Goal: Task Accomplishment & Management: Complete application form

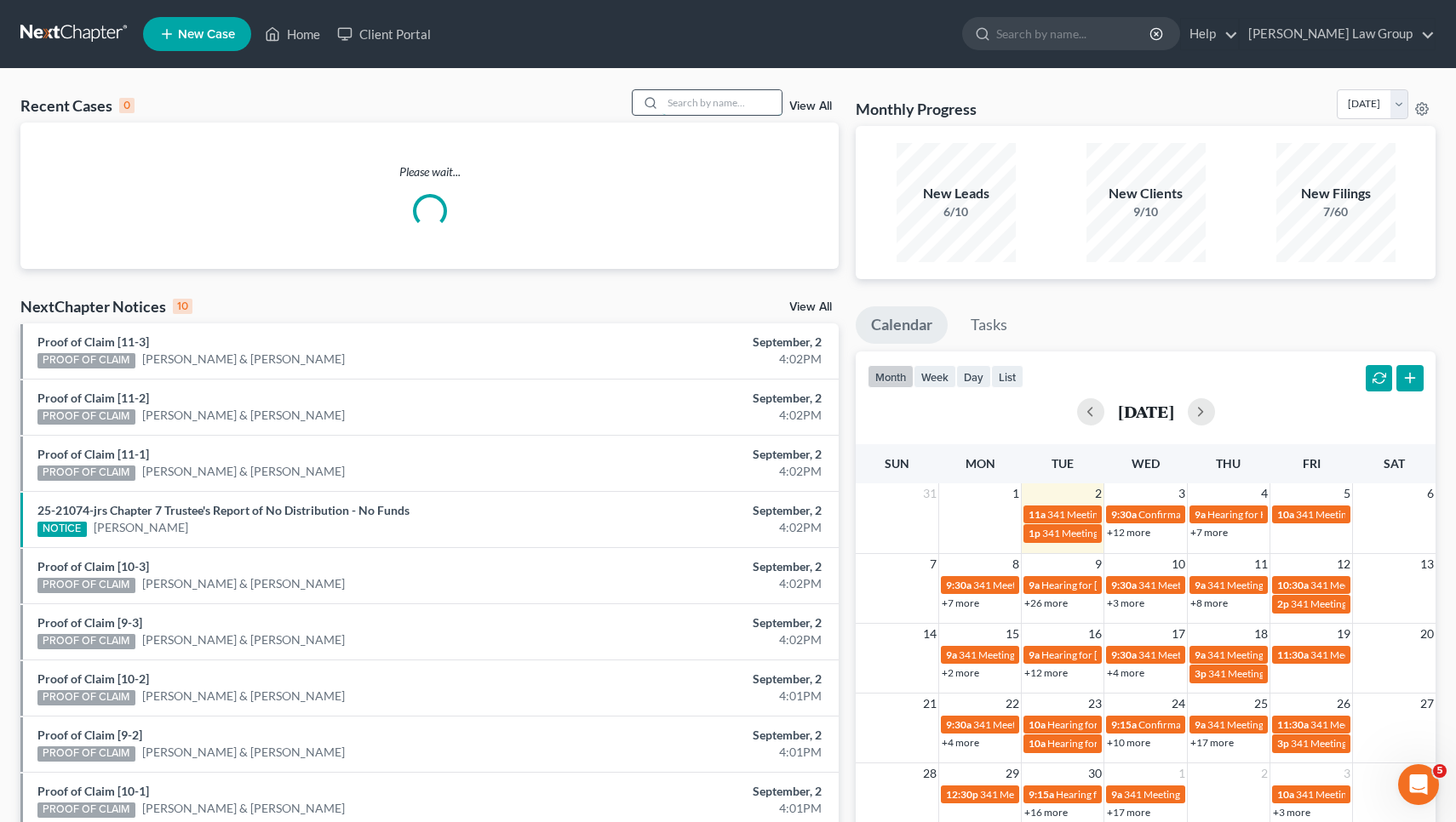
click at [731, 101] on input "search" at bounding box center [722, 103] width 119 height 25
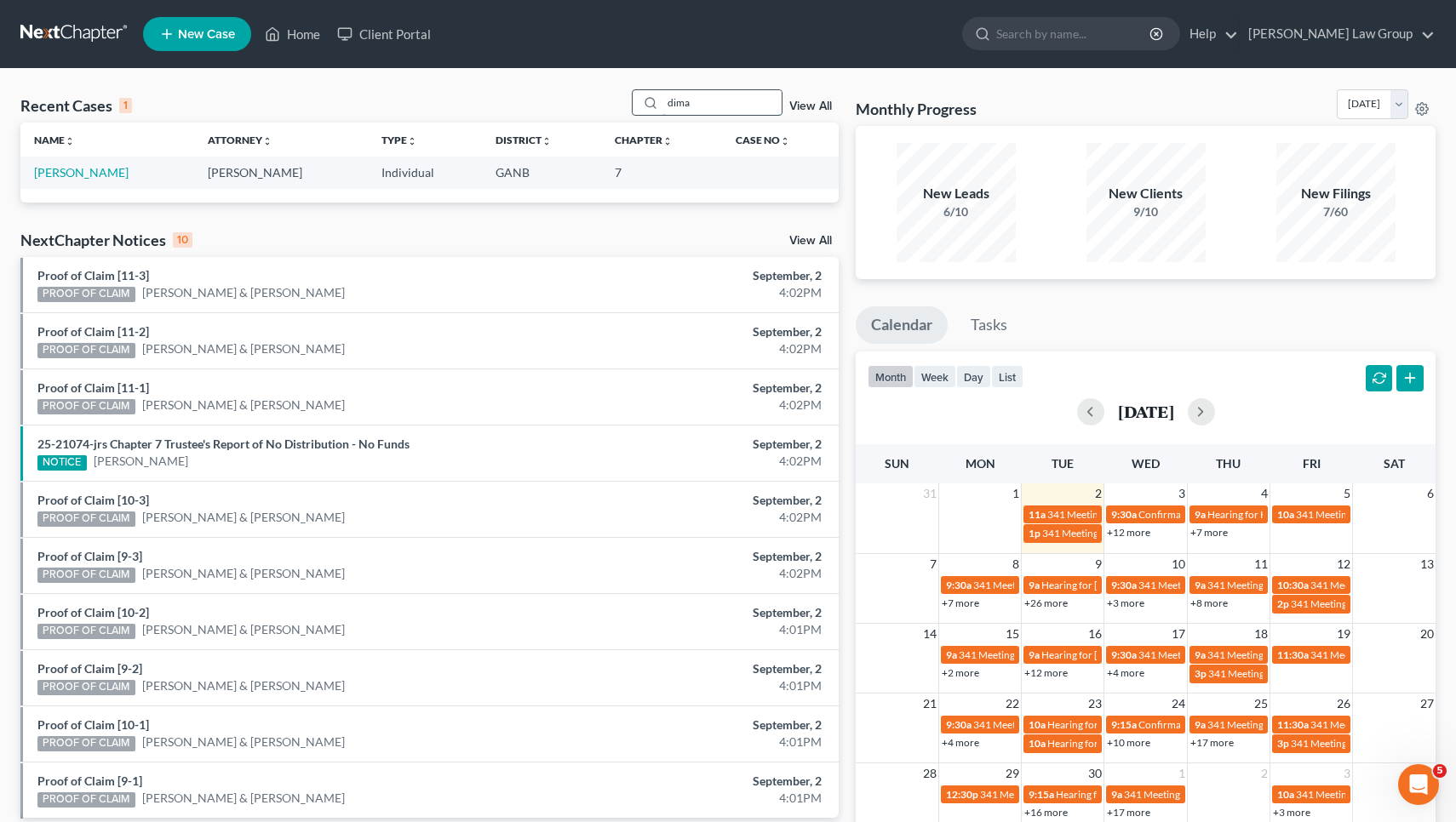
type input "dime"
drag, startPoint x: 679, startPoint y: 101, endPoint x: 116, endPoint y: 168, distance: 567.0
click at [116, 168] on link "[PERSON_NAME]" at bounding box center [81, 173] width 94 height 15
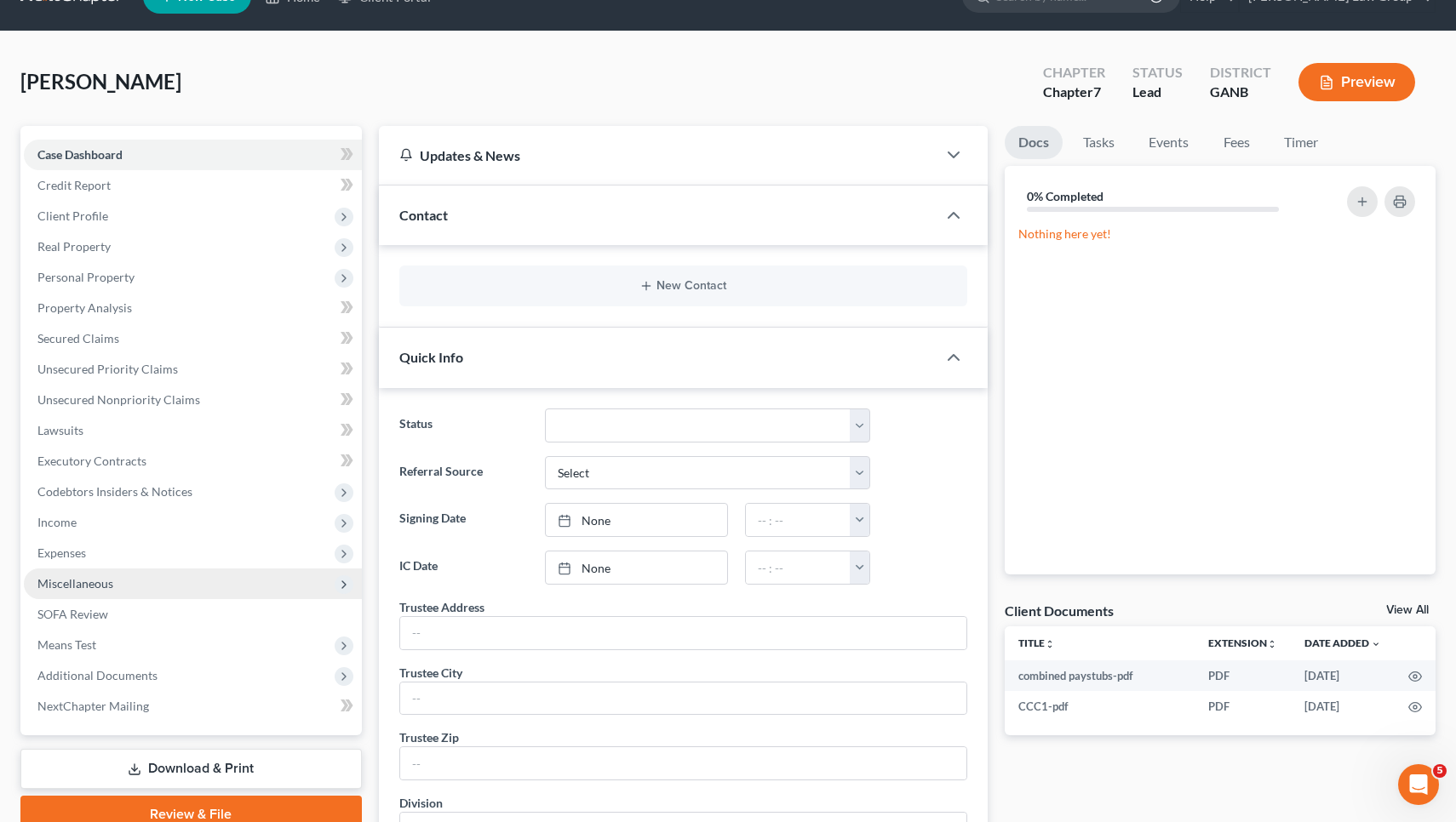
scroll to position [55, 0]
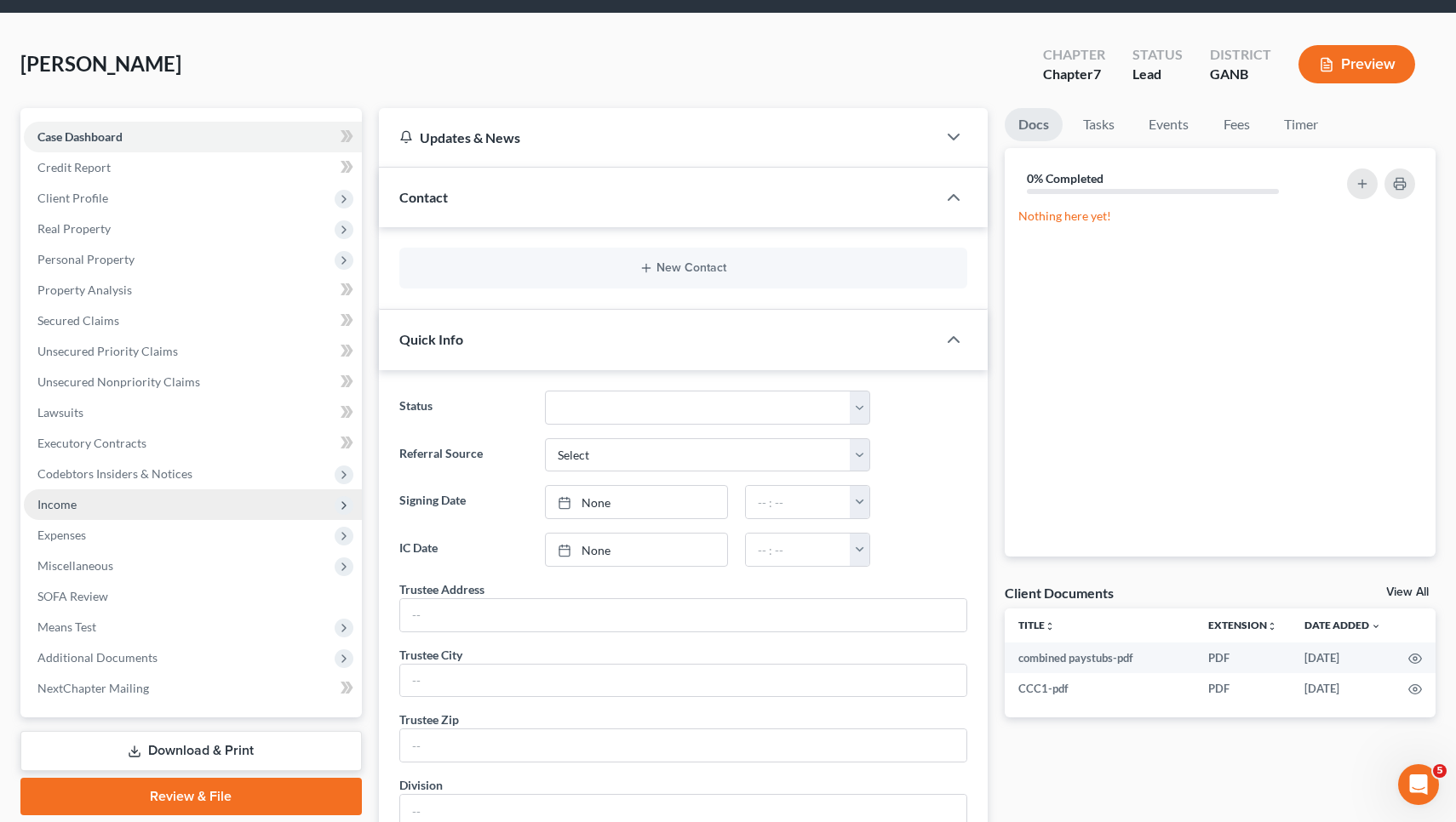
click at [152, 508] on span "Income" at bounding box center [193, 504] width 338 height 30
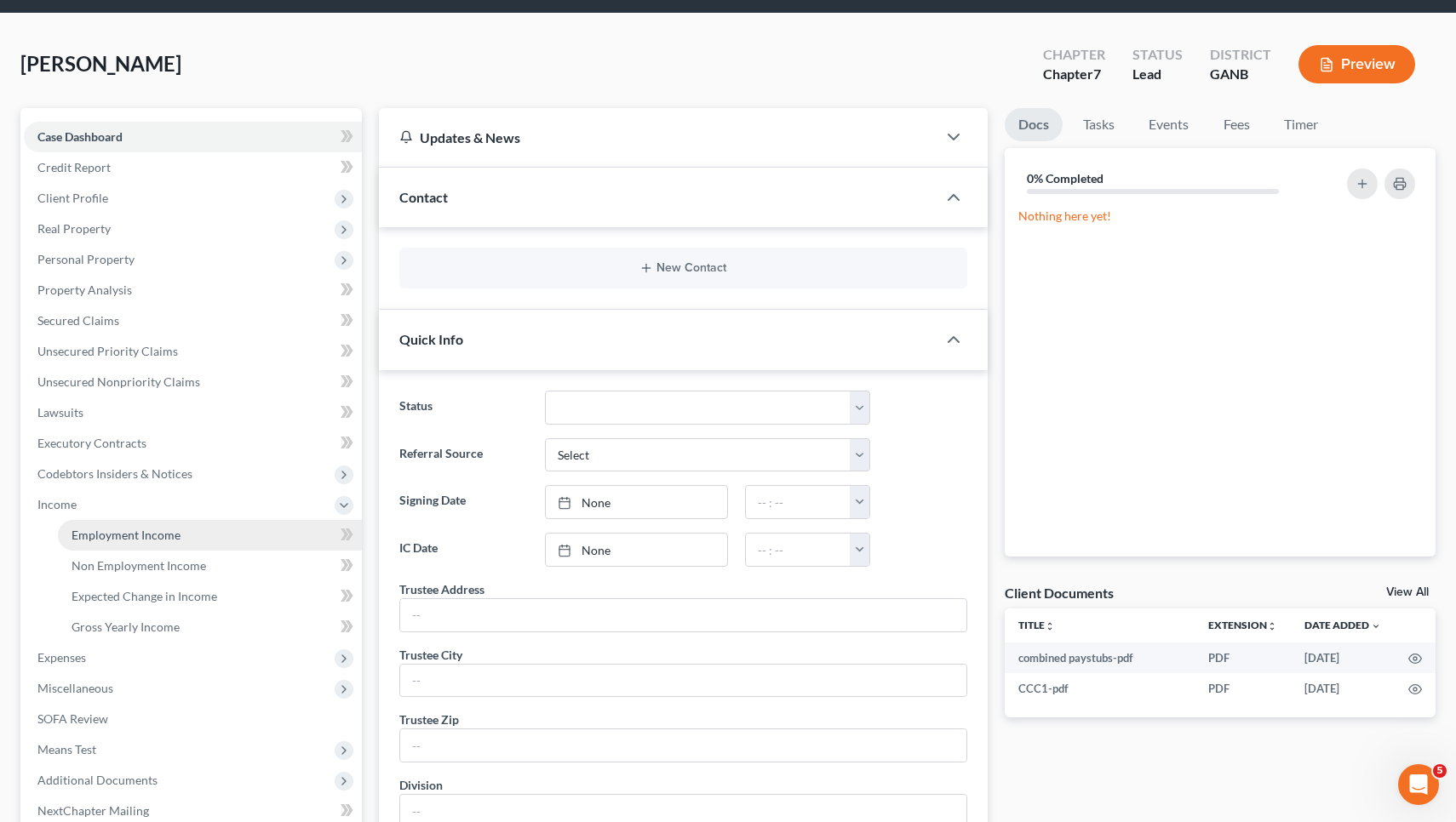
click at [153, 537] on span "Employment Income" at bounding box center [126, 535] width 109 height 15
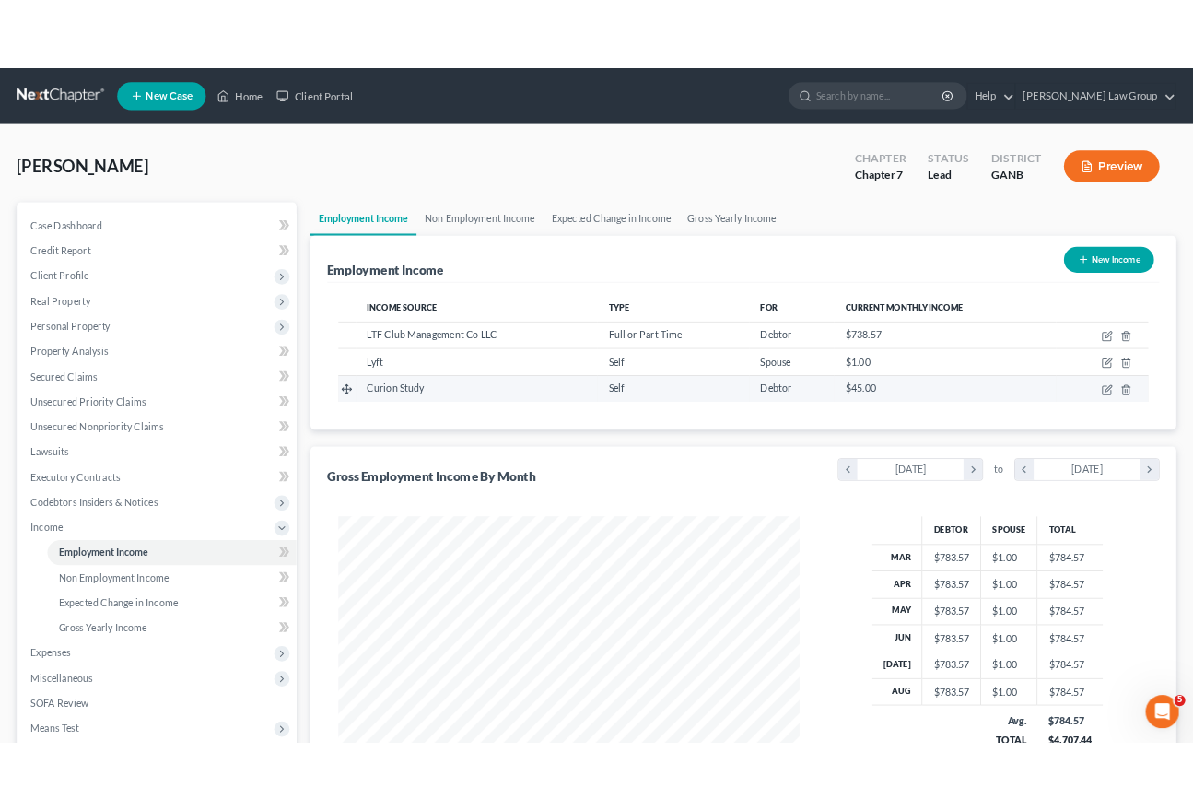
scroll to position [330, 646]
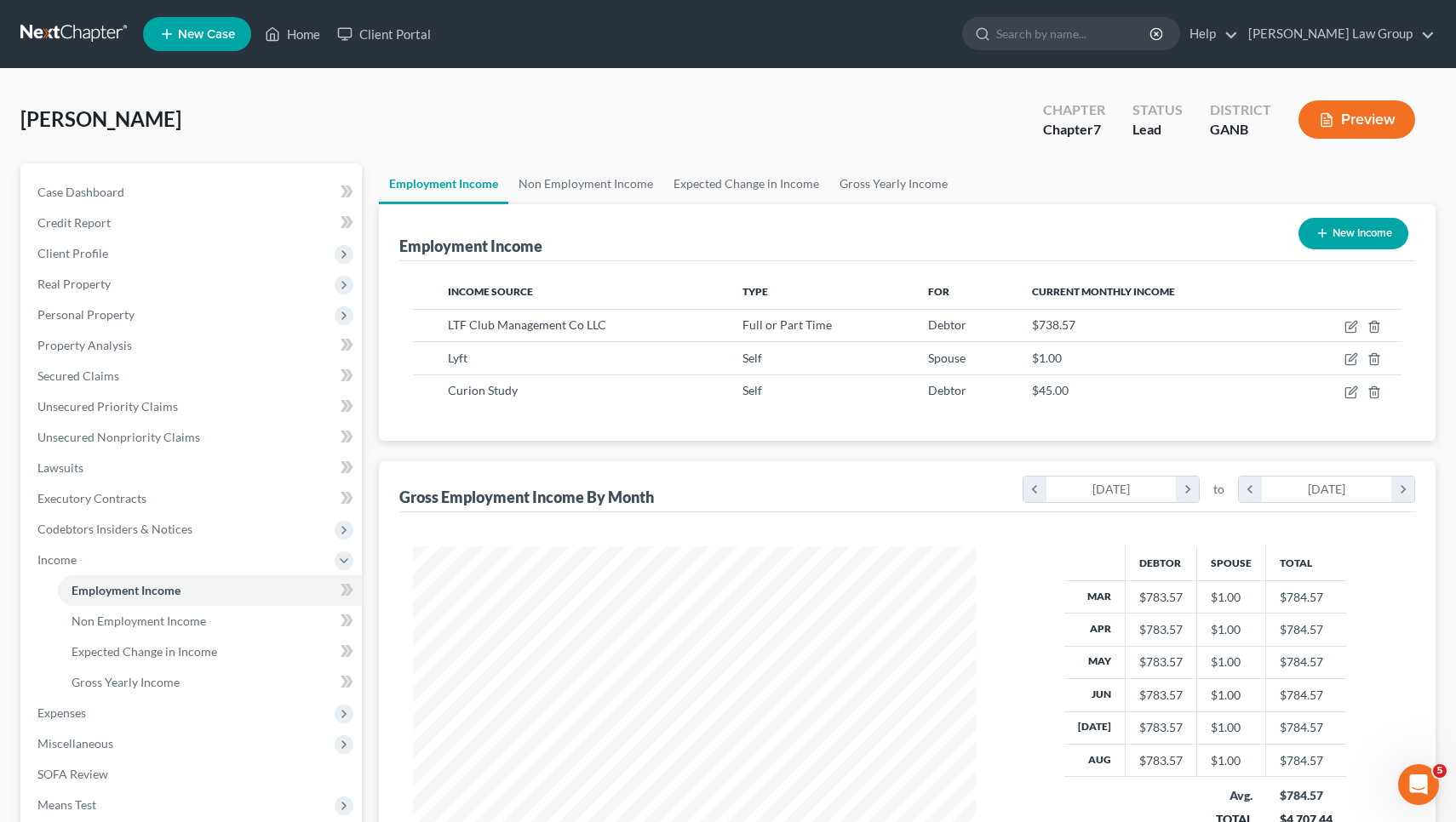
click at [1341, 228] on button "New Income" at bounding box center [1353, 234] width 110 height 31
select select "0"
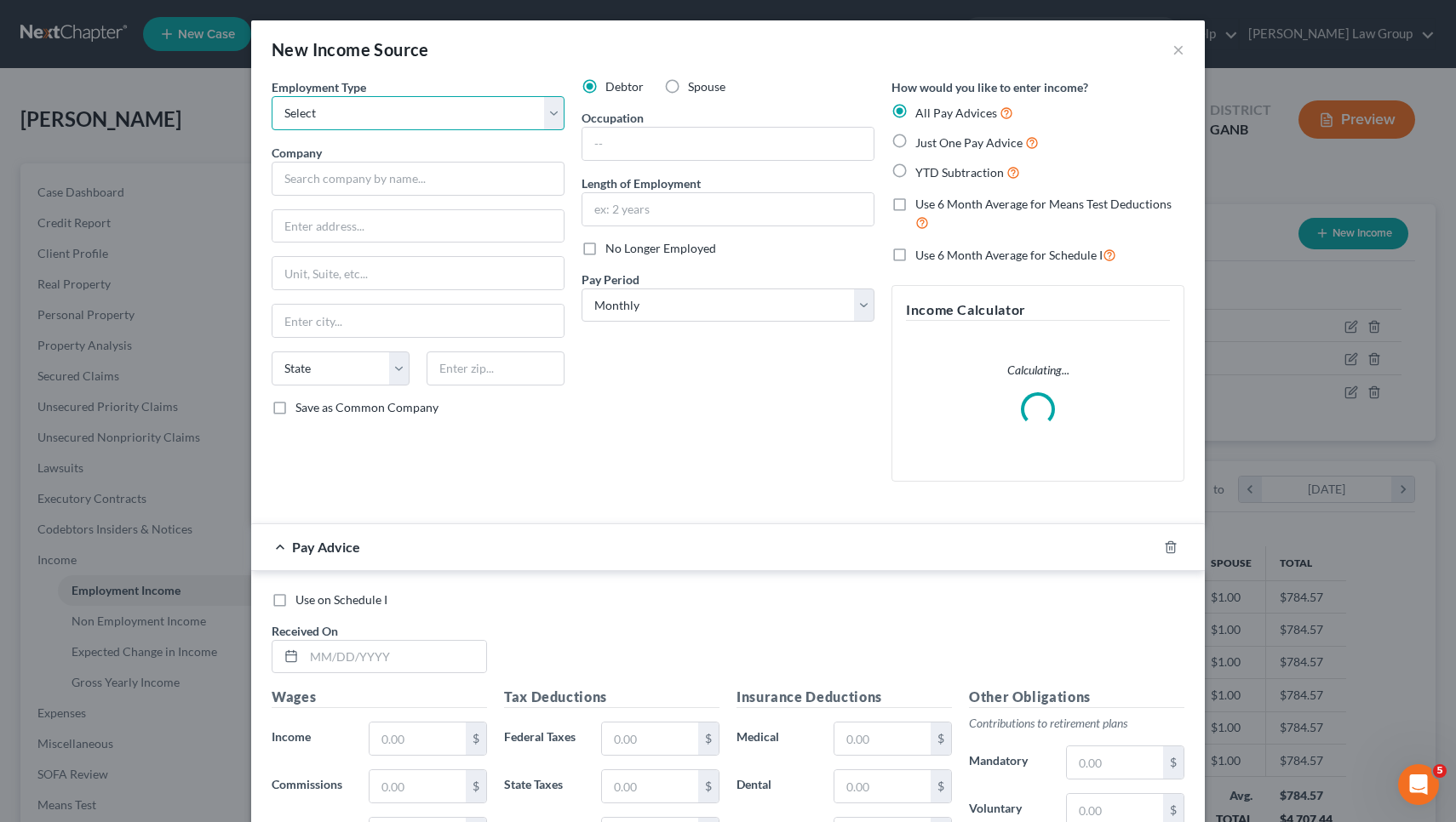
select select "1"
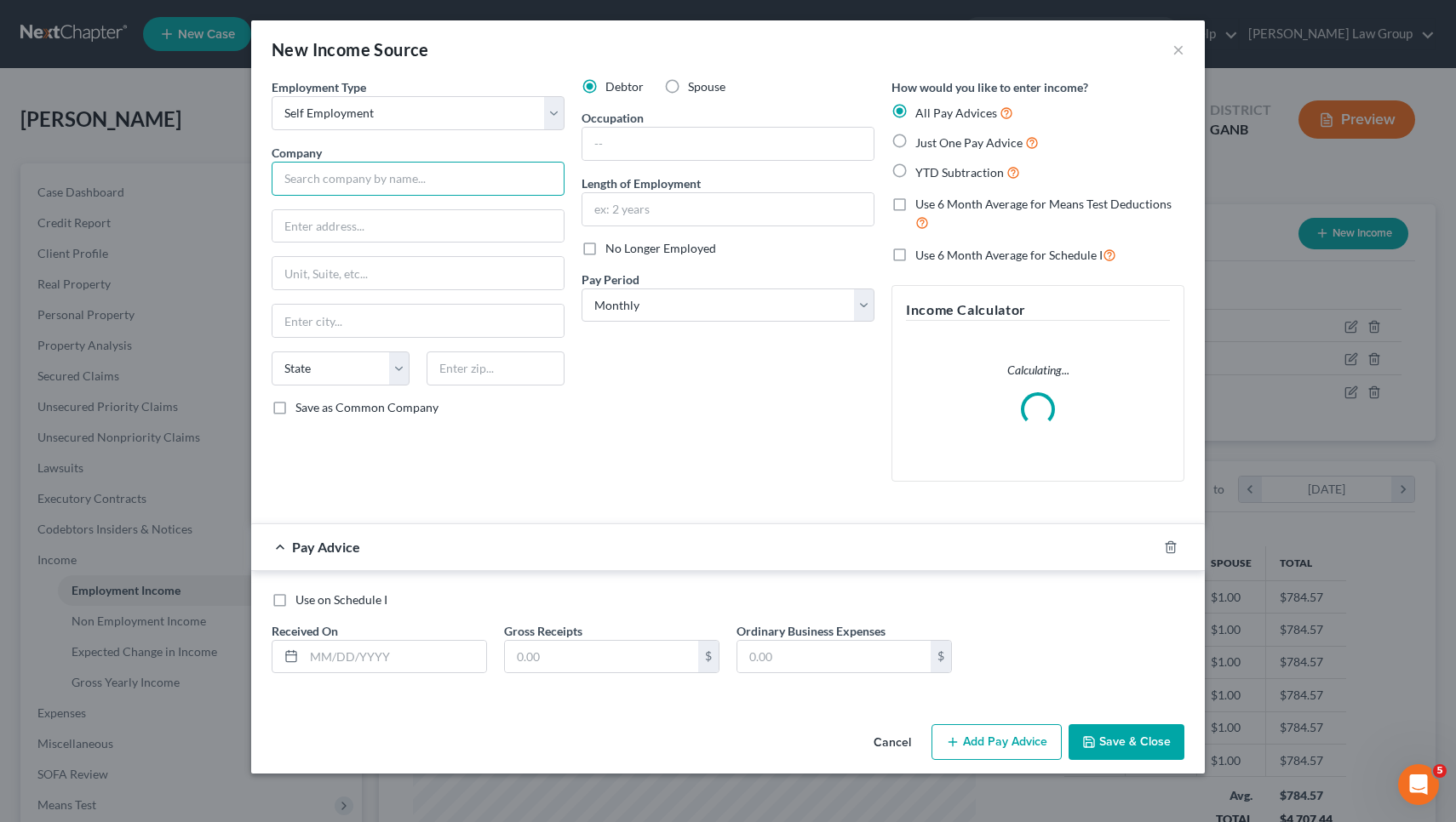
click at [479, 190] on input "text" at bounding box center [418, 178] width 293 height 34
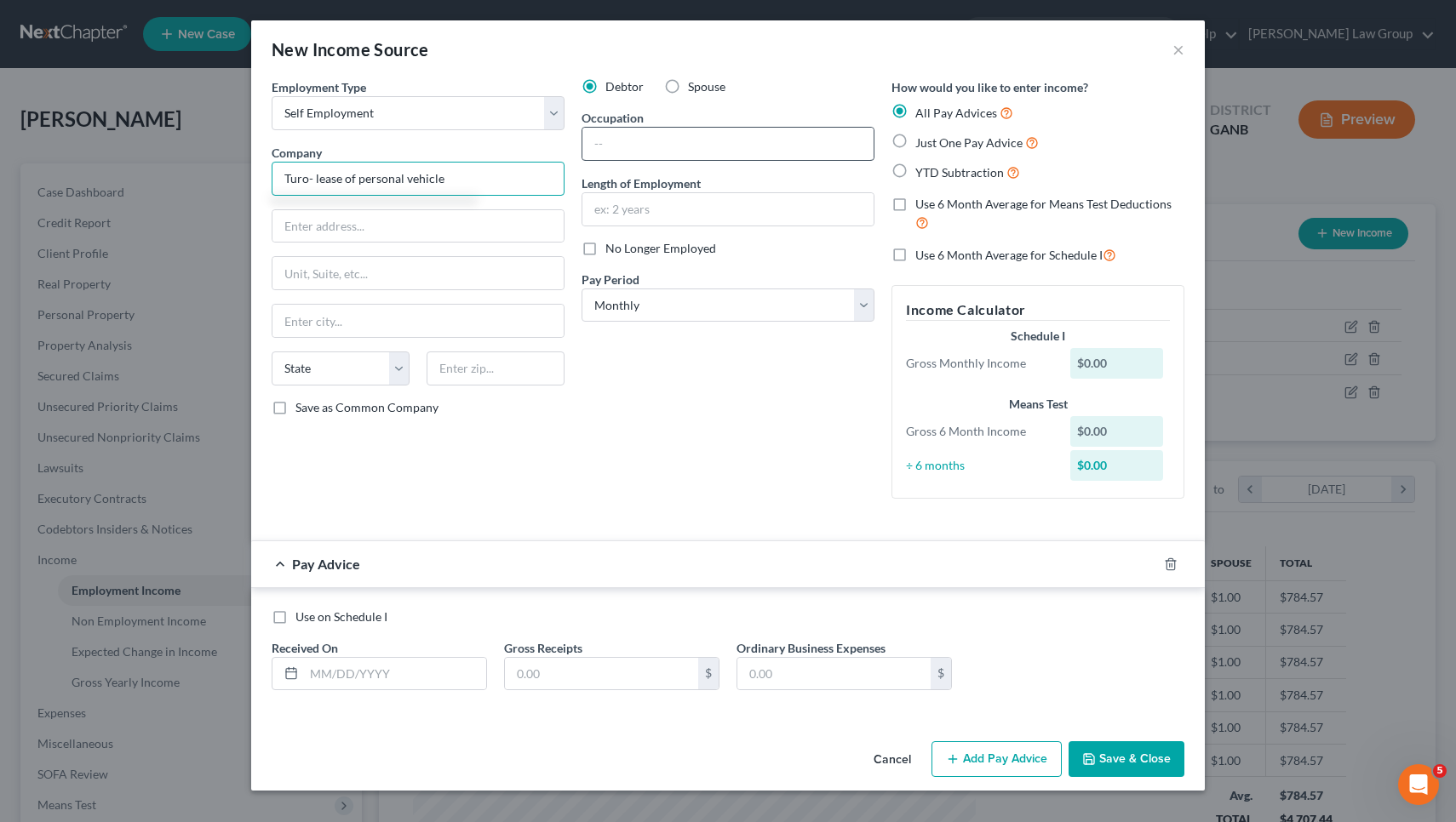
type input "Turo- lease of personal vehicle"
click at [670, 150] on input "text" at bounding box center [727, 143] width 291 height 32
type input "lessor"
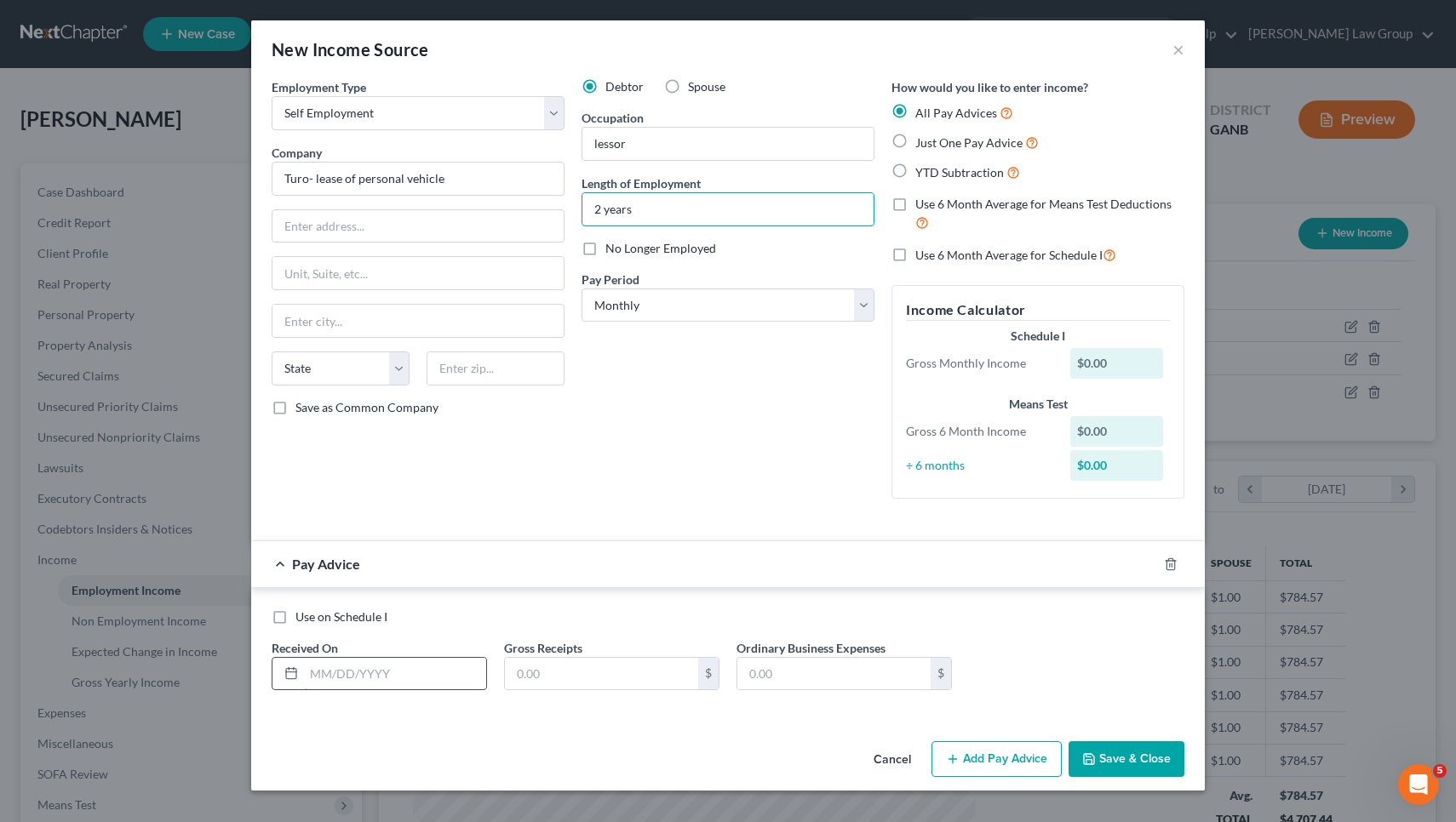
type input "2 years"
click at [457, 671] on input "text" at bounding box center [394, 673] width 182 height 32
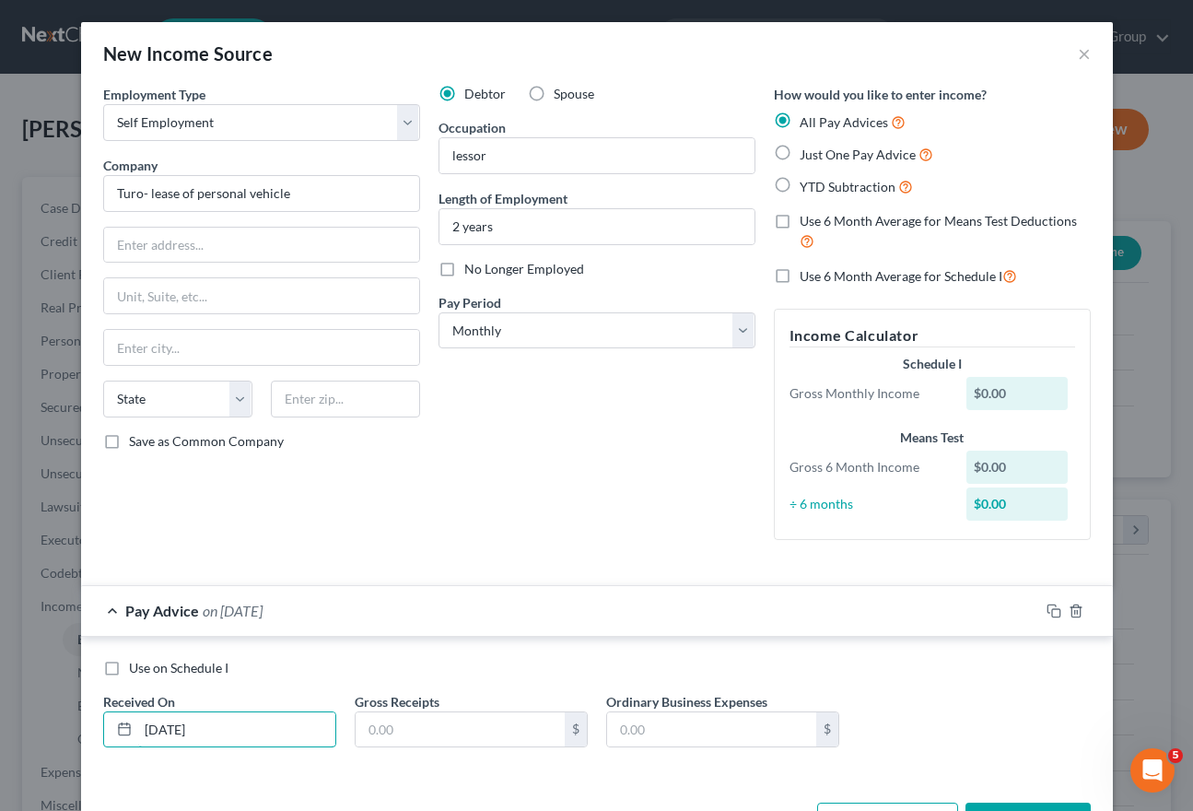
scroll to position [921218, 921070]
type input "[DATE]"
click at [447, 724] on input "text" at bounding box center [460, 729] width 209 height 35
type input "904.27"
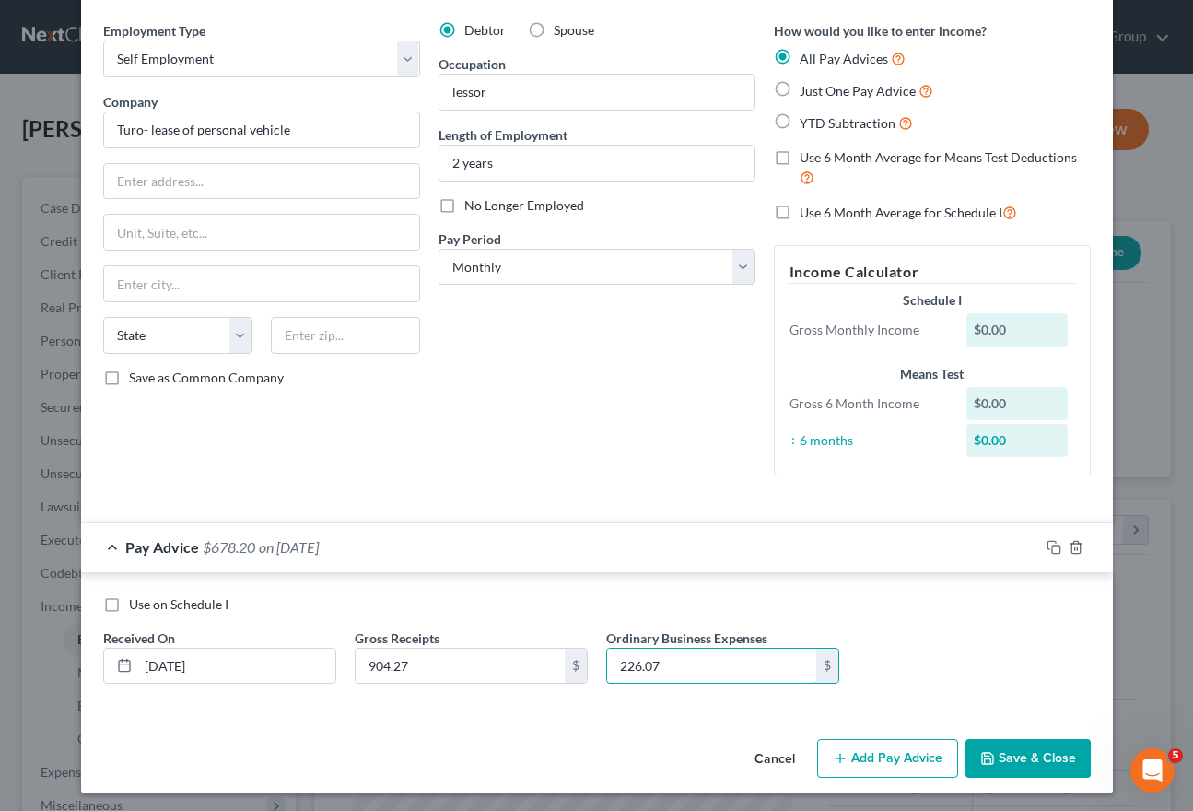
scroll to position [63, 0]
type input "226.07"
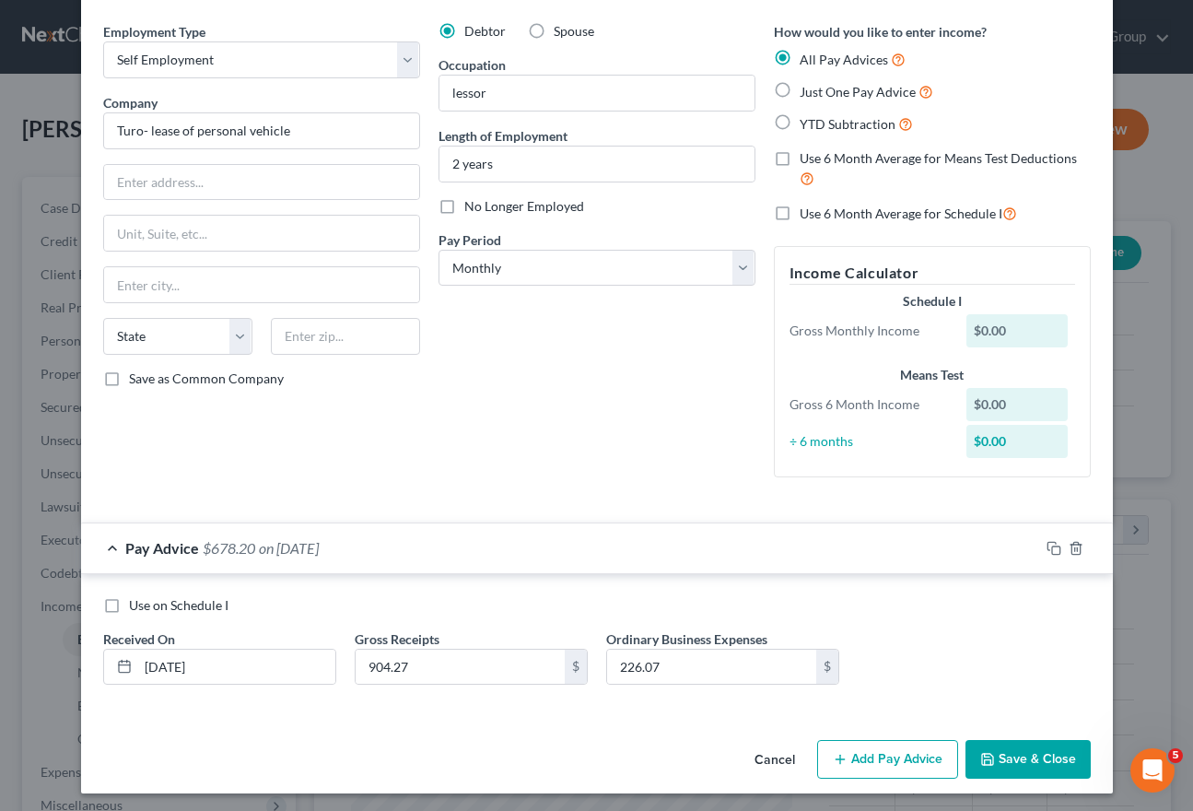
click at [870, 743] on button "Add Pay Advice" at bounding box center [887, 759] width 141 height 39
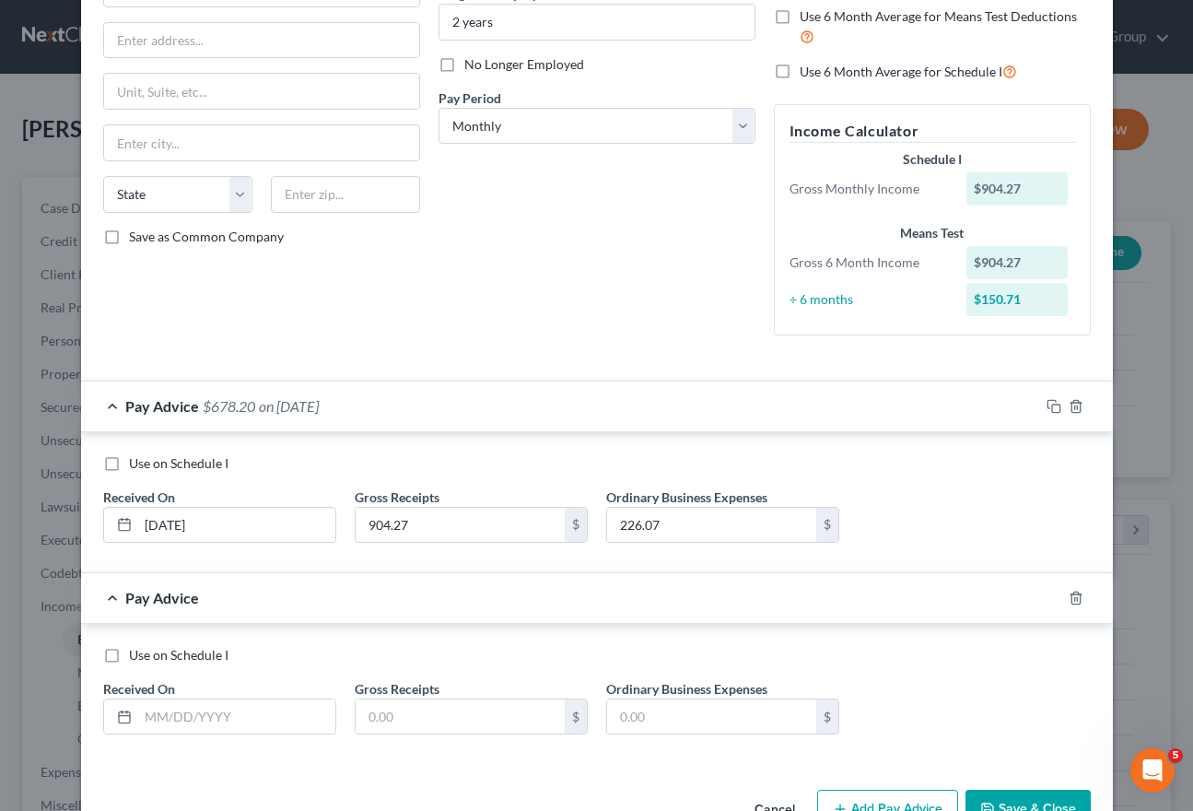
scroll to position [211, 0]
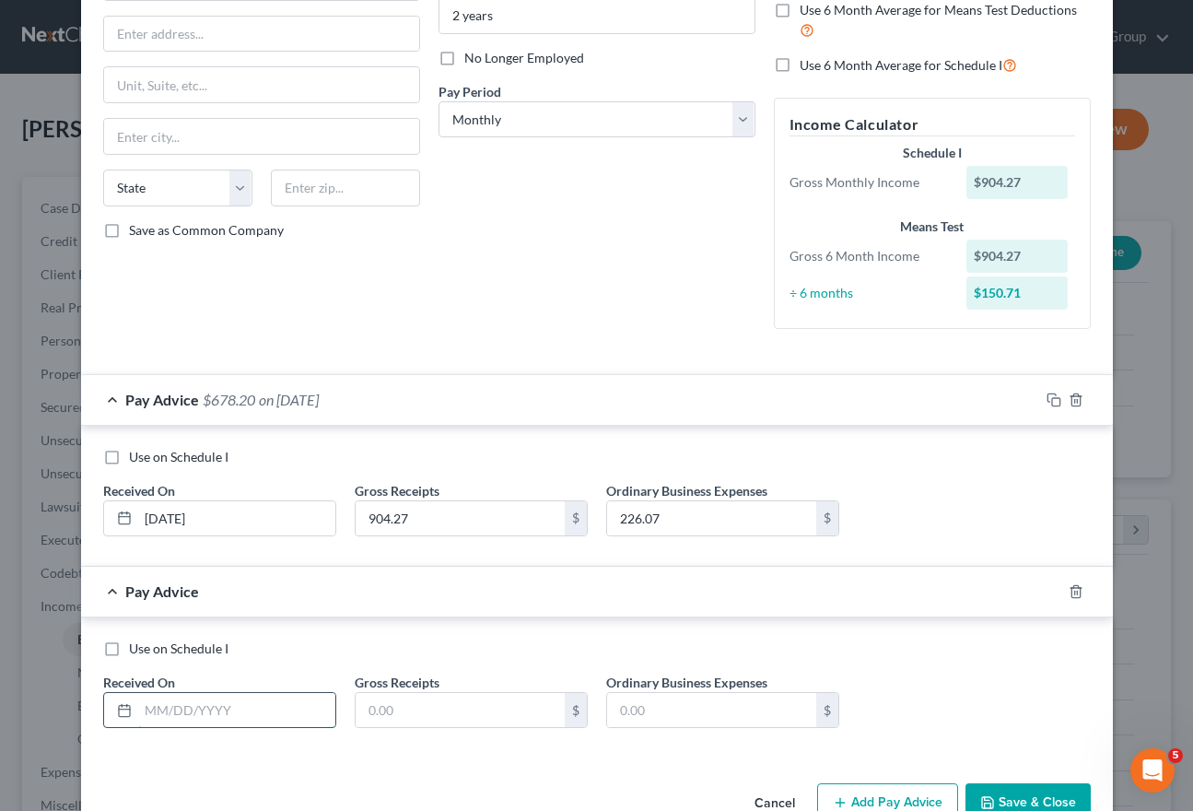
click at [264, 711] on input "text" at bounding box center [236, 710] width 197 height 35
type input "[DATE]"
click at [419, 696] on input "text" at bounding box center [460, 710] width 209 height 35
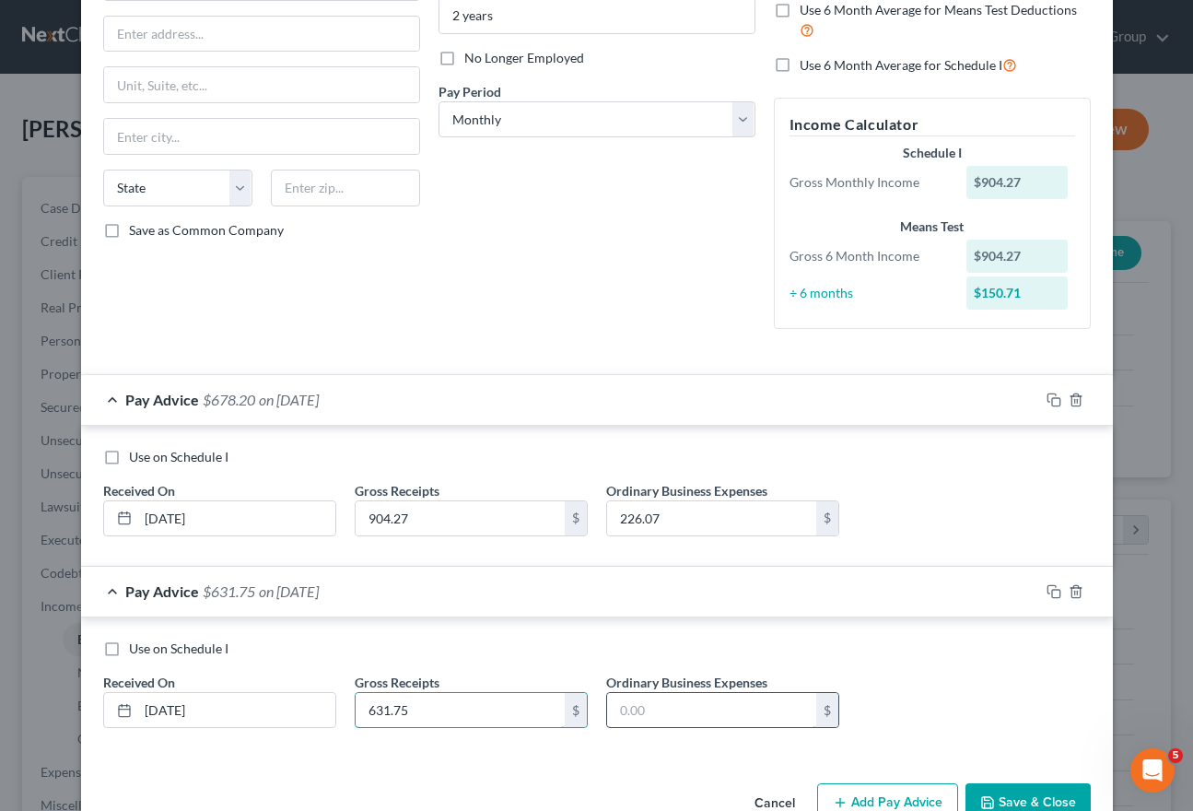
type input "631.75"
type input "157.94"
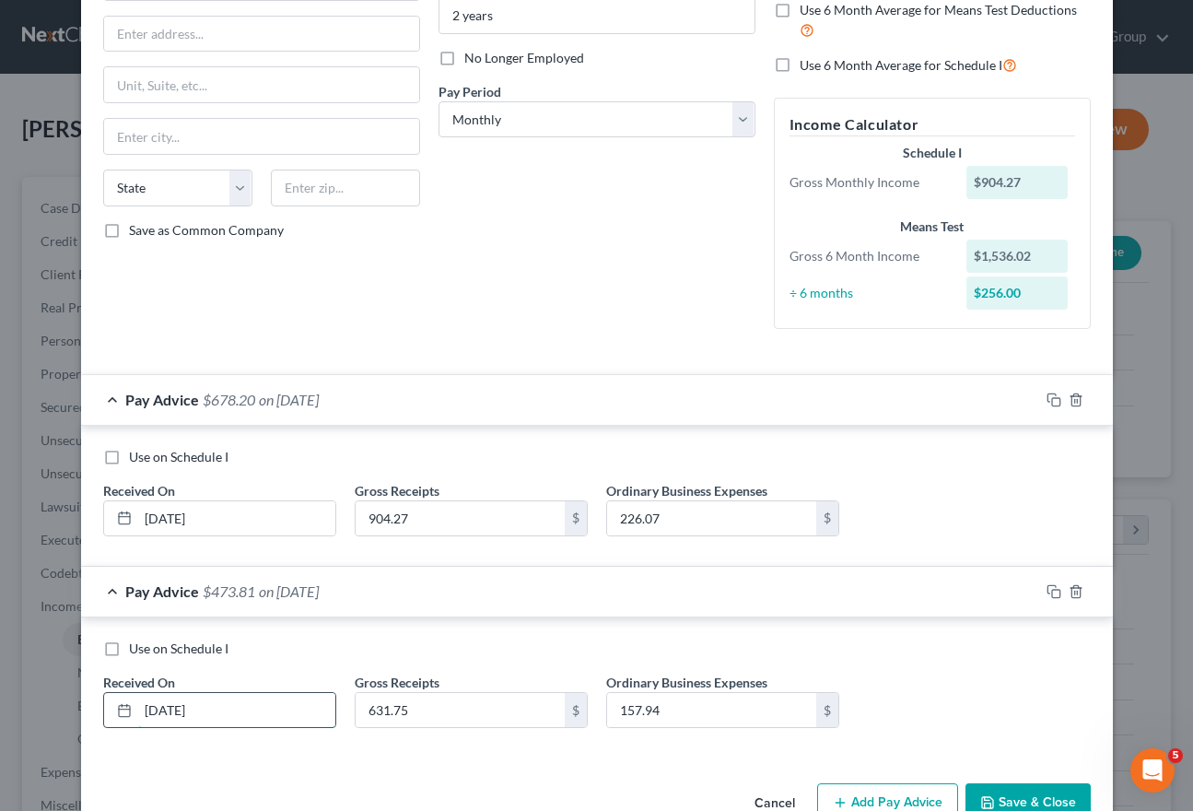
click at [178, 705] on input "[DATE]" at bounding box center [236, 710] width 197 height 35
type input "[DATE]"
click at [178, 513] on input "[DATE]" at bounding box center [236, 518] width 197 height 35
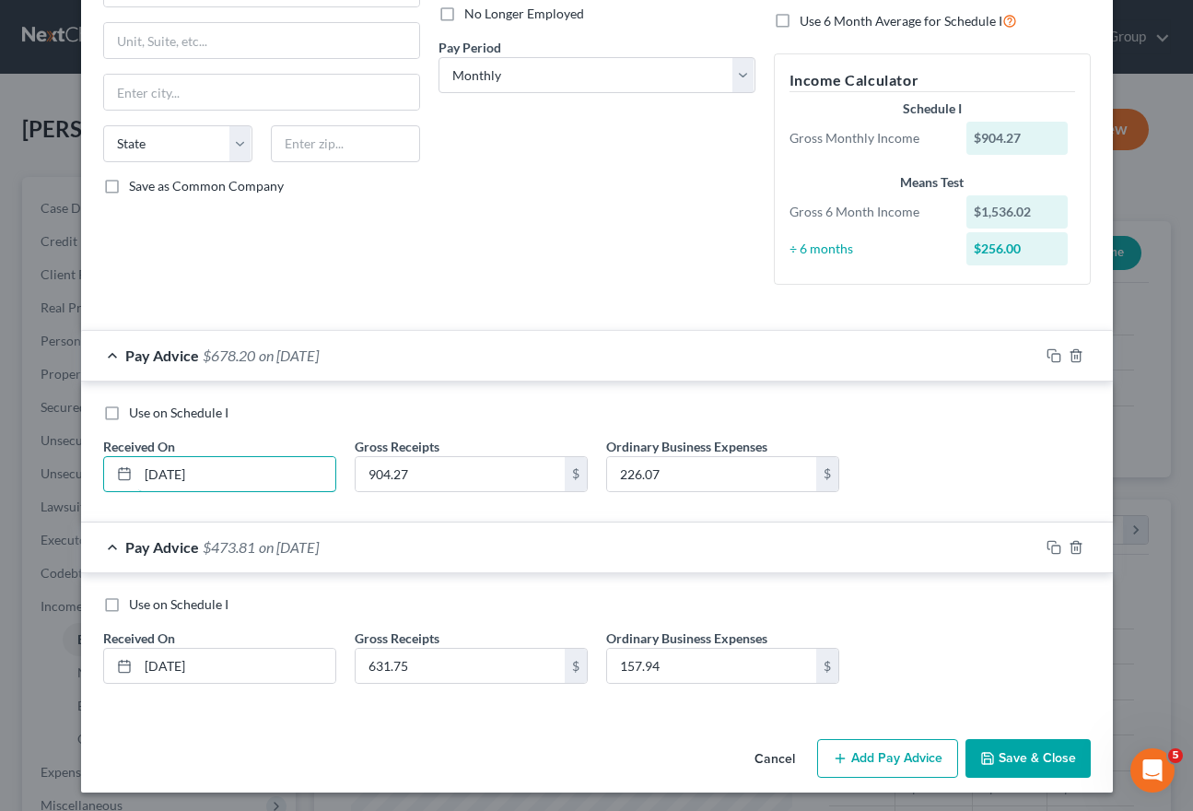
scroll to position [254, 0]
type input "[DATE]"
click at [917, 761] on button "Add Pay Advice" at bounding box center [887, 759] width 141 height 39
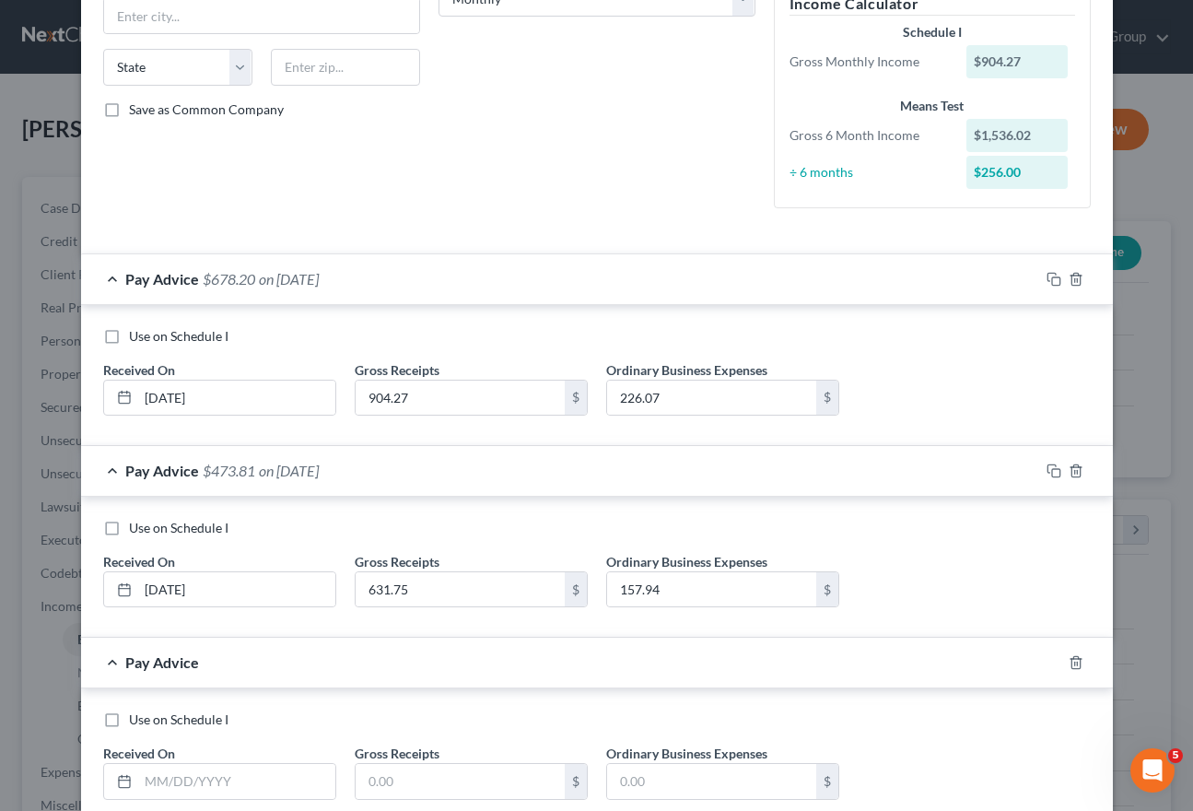
scroll to position [345, 0]
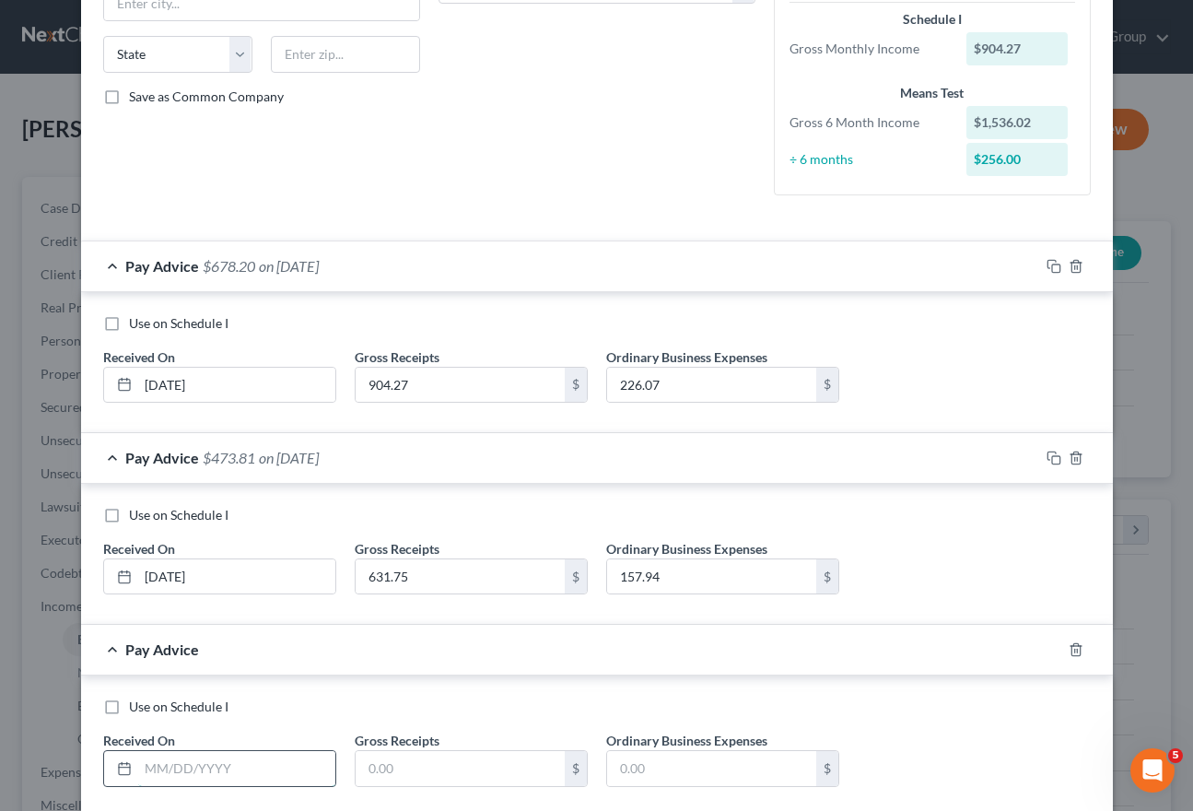
click at [252, 763] on input "text" at bounding box center [236, 768] width 197 height 35
type input "[DATE]"
click at [388, 769] on input "text" at bounding box center [460, 768] width 209 height 35
type input "332.26"
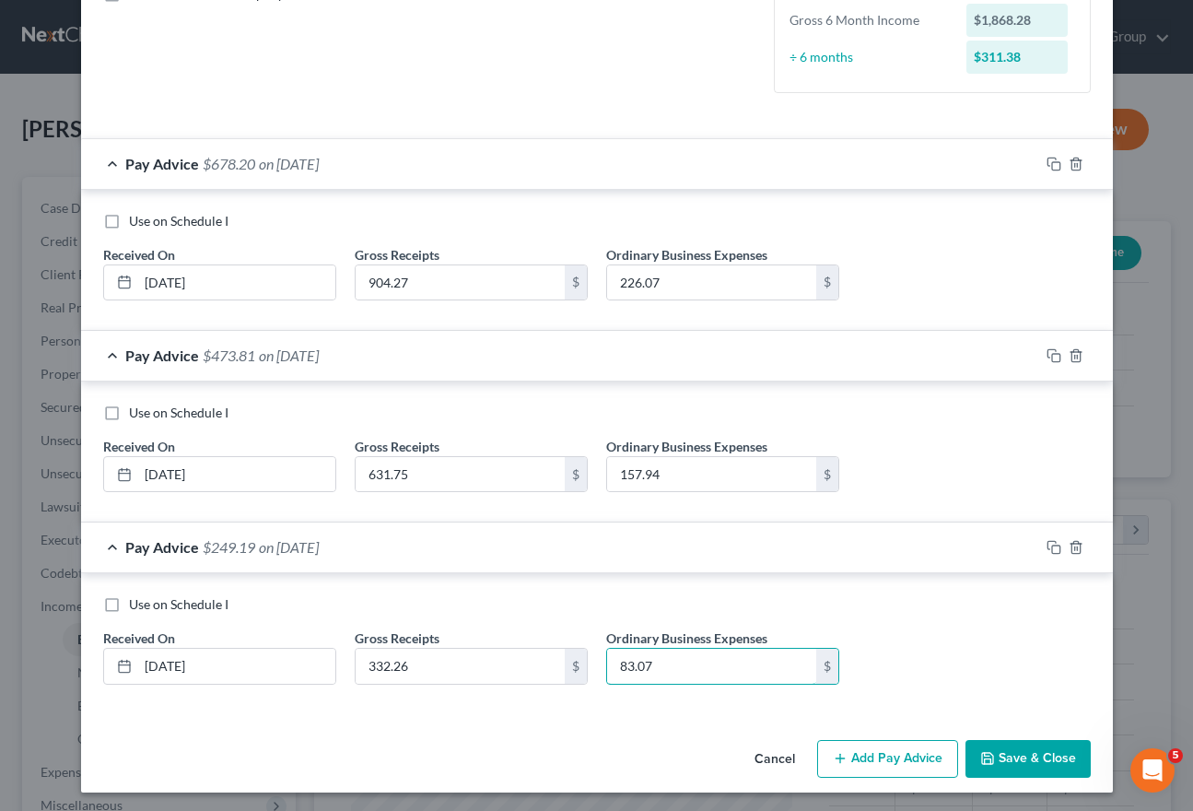
scroll to position [446, 0]
type input "83.07"
click at [858, 749] on button "Add Pay Advice" at bounding box center [887, 760] width 141 height 39
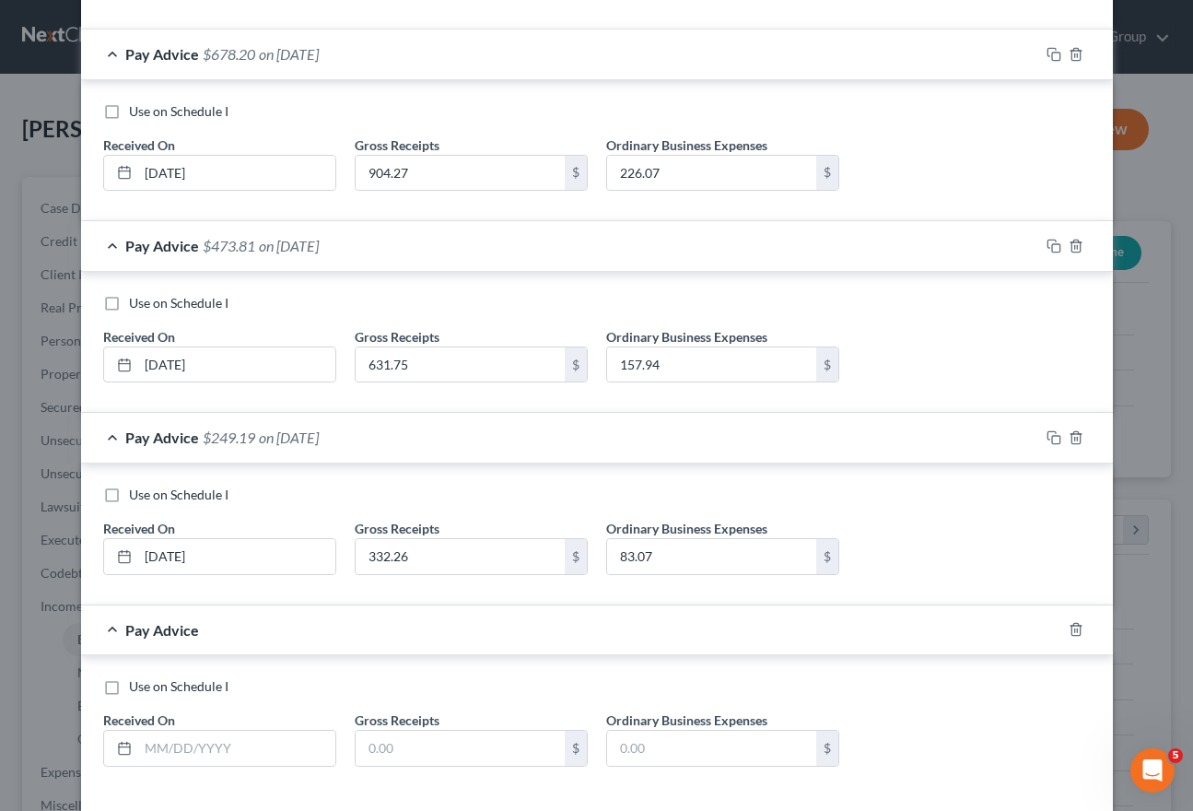
scroll to position [579, 0]
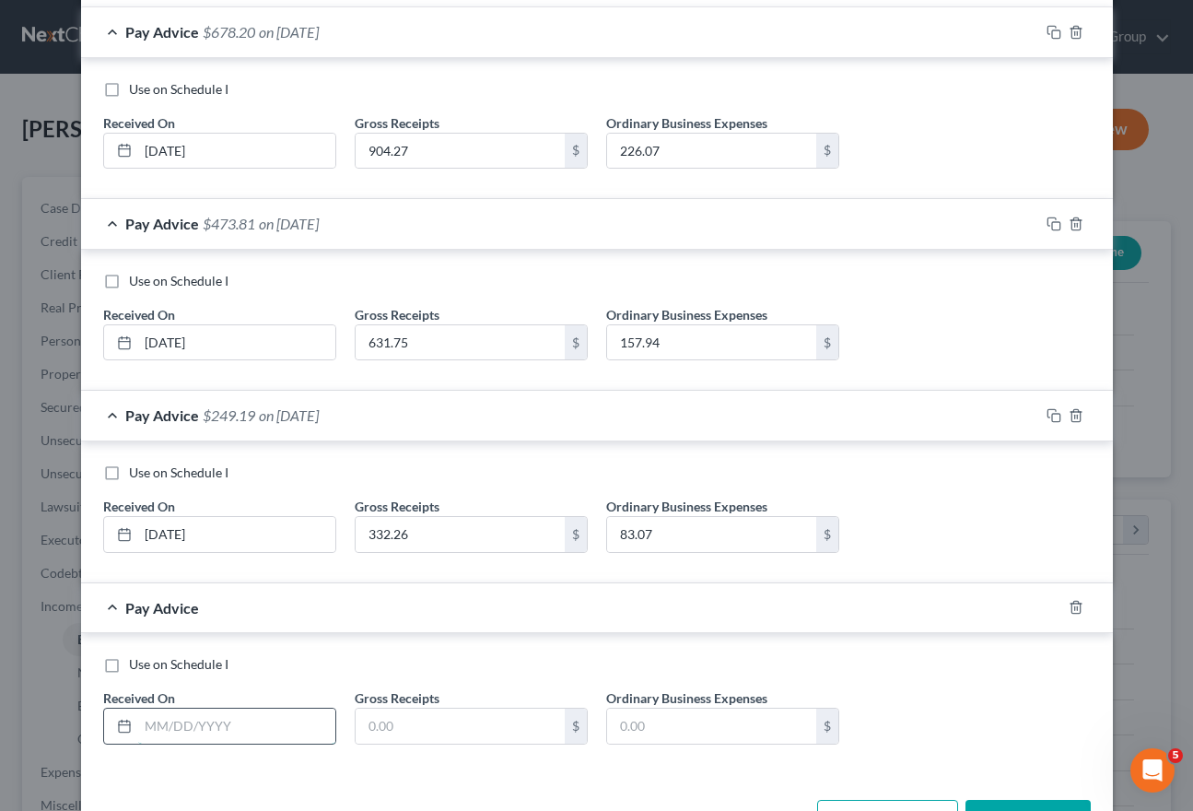
click at [264, 717] on input "text" at bounding box center [236, 726] width 197 height 35
type input "[DATE]"
click at [416, 723] on input "text" at bounding box center [460, 726] width 209 height 35
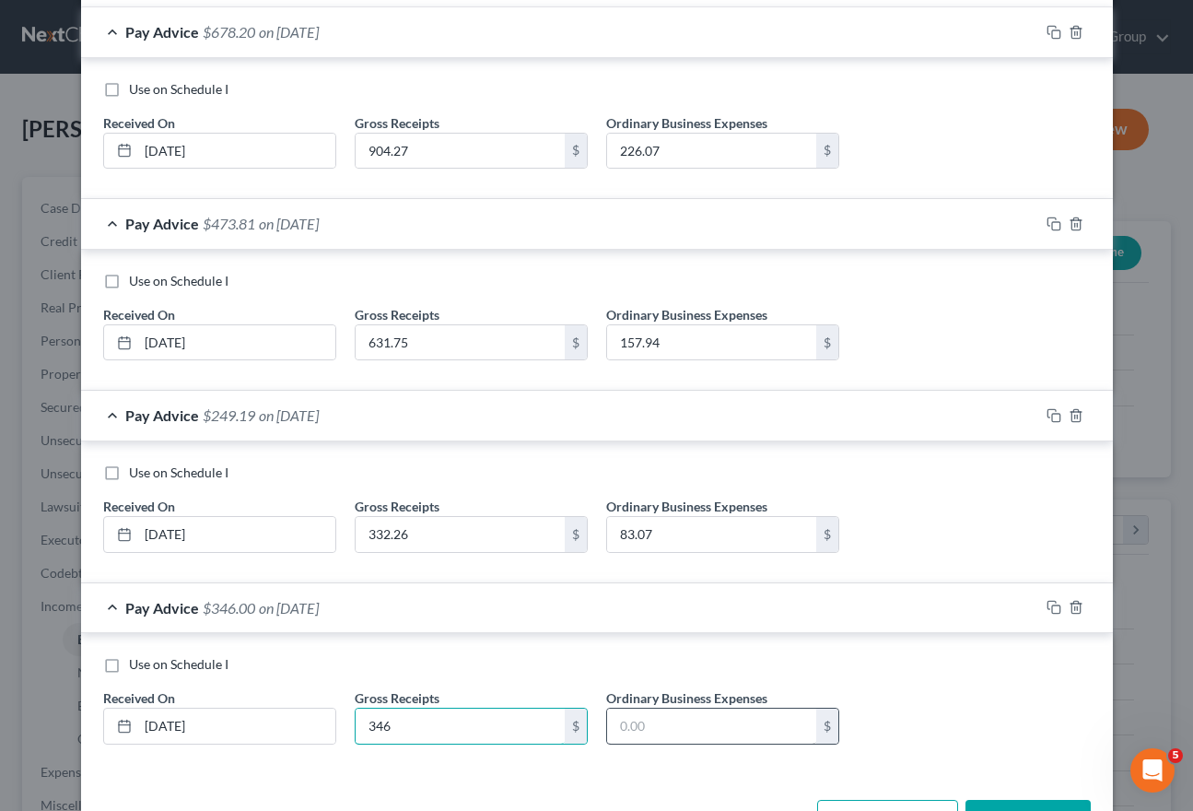
type input "346"
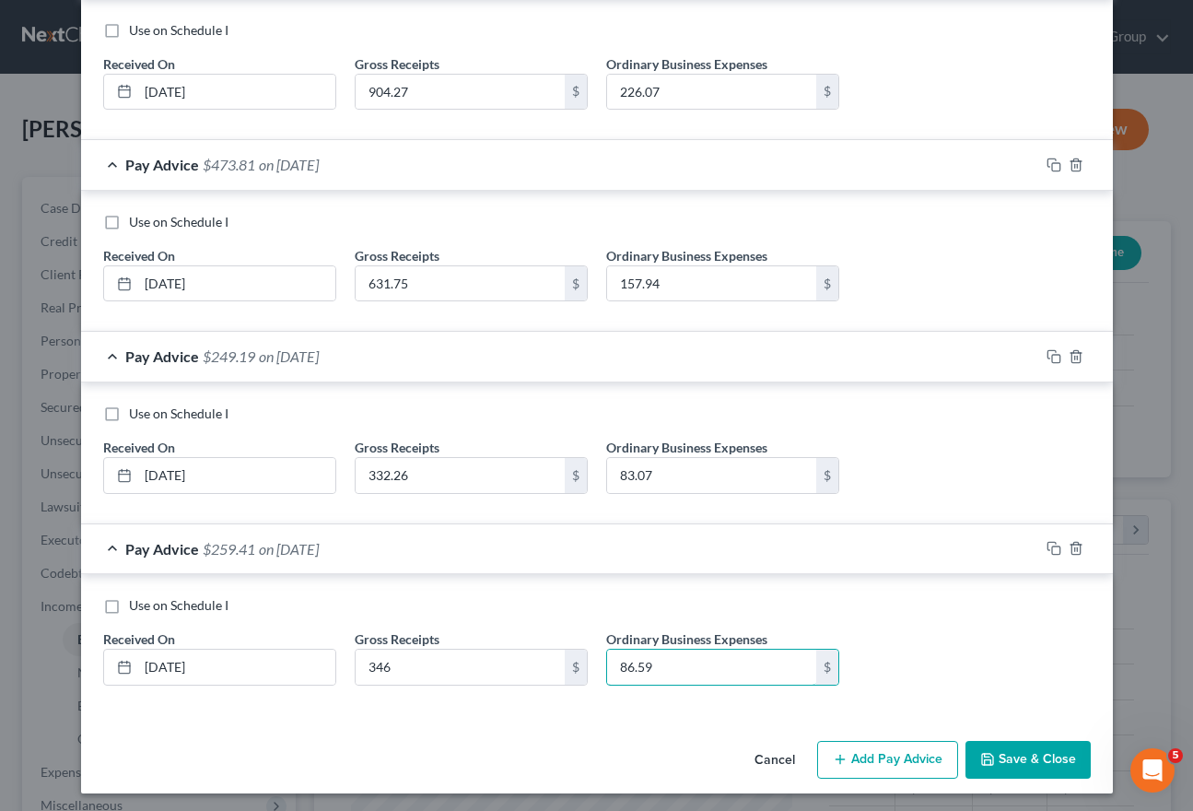
type input "86.59"
click at [872, 756] on button "Add Pay Advice" at bounding box center [887, 760] width 141 height 39
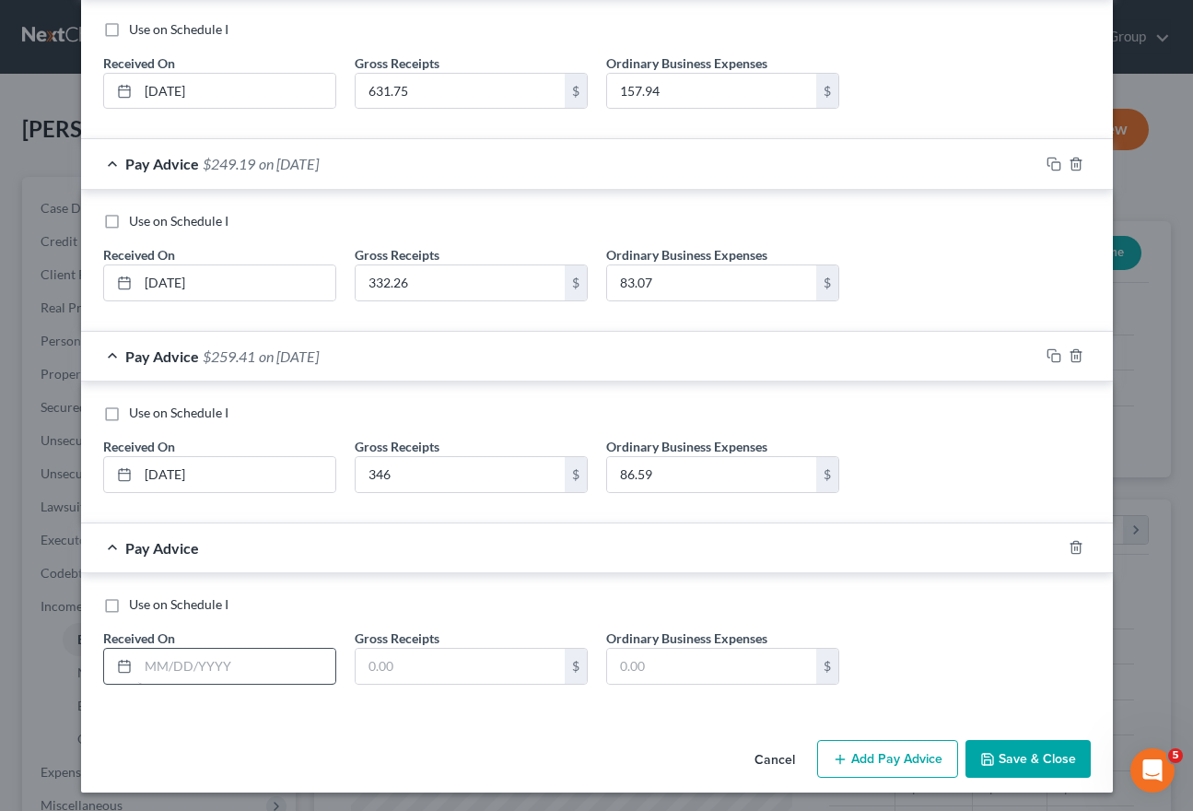
scroll to position [829, 0]
click at [277, 673] on input "text" at bounding box center [236, 667] width 197 height 35
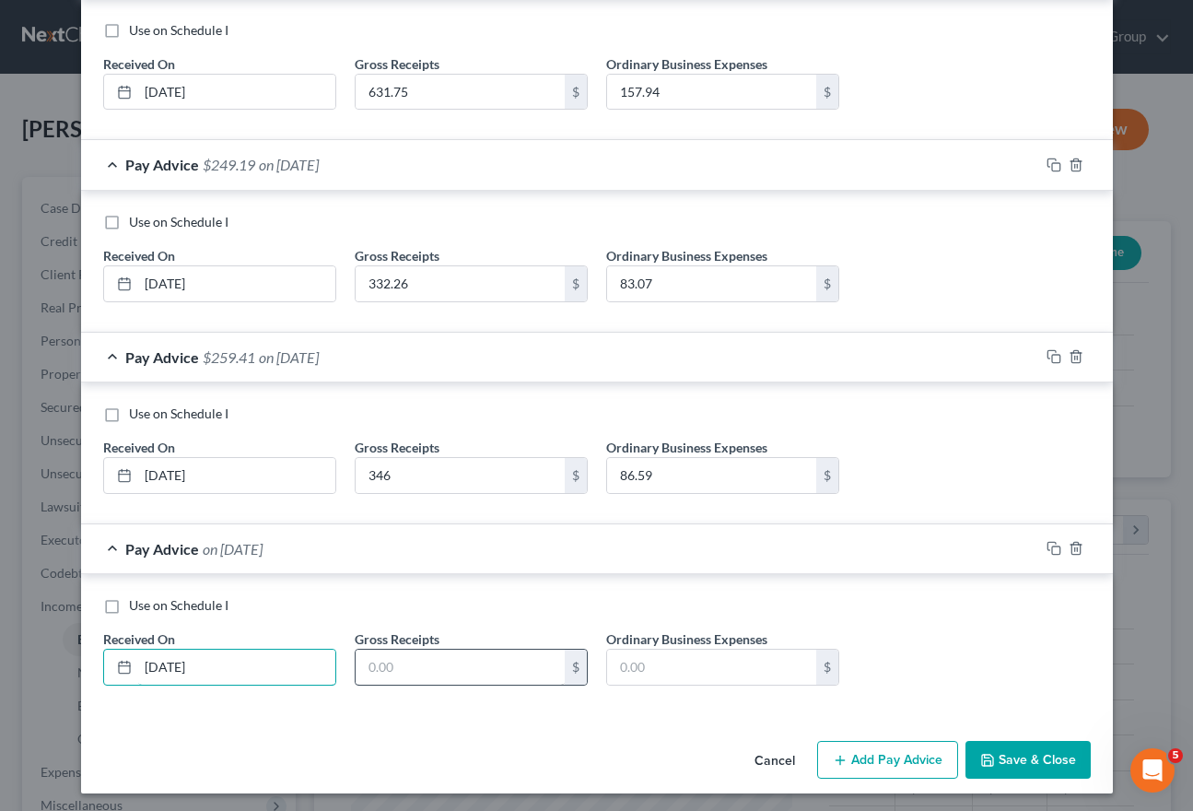
type input "[DATE]"
click at [434, 661] on input "text" at bounding box center [460, 667] width 209 height 35
type input "443.89"
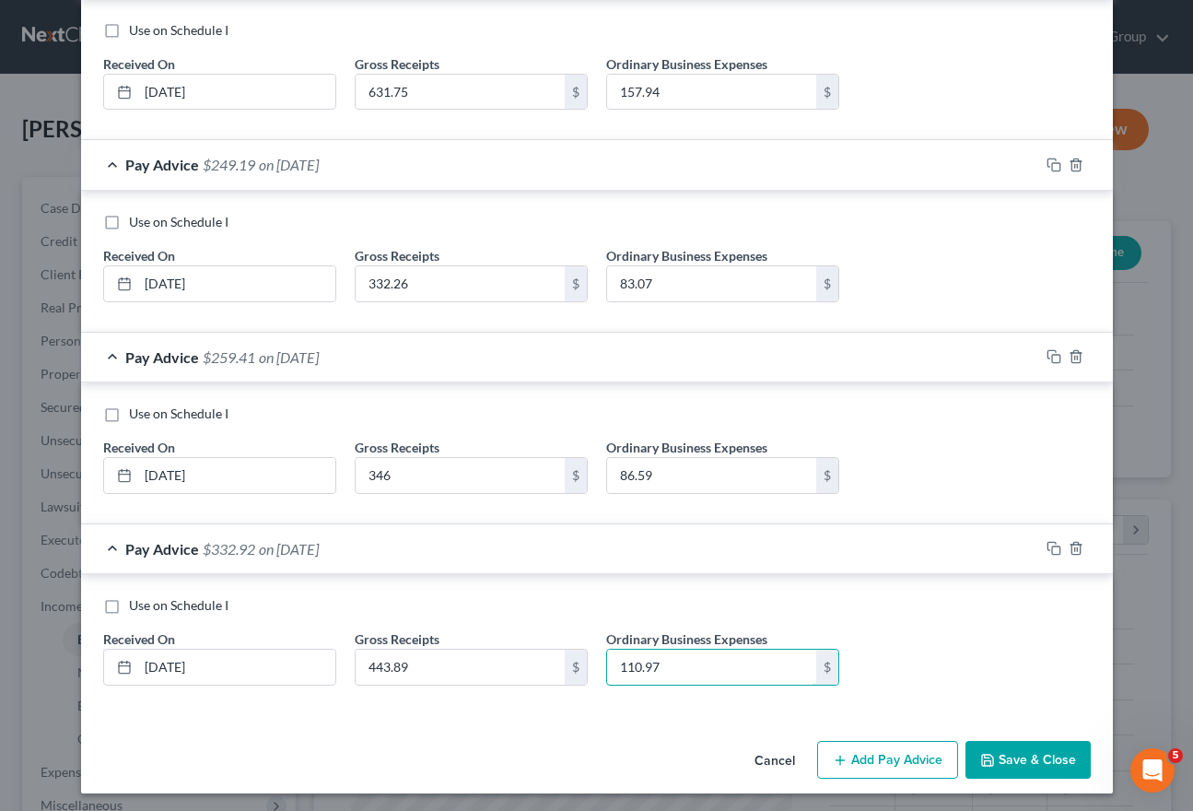
type input "110.97"
click at [925, 758] on button "Add Pay Advice" at bounding box center [887, 760] width 141 height 39
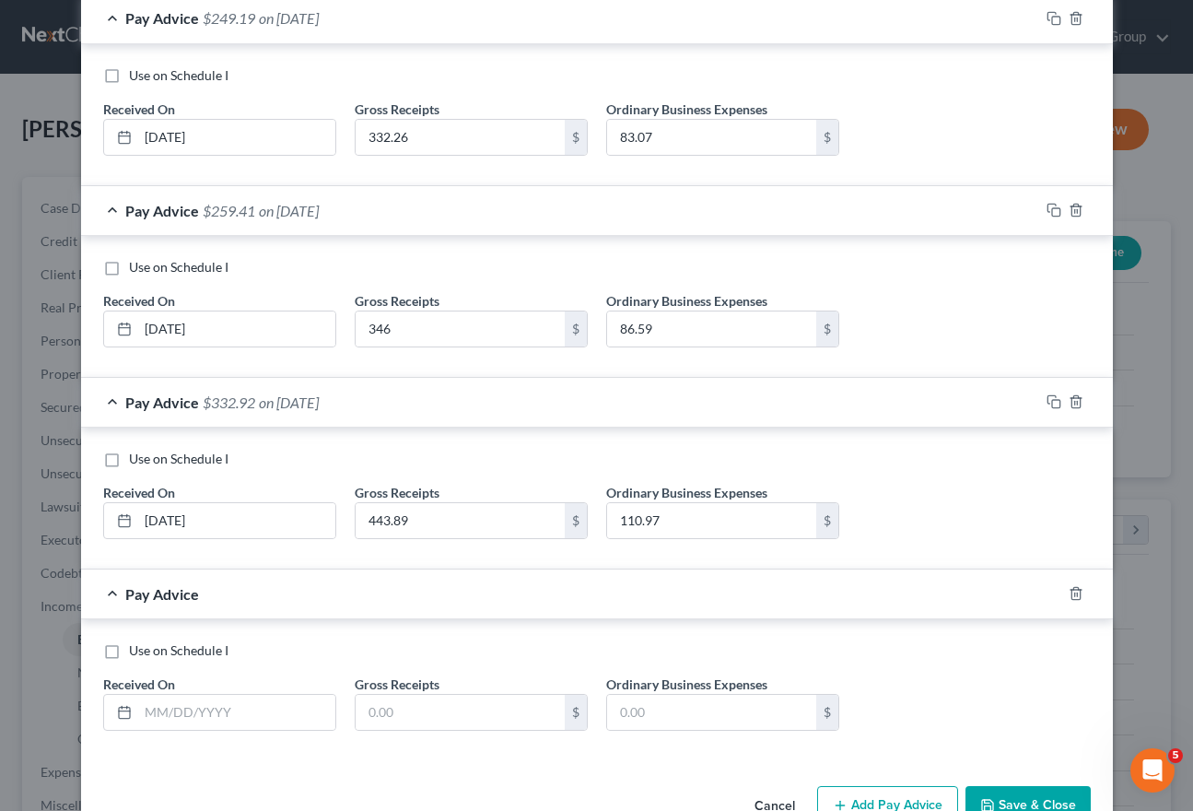
scroll to position [992, 0]
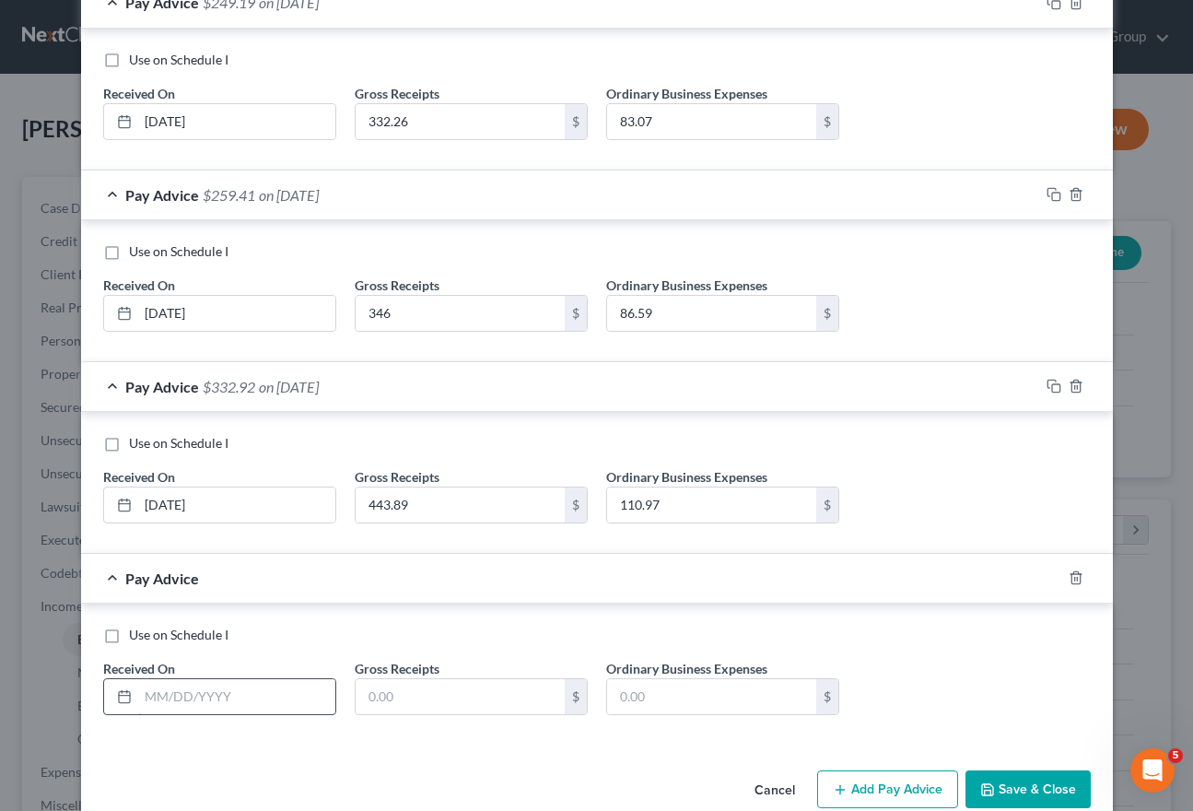
click at [216, 698] on input "text" at bounding box center [236, 696] width 197 height 35
type input "[DATE]"
click at [452, 698] on input "text" at bounding box center [460, 696] width 209 height 35
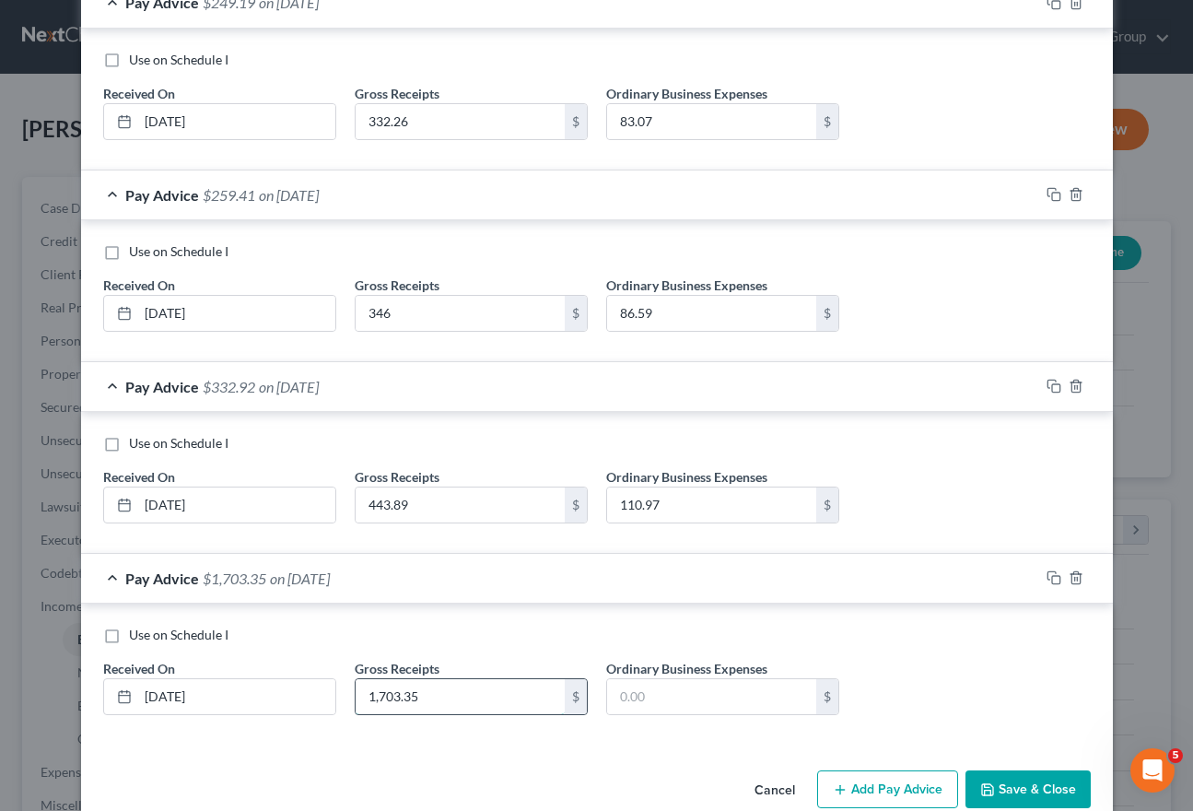
type input "1,703.35"
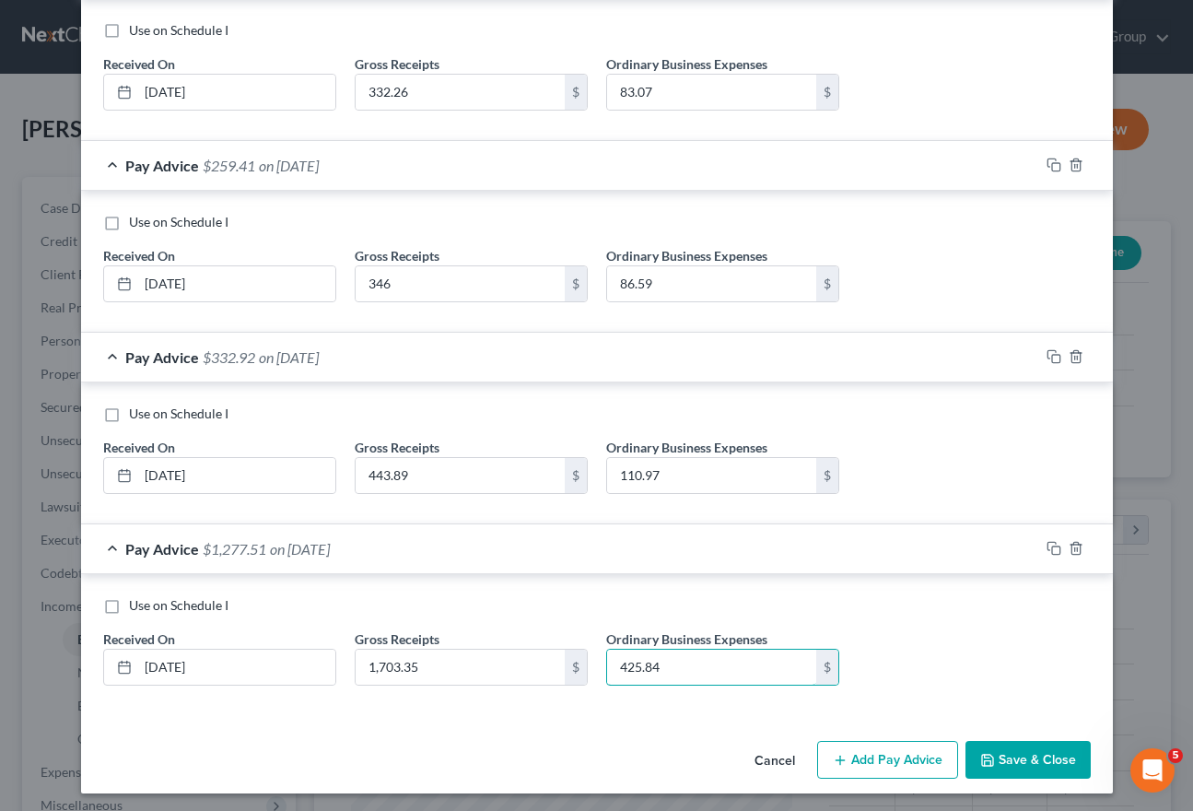
scroll to position [1020, 0]
type input "425.84"
click at [898, 742] on button "Add Pay Advice" at bounding box center [887, 761] width 141 height 39
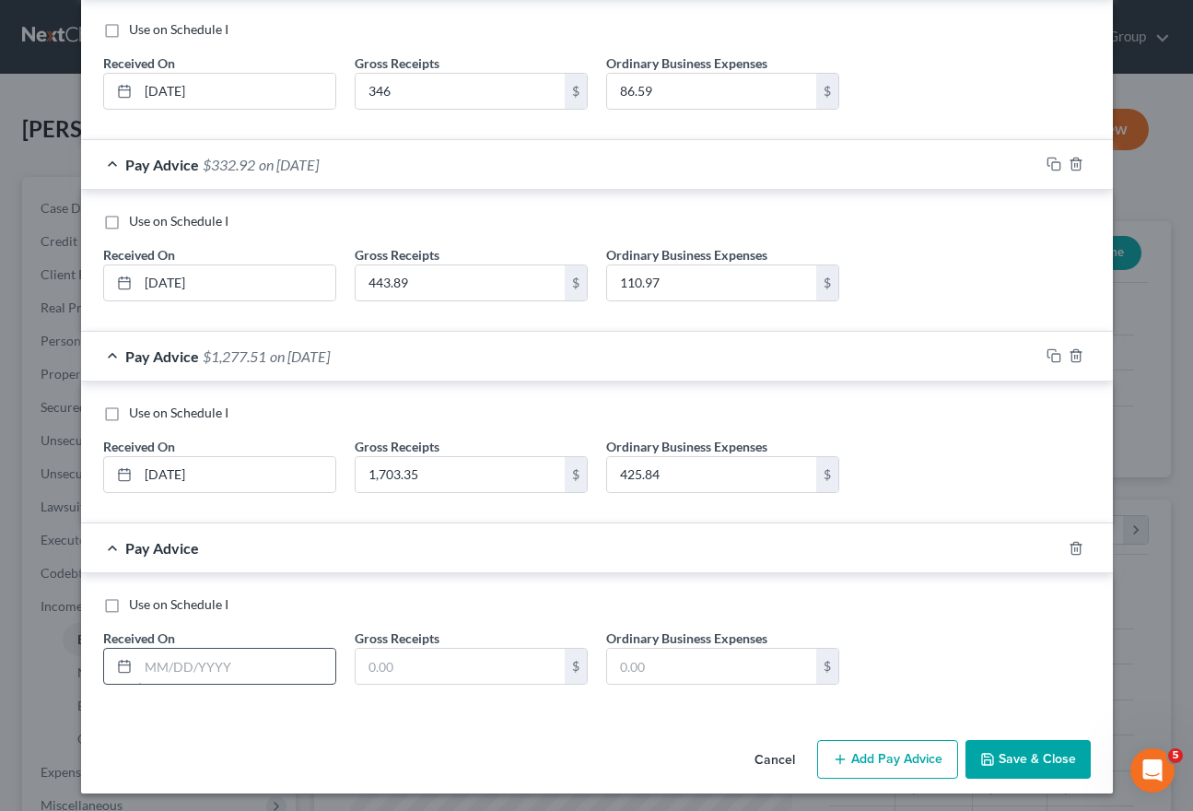
scroll to position [1212, 0]
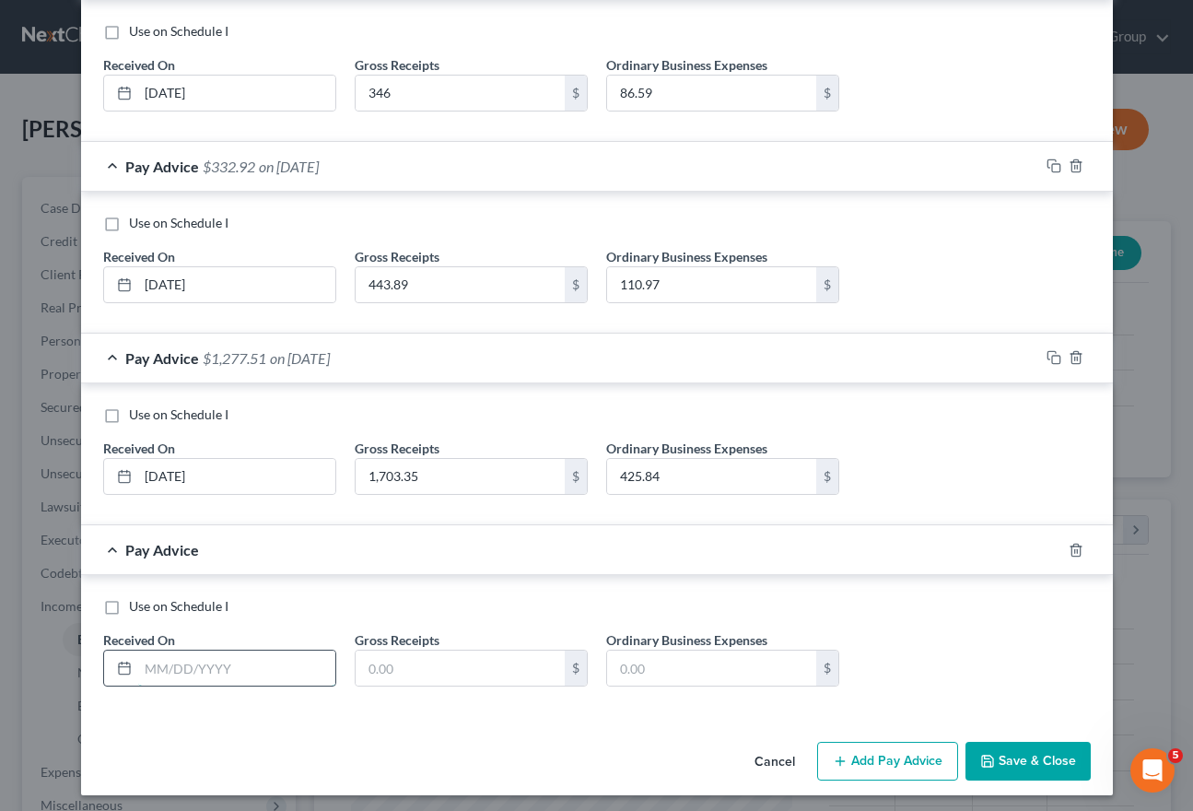
click at [280, 665] on input "text" at bounding box center [236, 668] width 197 height 35
type input "[DATE]"
type input "271.80"
type input "67.95"
click at [876, 774] on button "Add Pay Advice" at bounding box center [887, 761] width 141 height 39
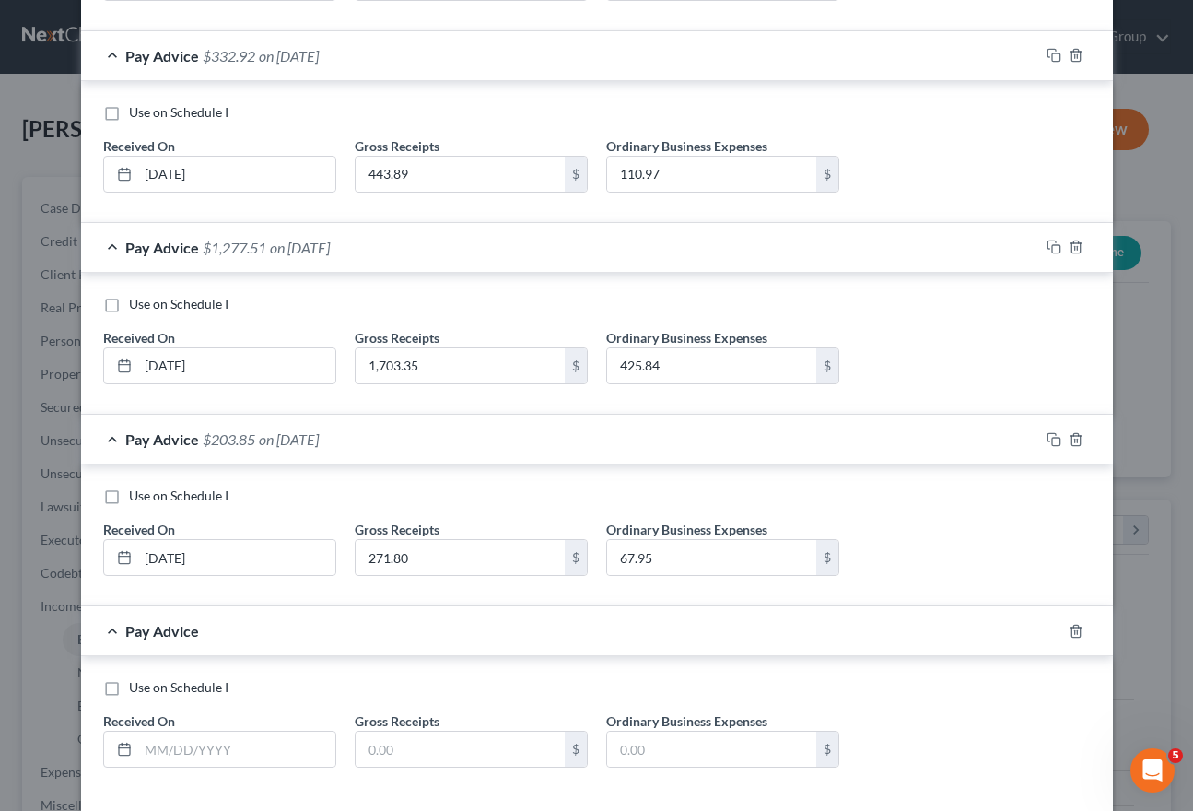
scroll to position [1345, 0]
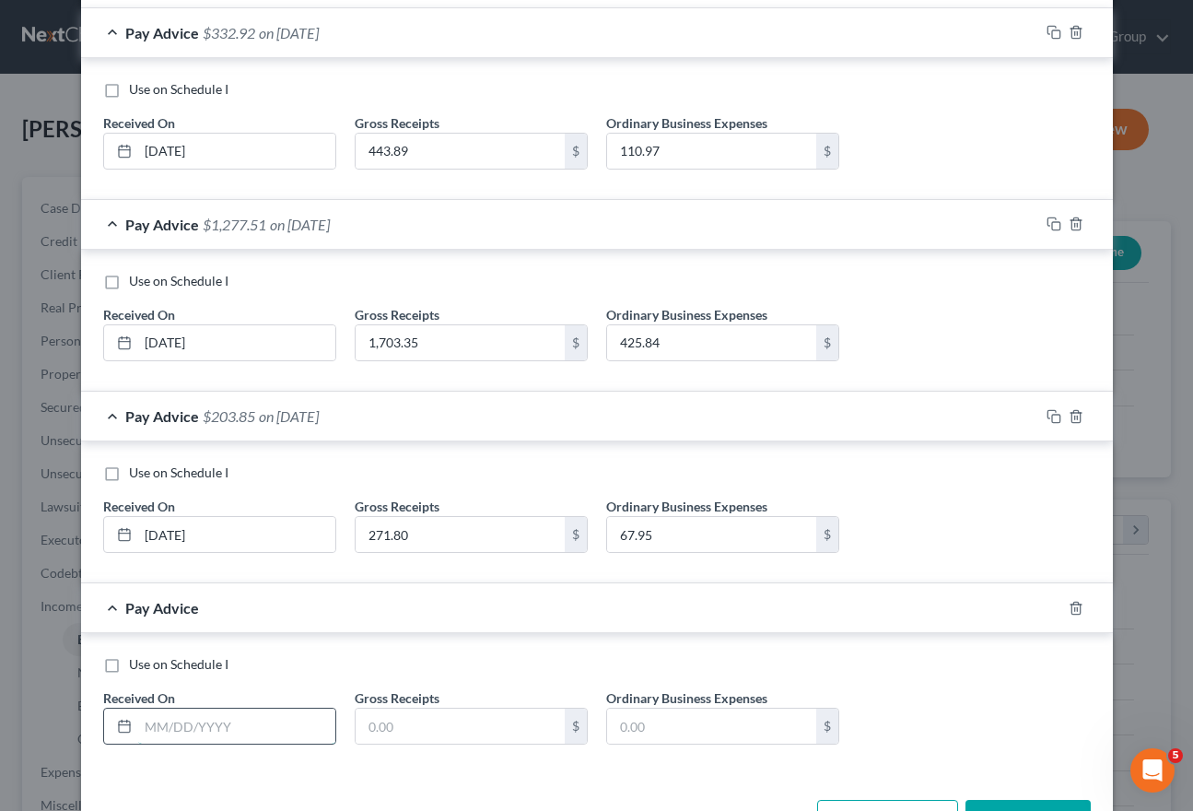
click at [258, 721] on input "text" at bounding box center [236, 726] width 197 height 35
type input "[DATE]"
click at [414, 717] on input "text" at bounding box center [460, 726] width 209 height 35
type input "4"
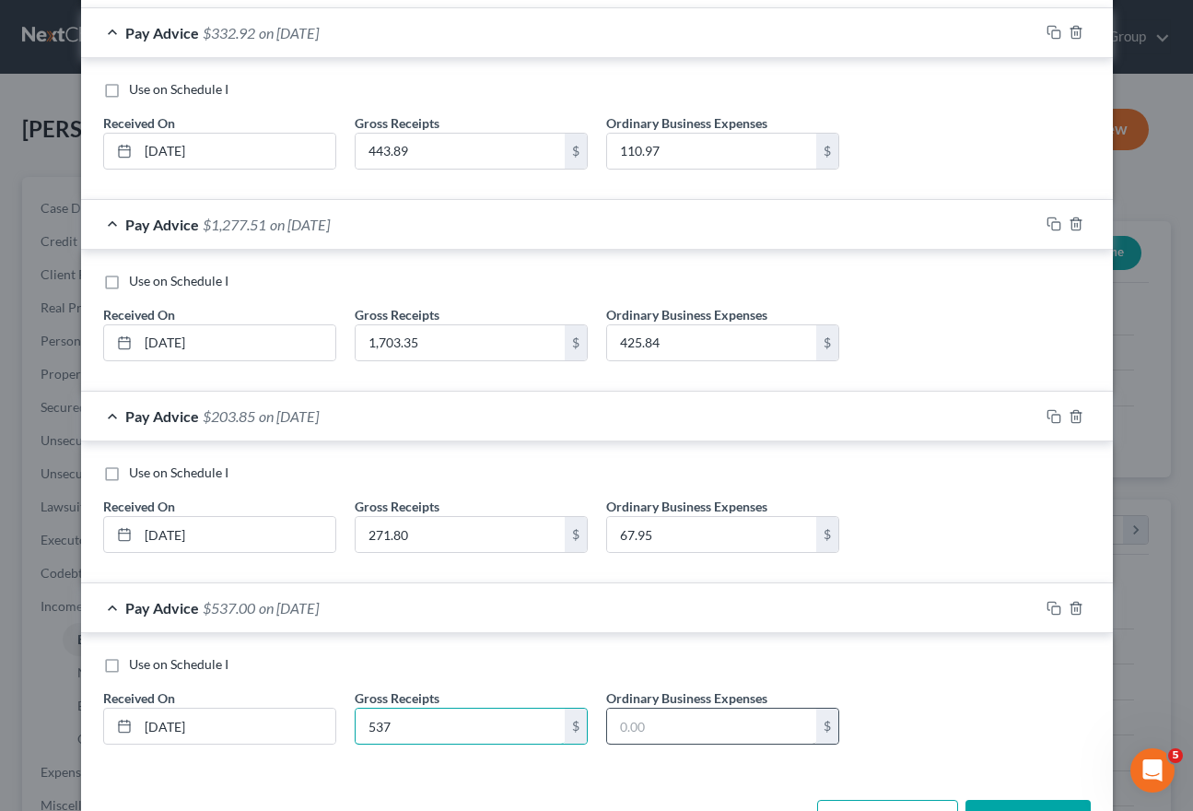
type input "537"
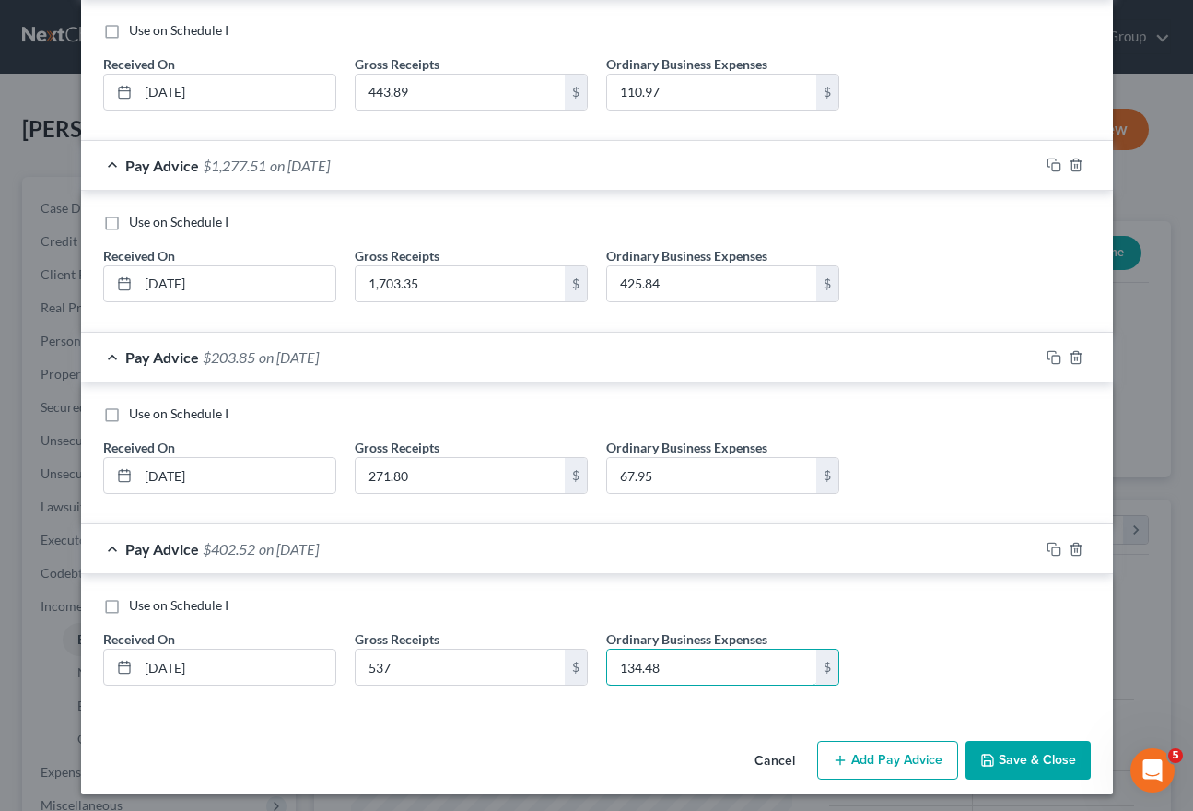
scroll to position [1404, 0]
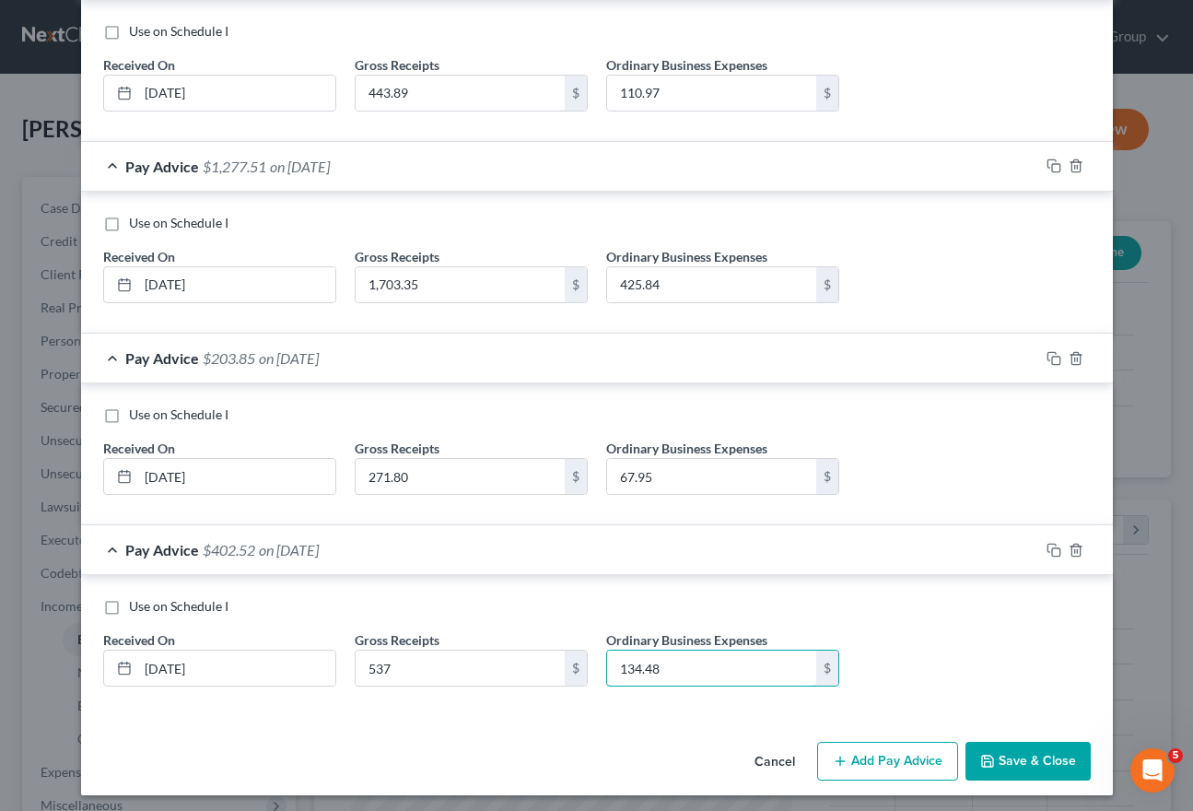
type input "134.48"
click at [862, 748] on button "Add Pay Advice" at bounding box center [887, 761] width 141 height 39
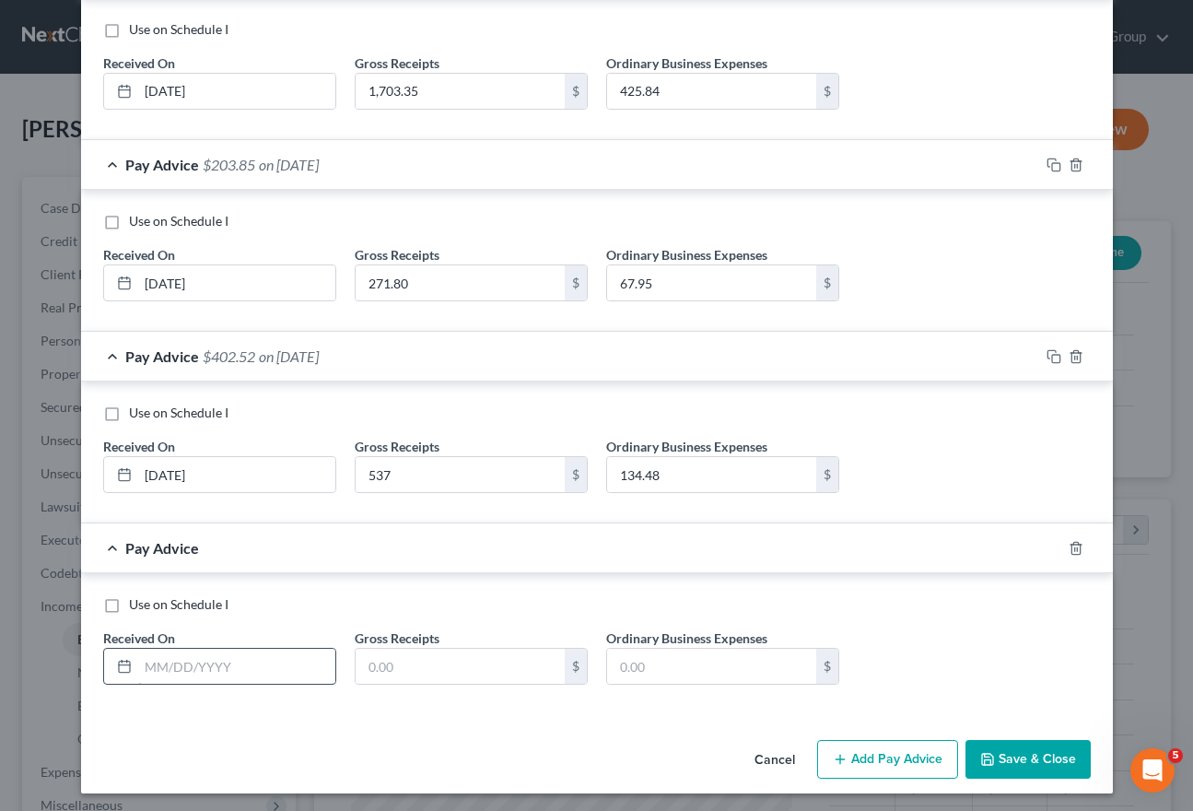
scroll to position [1595, 0]
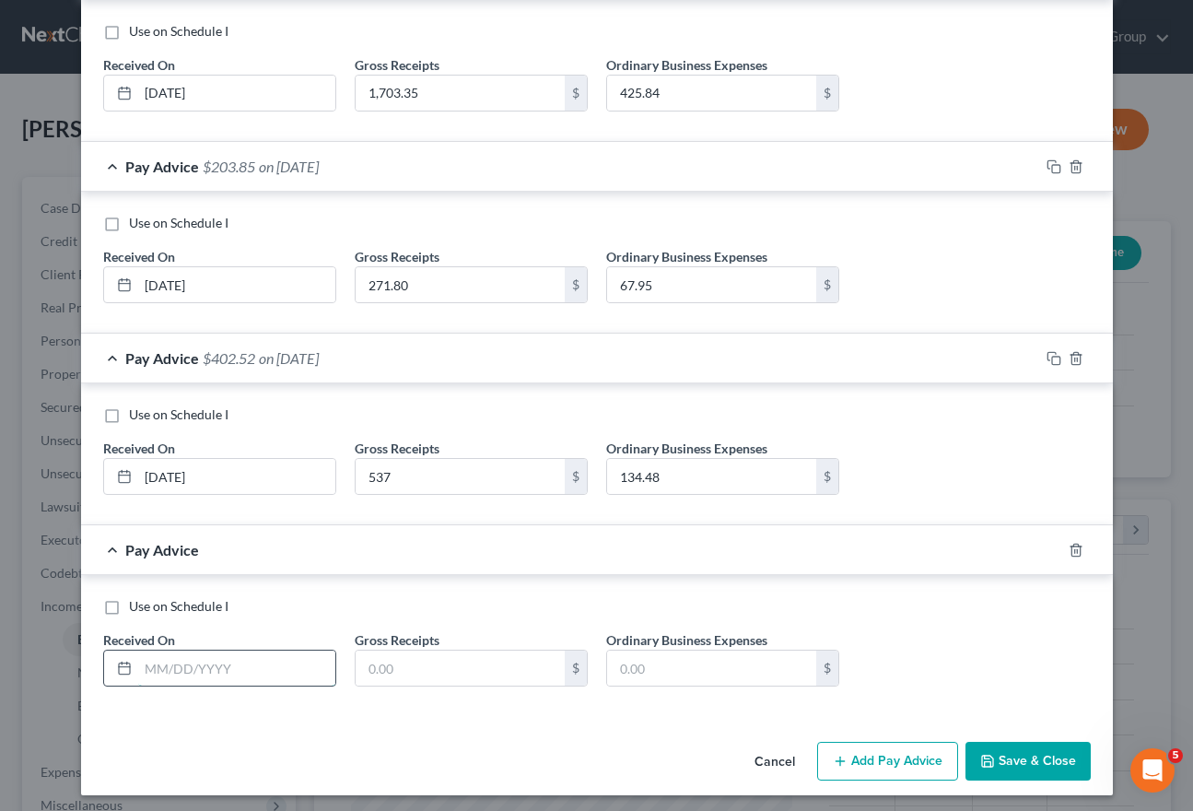
click at [273, 660] on input "text" at bounding box center [236, 668] width 197 height 35
type input "[DATE]"
click at [431, 656] on input "text" at bounding box center [460, 668] width 209 height 35
type input "260"
type input "65"
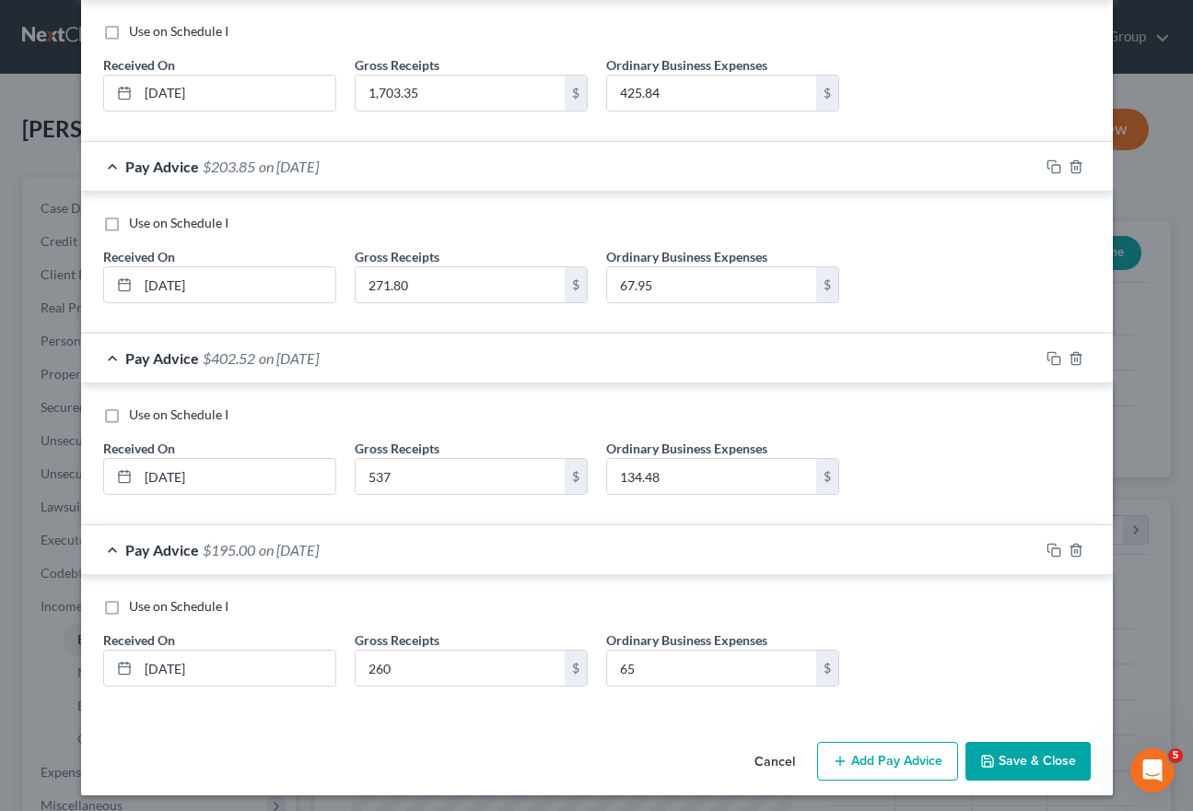
click at [876, 752] on button "Add Pay Advice" at bounding box center [887, 761] width 141 height 39
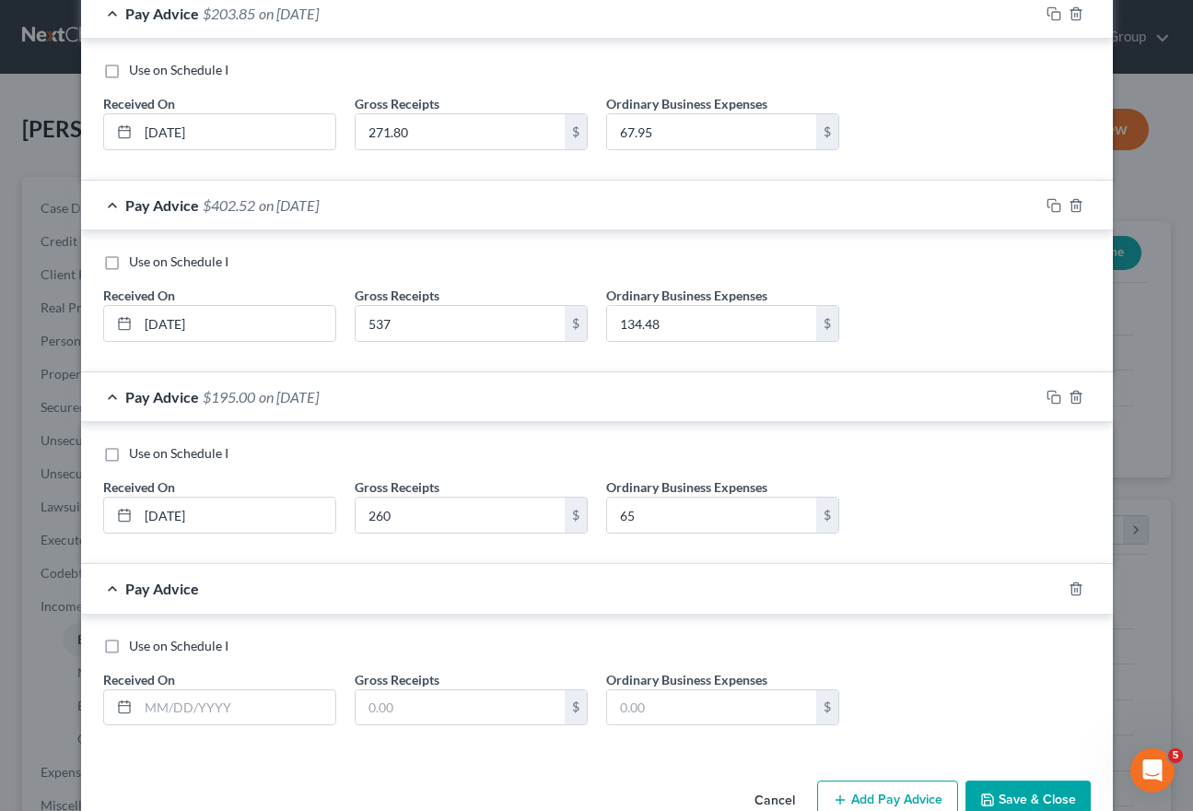
scroll to position [1756, 0]
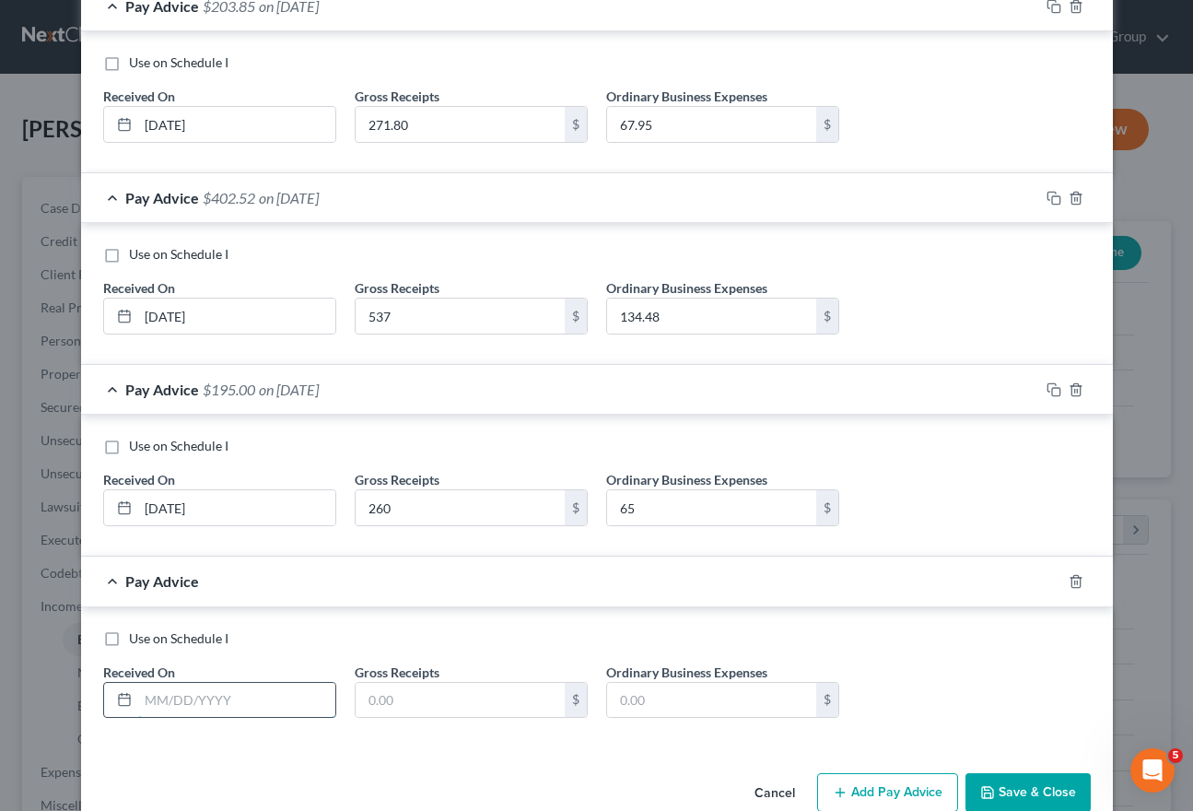
click at [260, 699] on input "text" at bounding box center [236, 700] width 197 height 35
type input "[DATE]"
click at [455, 695] on input "text" at bounding box center [460, 700] width 209 height 35
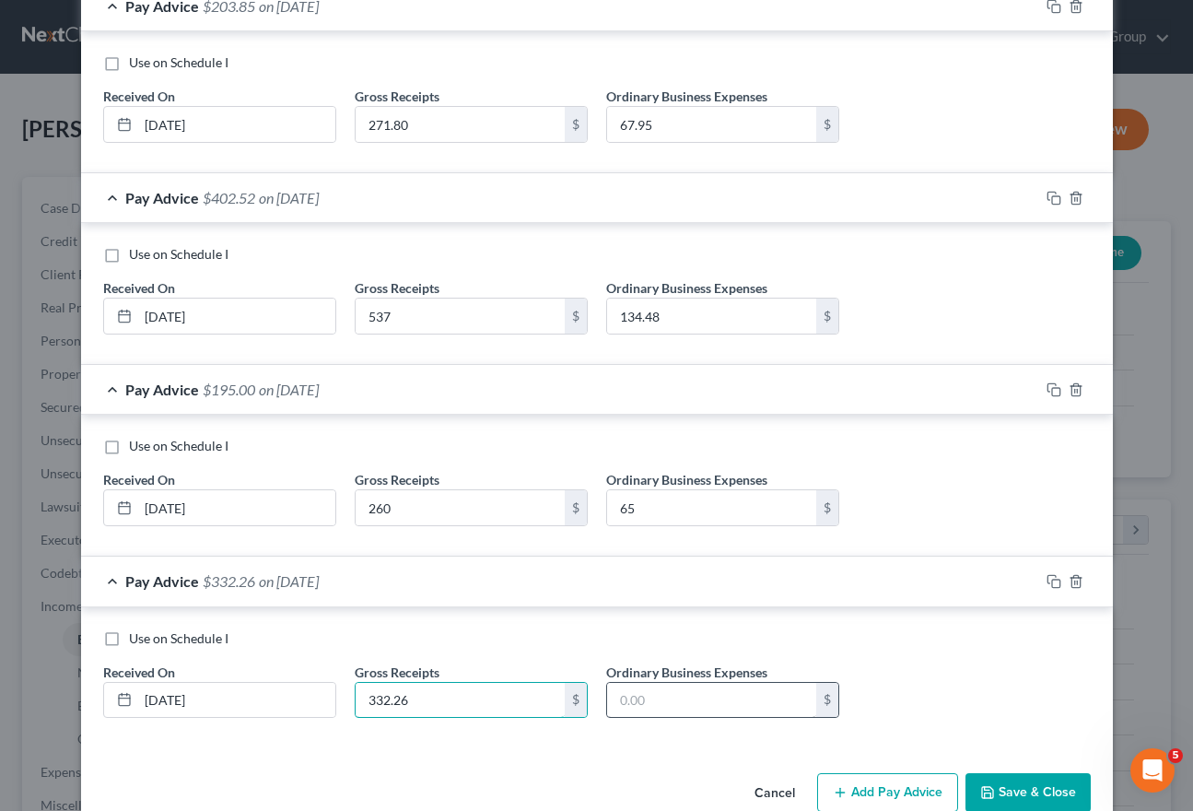
type input "332.26"
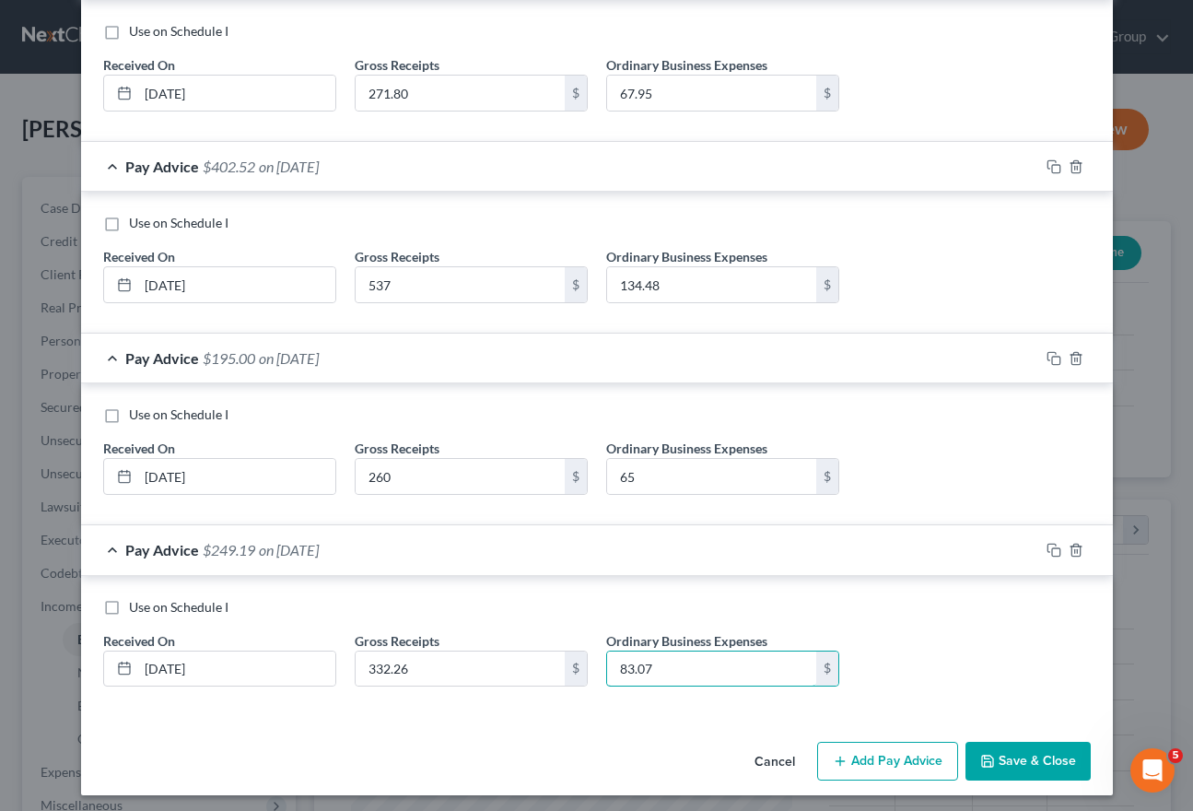
scroll to position [1786, 0]
type input "83.07"
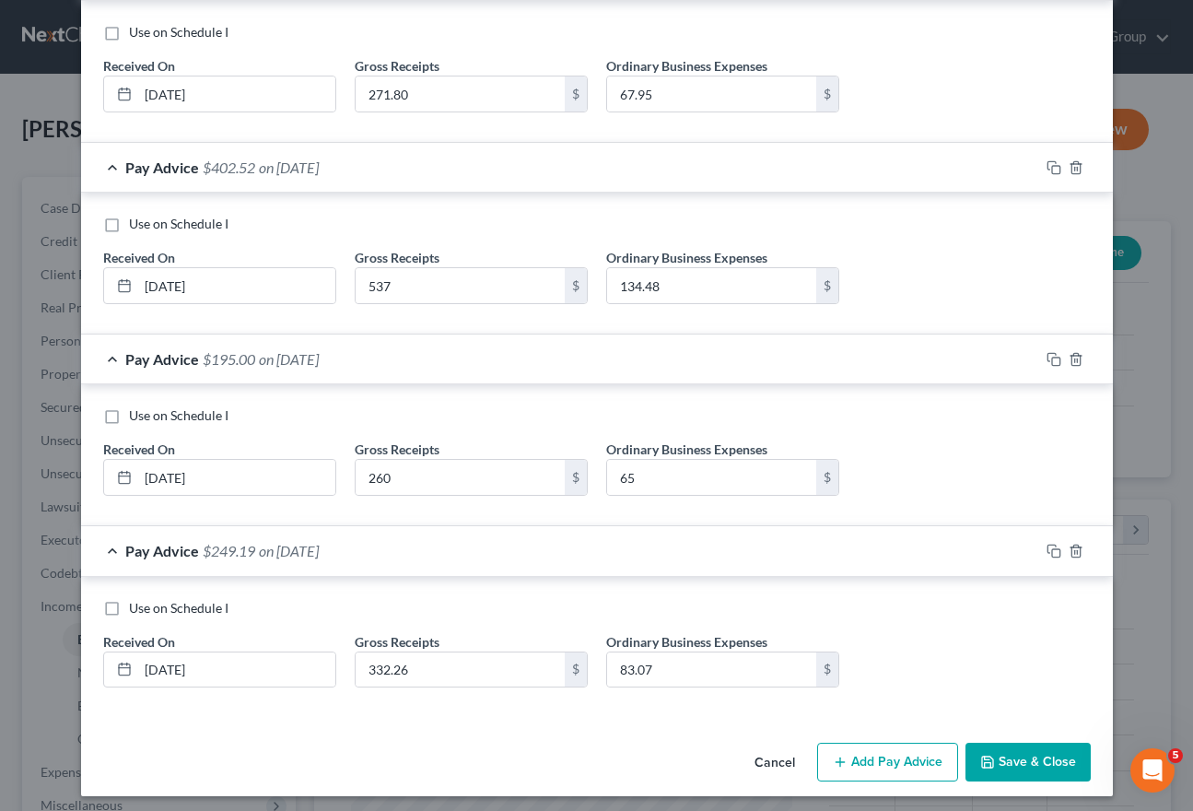
click at [882, 758] on button "Add Pay Advice" at bounding box center [887, 762] width 141 height 39
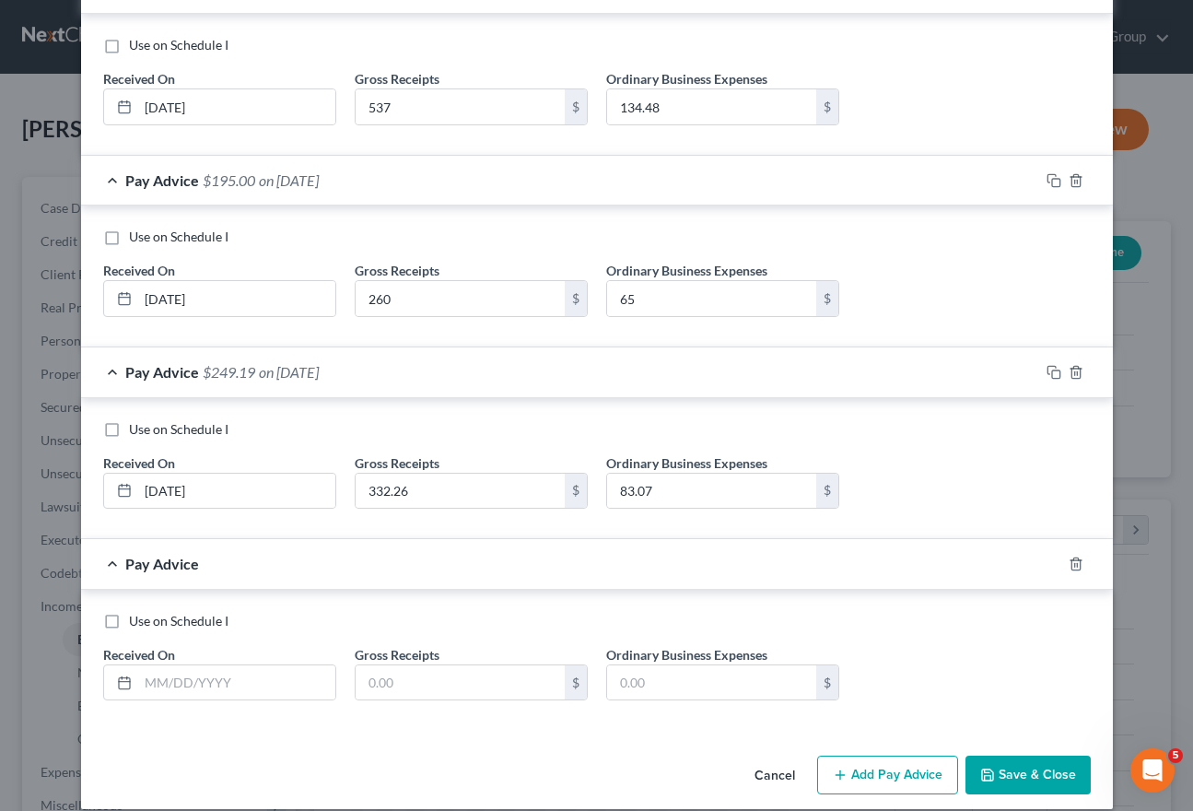
scroll to position [1971, 0]
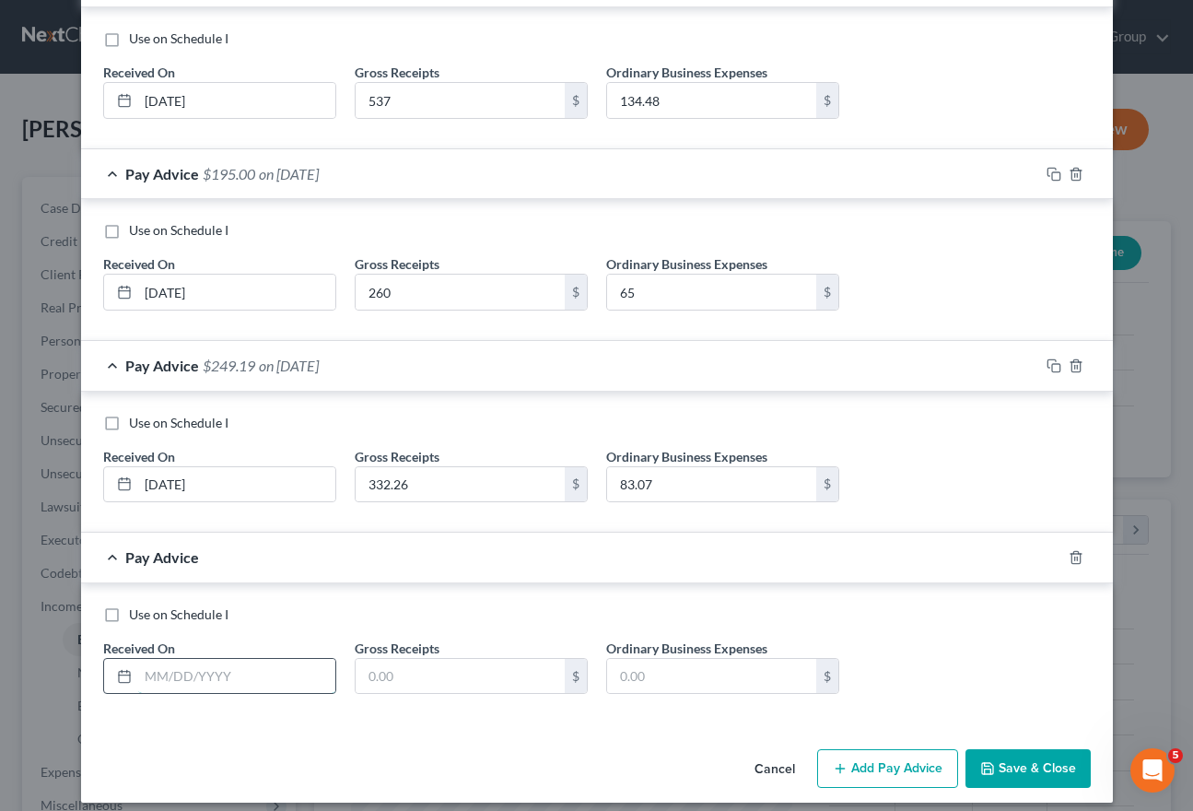
click at [288, 681] on input "text" at bounding box center [236, 676] width 197 height 35
type input "[DATE]"
type input "710.60"
drag, startPoint x: 664, startPoint y: 644, endPoint x: 664, endPoint y: 654, distance: 10.1
click at [664, 644] on label "Ordinary Business Expenses" at bounding box center [686, 648] width 161 height 19
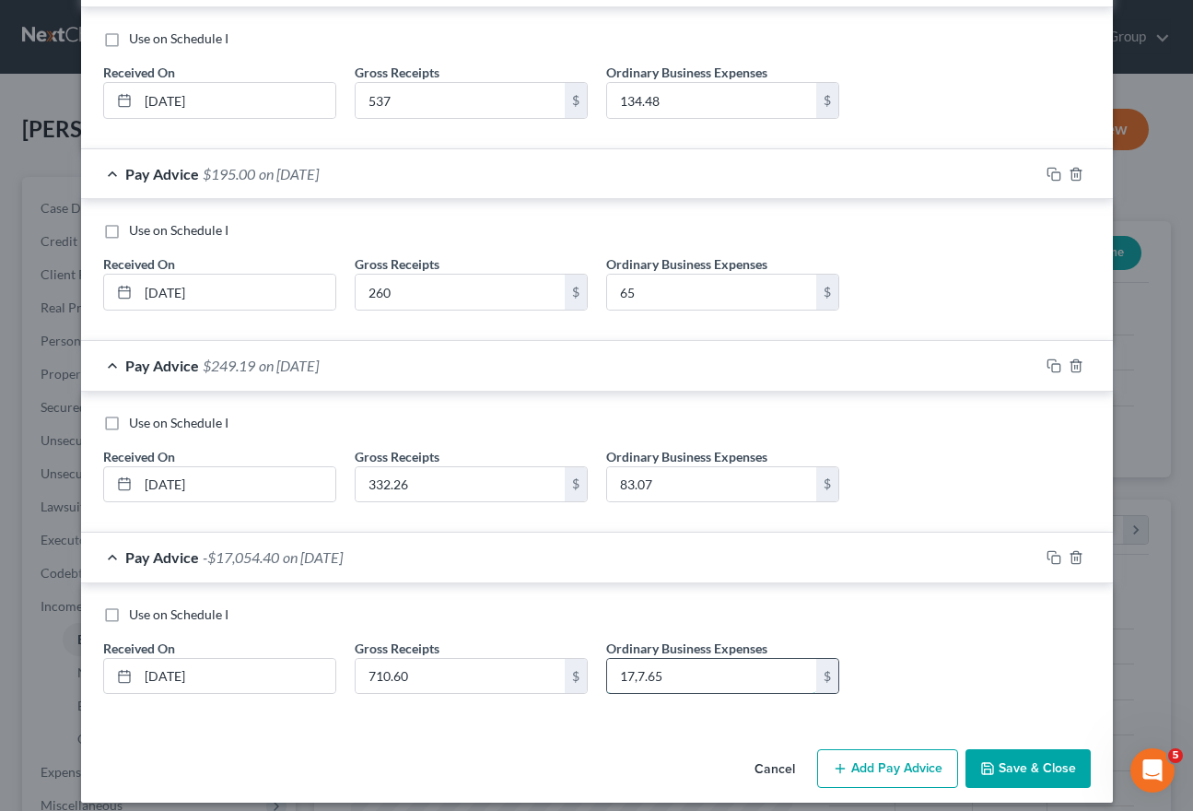
type input "177.65"
click at [911, 757] on button "Add Pay Advice" at bounding box center [887, 768] width 141 height 39
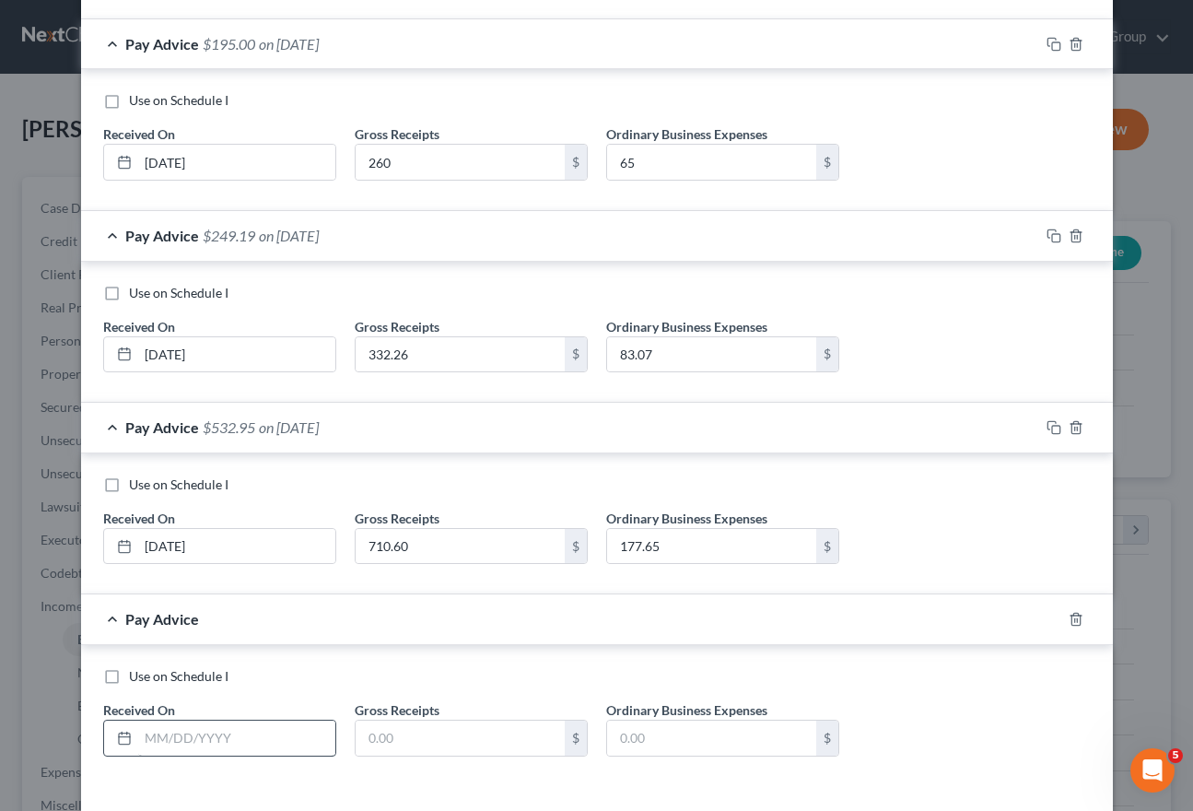
scroll to position [2129, 0]
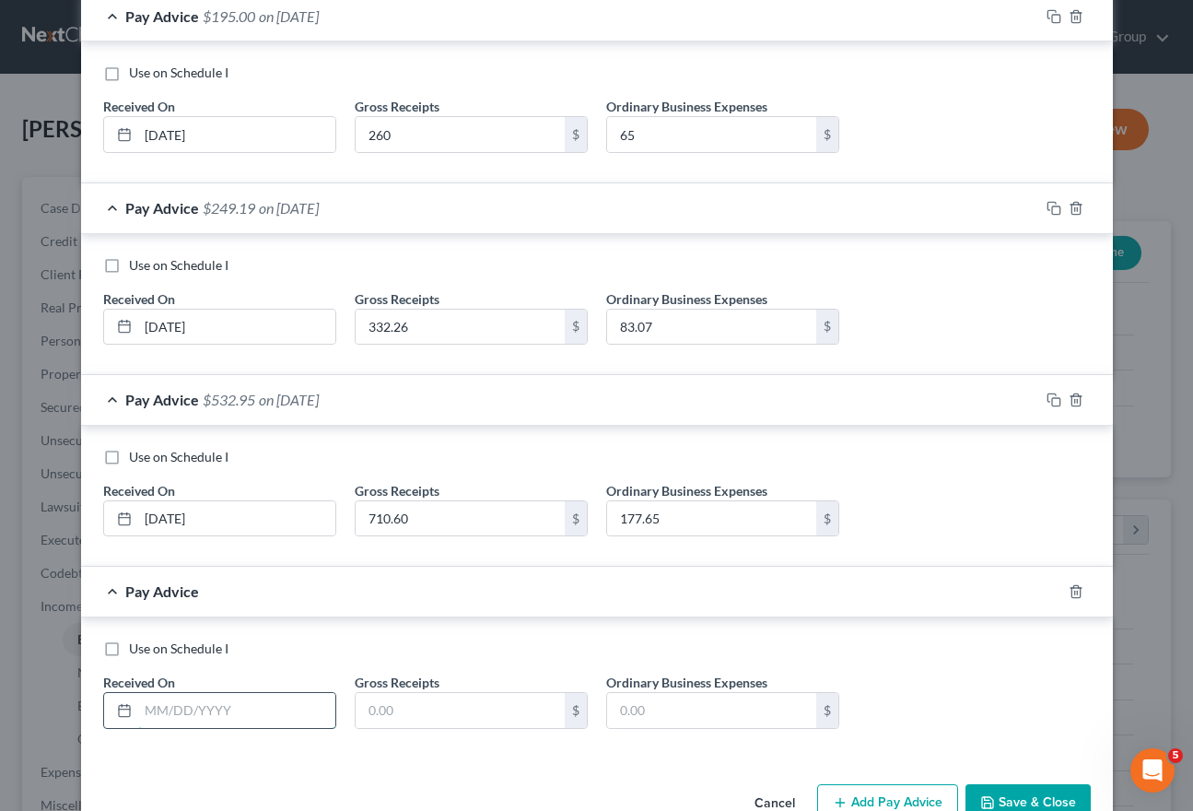
click at [288, 707] on input "text" at bounding box center [236, 710] width 197 height 35
type input "[DATE]"
type input "732.45"
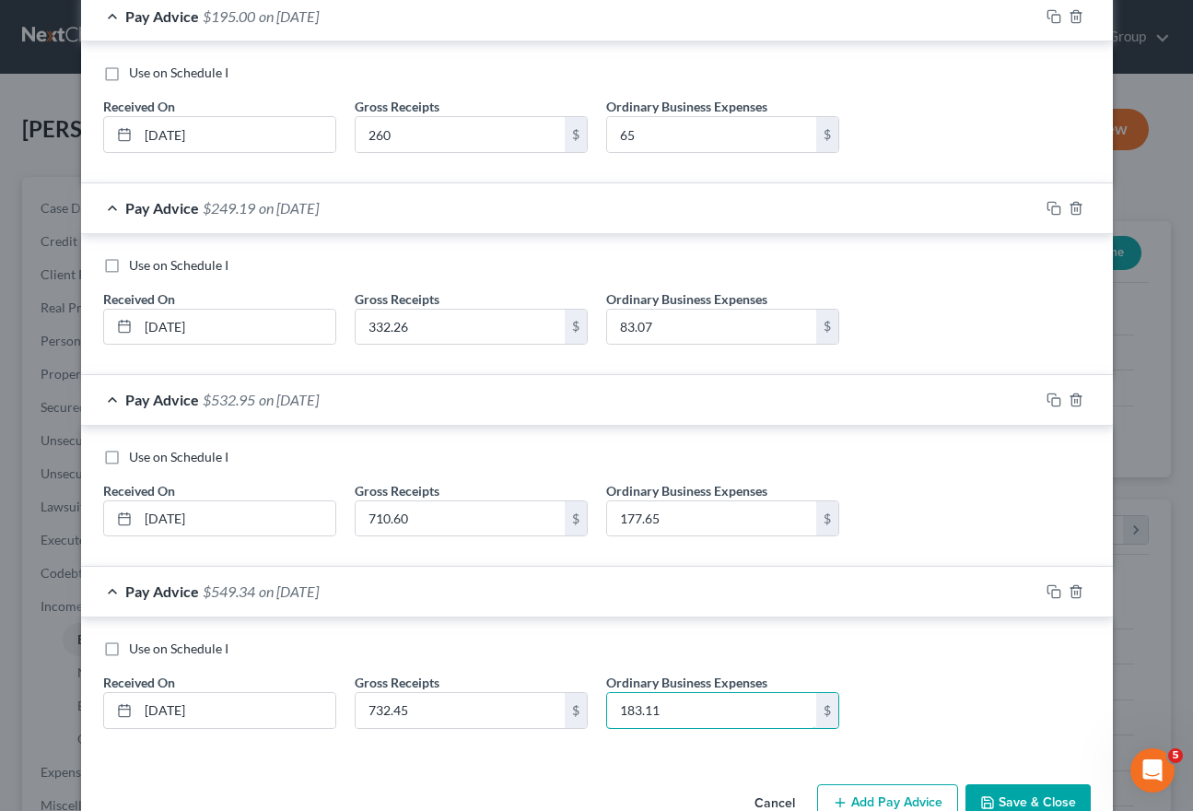
type input "183.11"
click at [853, 795] on button "Add Pay Advice" at bounding box center [887, 803] width 141 height 39
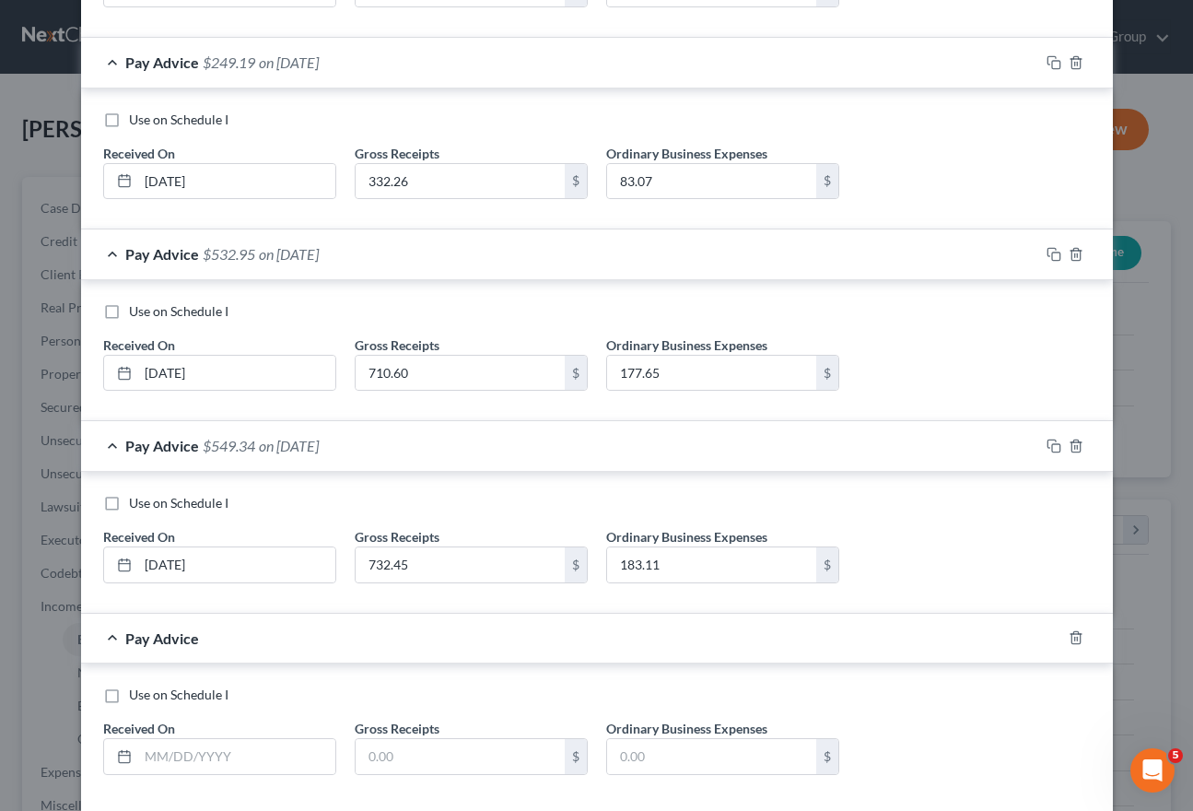
scroll to position [2328, 0]
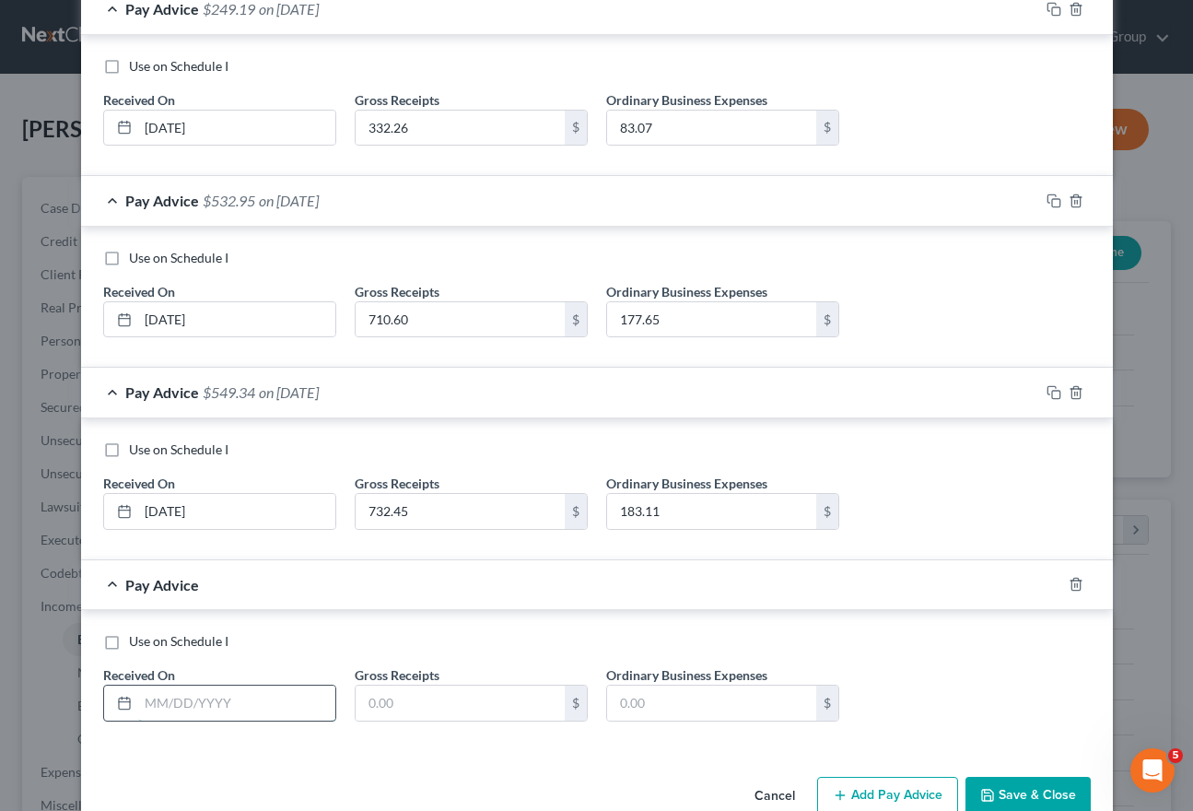
click at [290, 696] on input "text" at bounding box center [236, 703] width 197 height 35
type input "[DATE]"
type input "3,281"
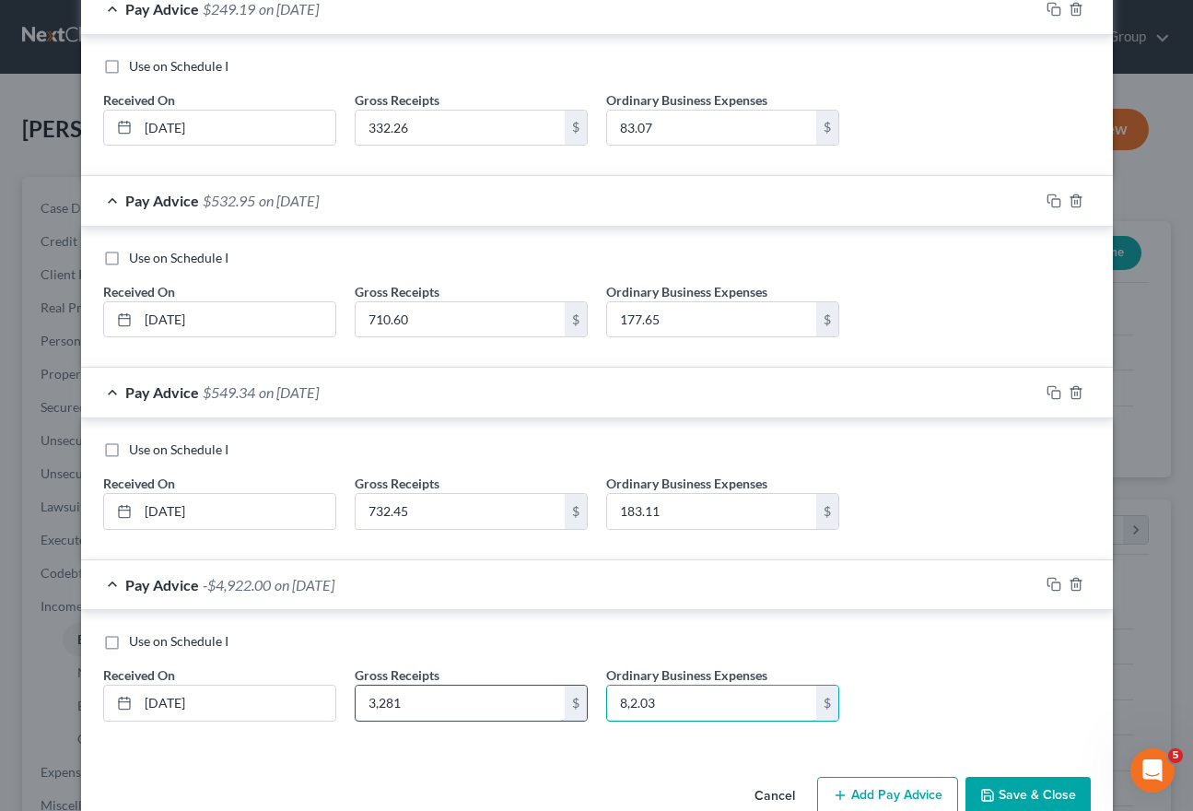
type input "82.03"
click at [867, 788] on button "Add Pay Advice" at bounding box center [887, 796] width 141 height 39
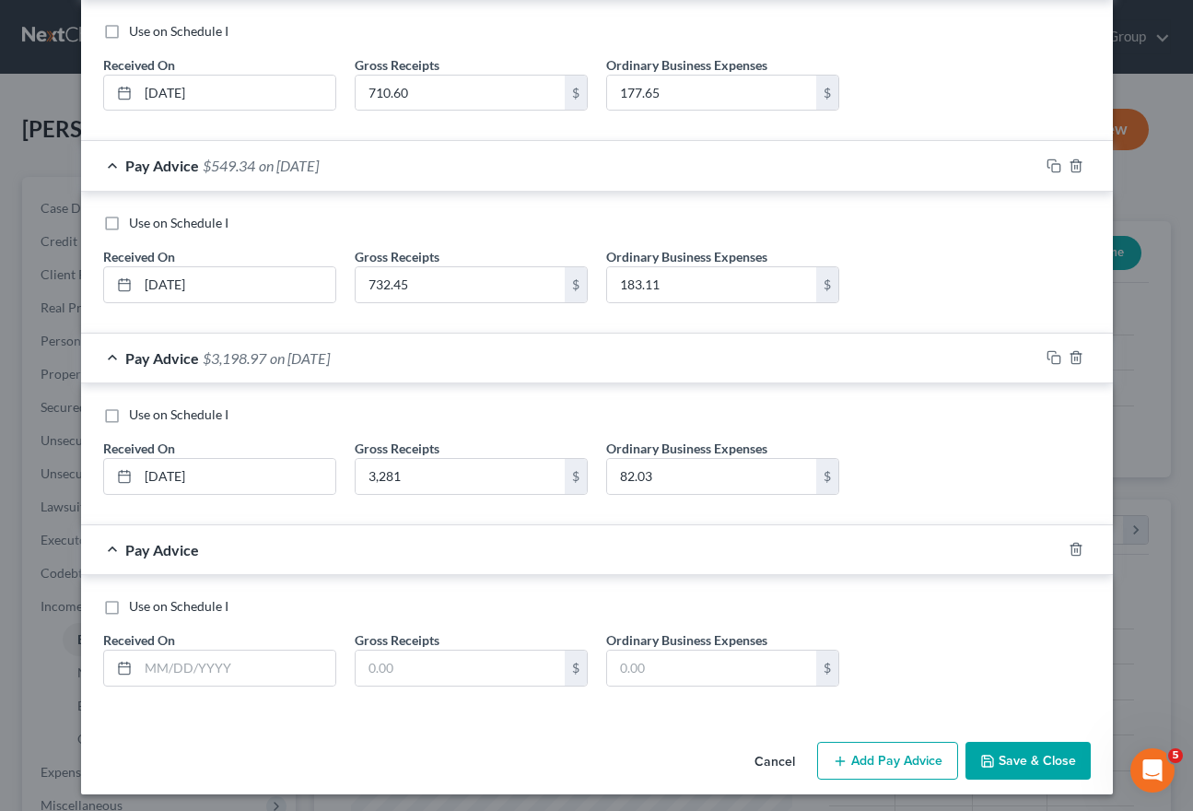
scroll to position [2553, 0]
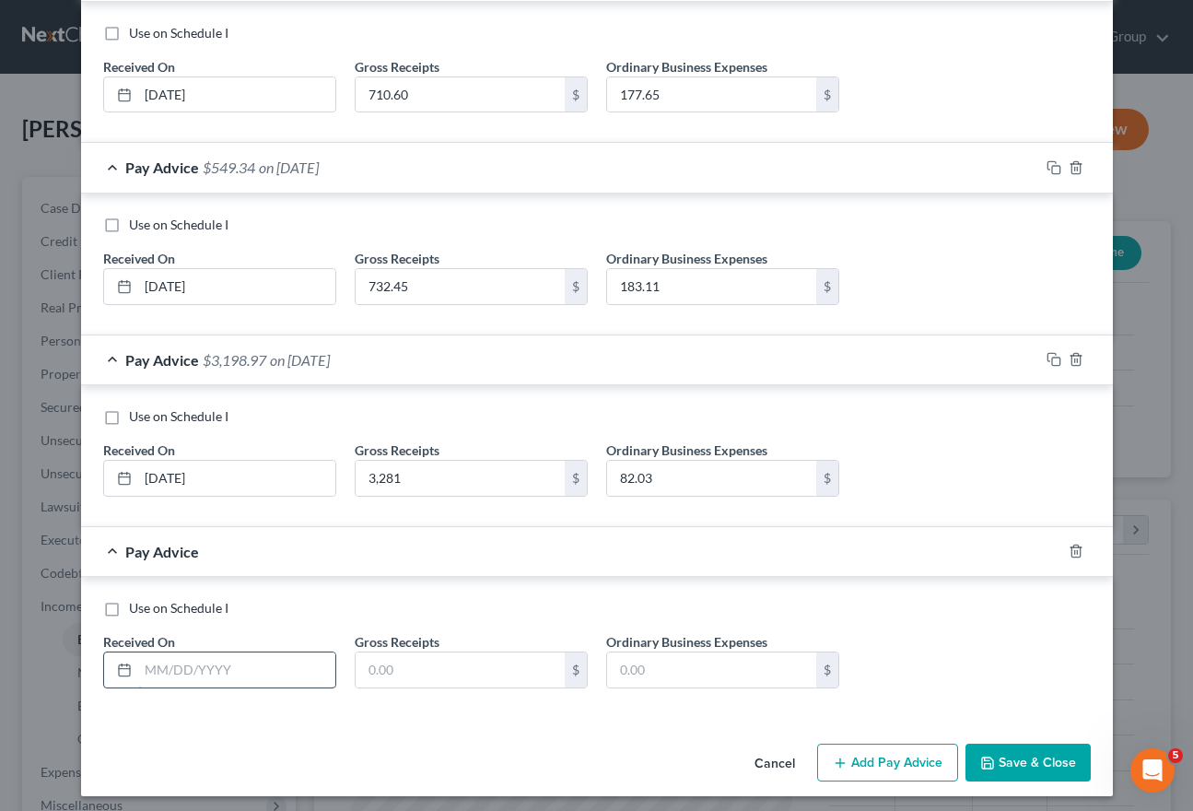
click at [300, 671] on input "text" at bounding box center [236, 669] width 197 height 35
type input "[DATE]"
click at [446, 663] on input "text" at bounding box center [460, 669] width 209 height 35
type input "635.80"
type input "158.95"
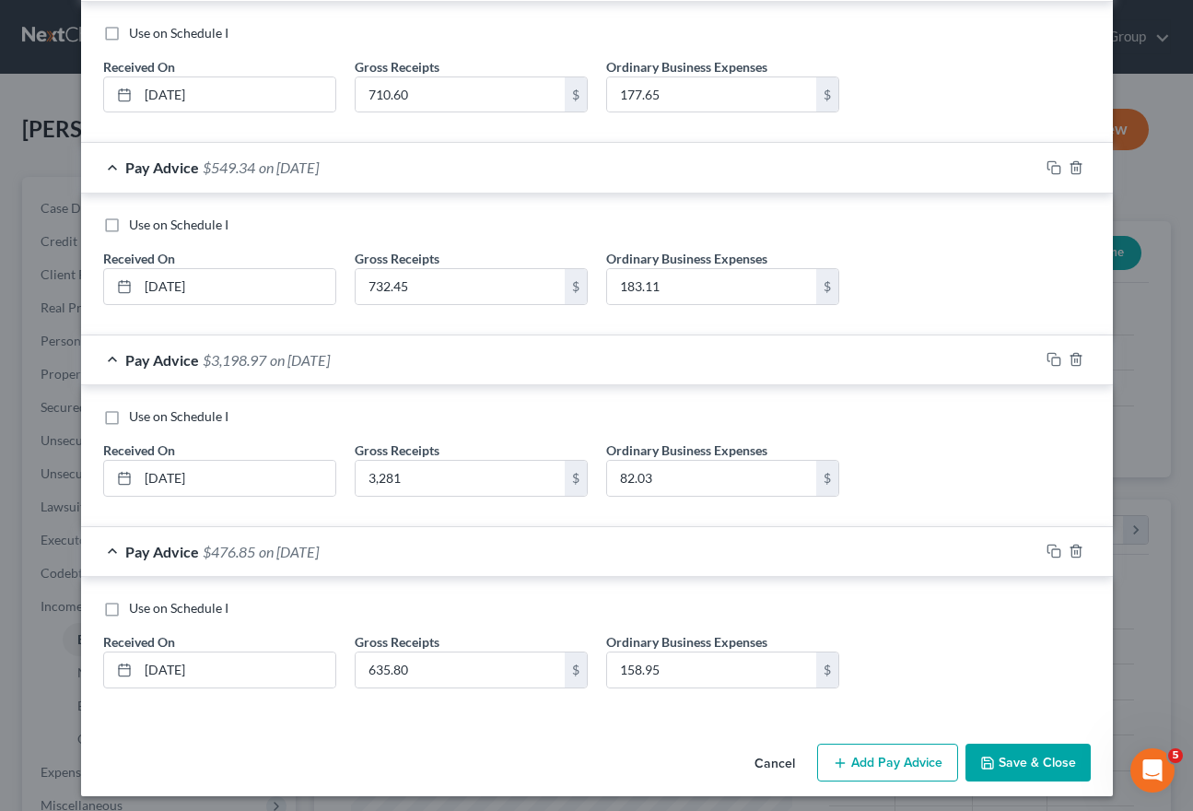
click at [945, 752] on button "Add Pay Advice" at bounding box center [887, 763] width 141 height 39
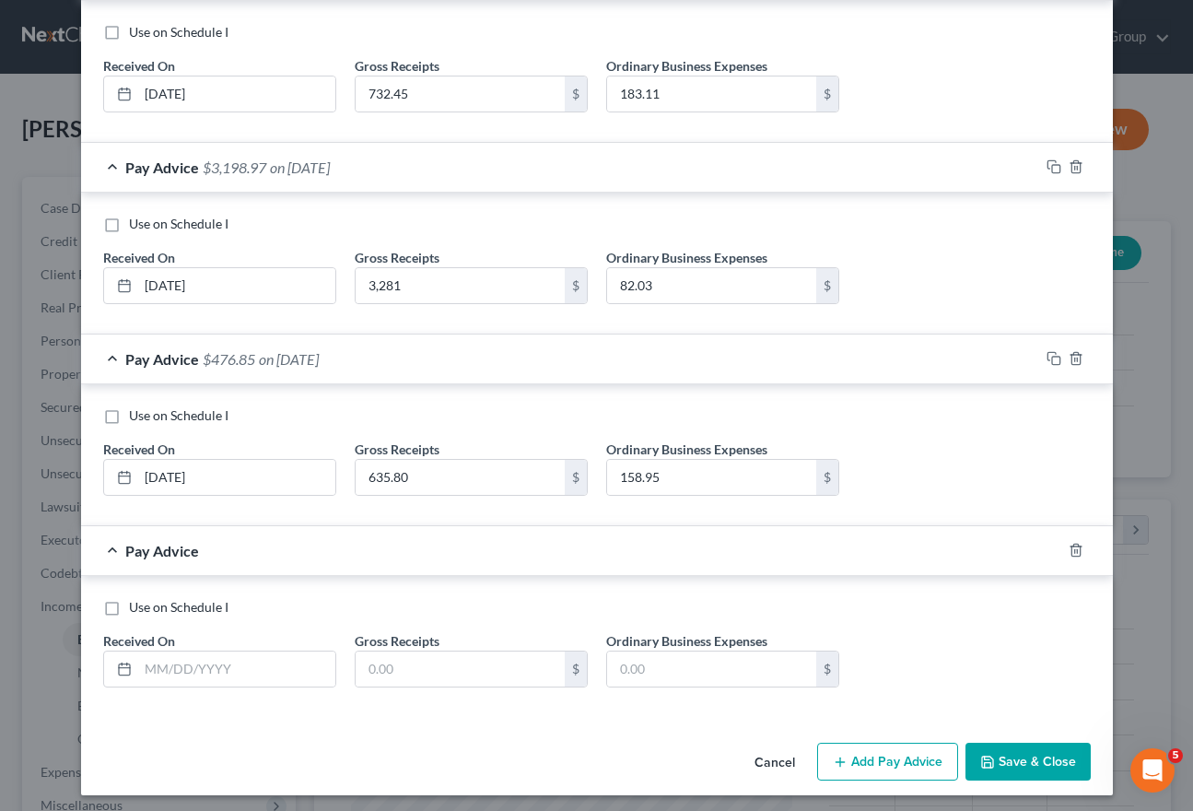
scroll to position [2743, 0]
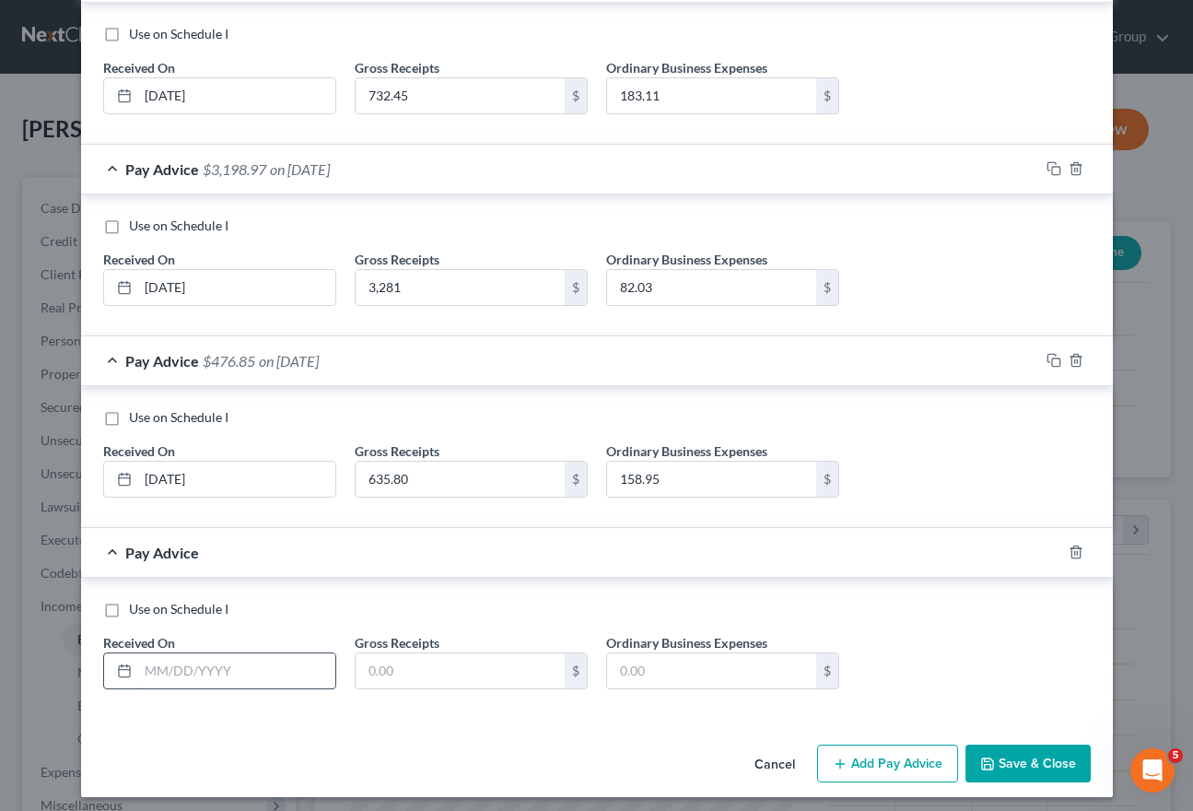
click at [253, 661] on input "text" at bounding box center [236, 670] width 197 height 35
type input "[DATE]"
type input "528.2"
type input "132.05"
click at [885, 755] on button "Add Pay Advice" at bounding box center [887, 764] width 141 height 39
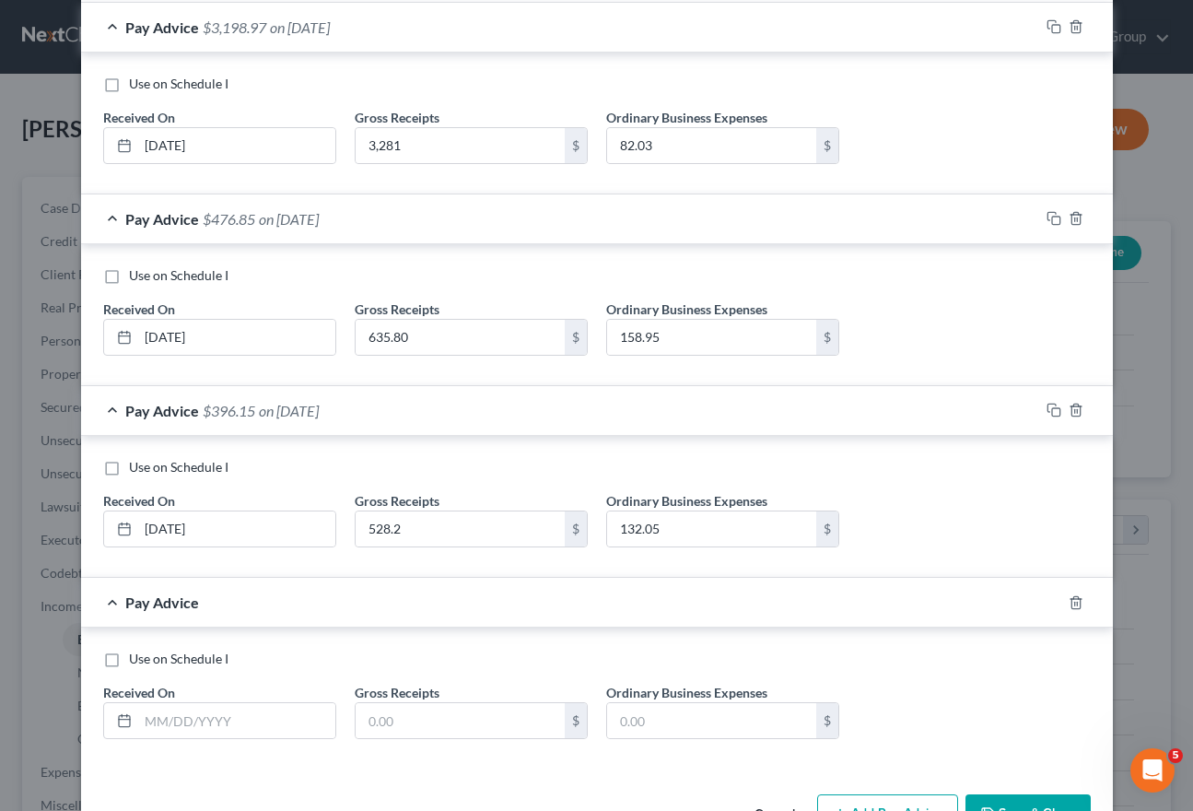
scroll to position [2907, 0]
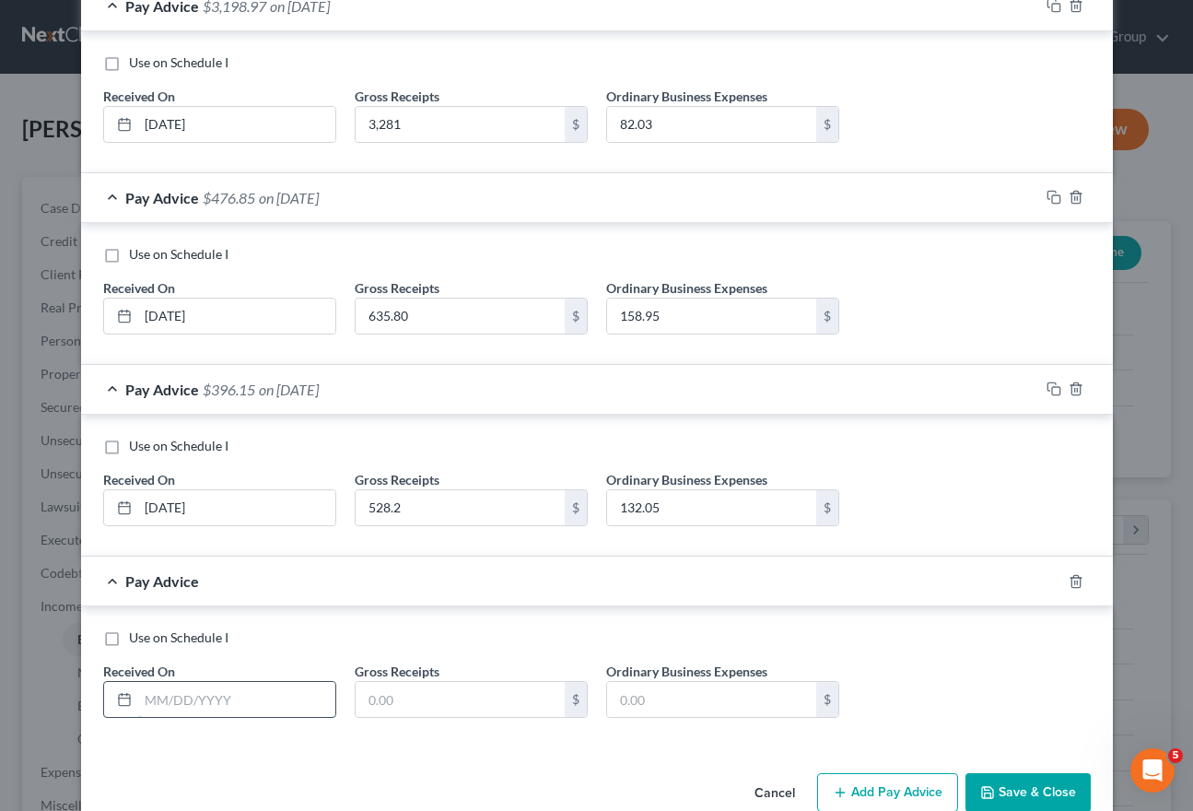
click at [277, 692] on input "text" at bounding box center [236, 699] width 197 height 35
type input "[DATE]"
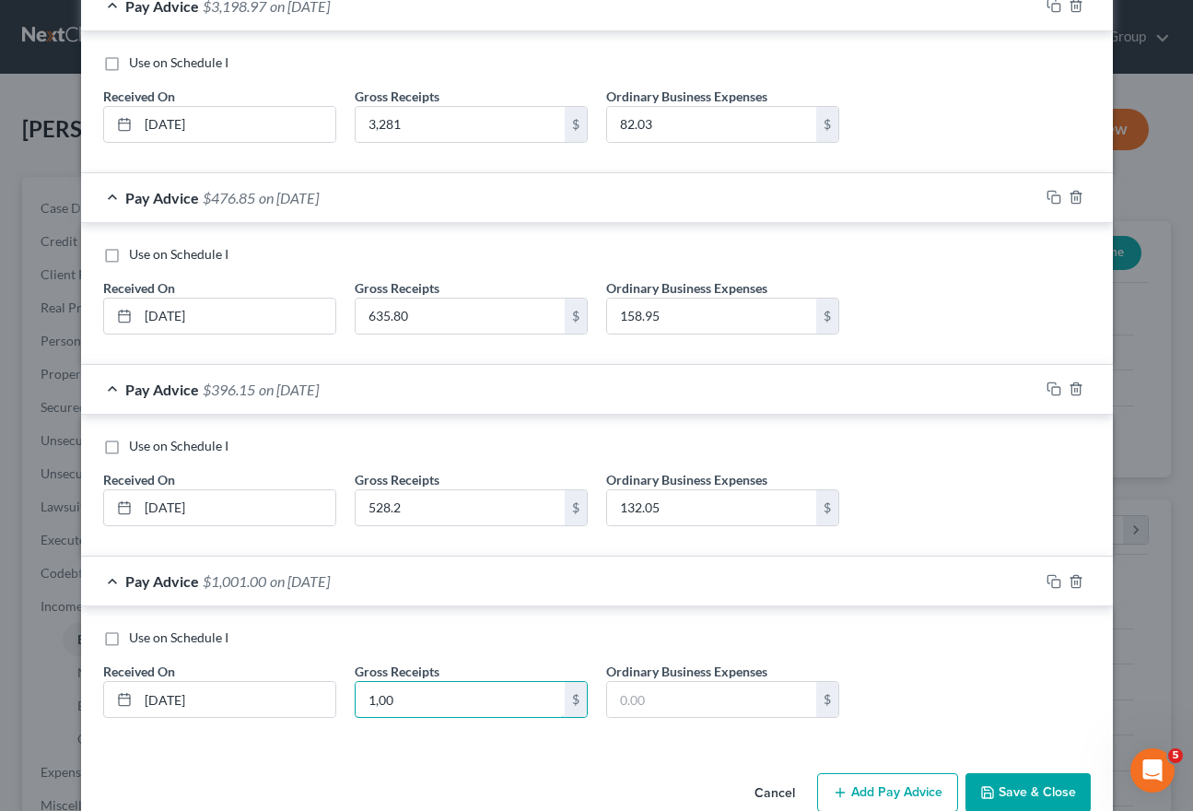
type input "100"
type input "25"
click at [893, 793] on button "Add Pay Advice" at bounding box center [887, 792] width 141 height 39
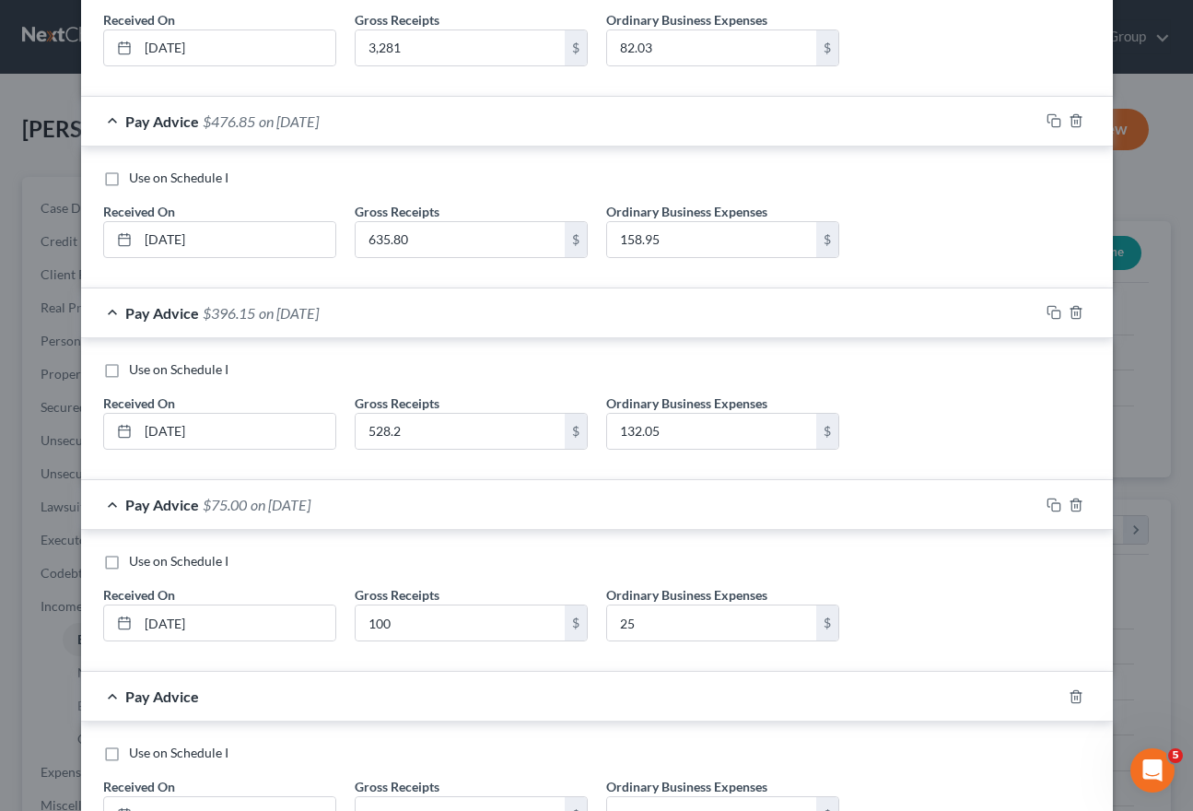
scroll to position [3033, 0]
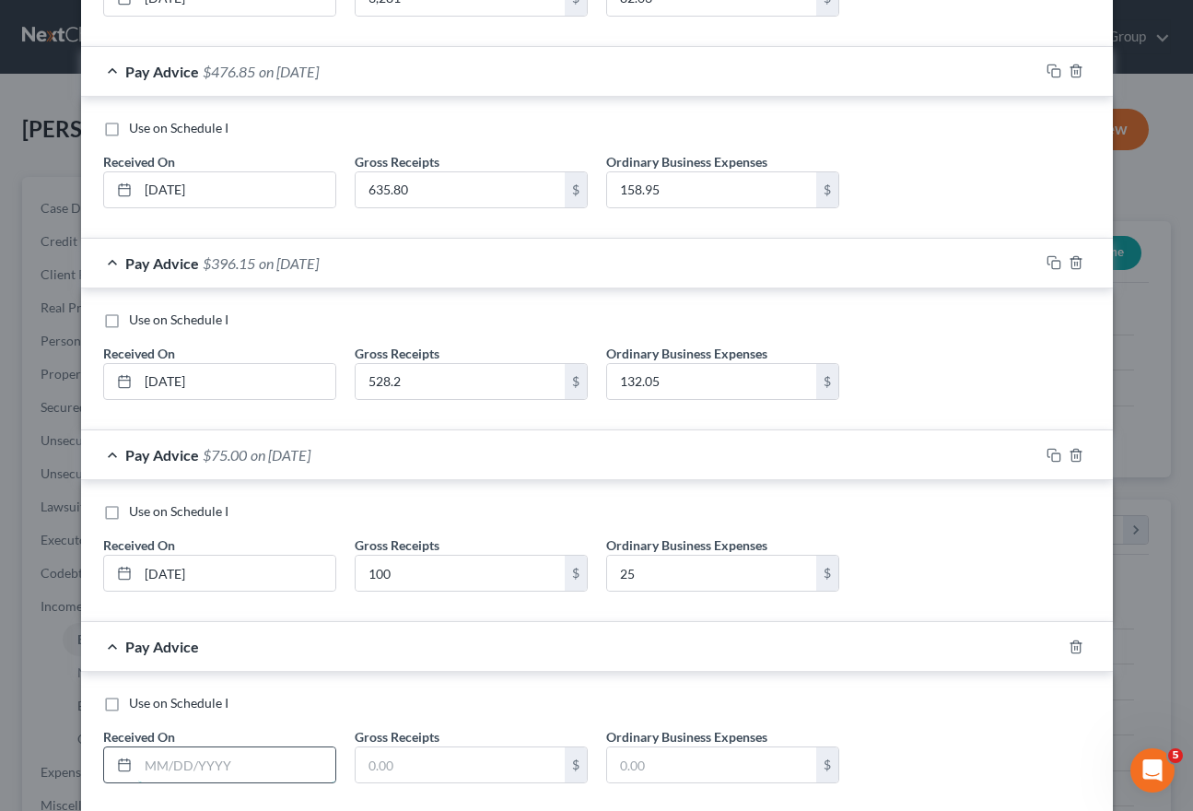
click at [242, 755] on input "text" at bounding box center [236, 764] width 197 height 35
type input "[DATE]"
type input "782.8"
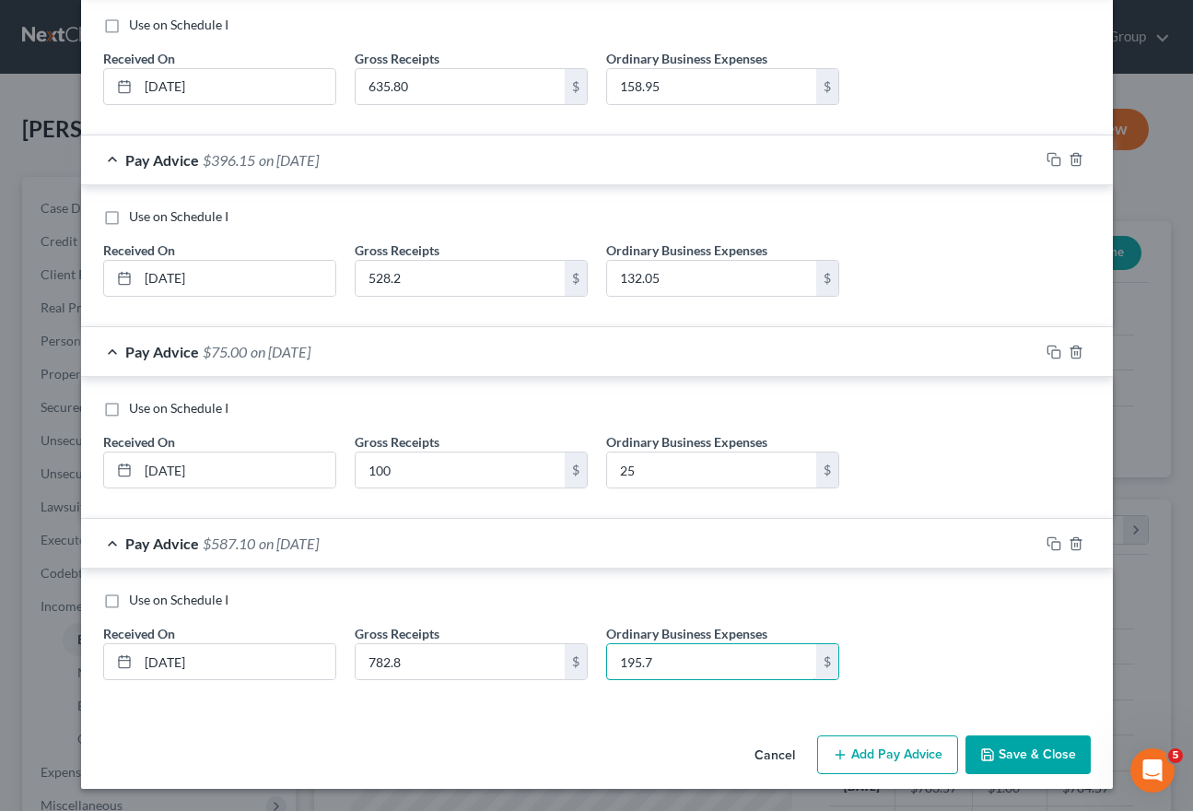
scroll to position [3127, 0]
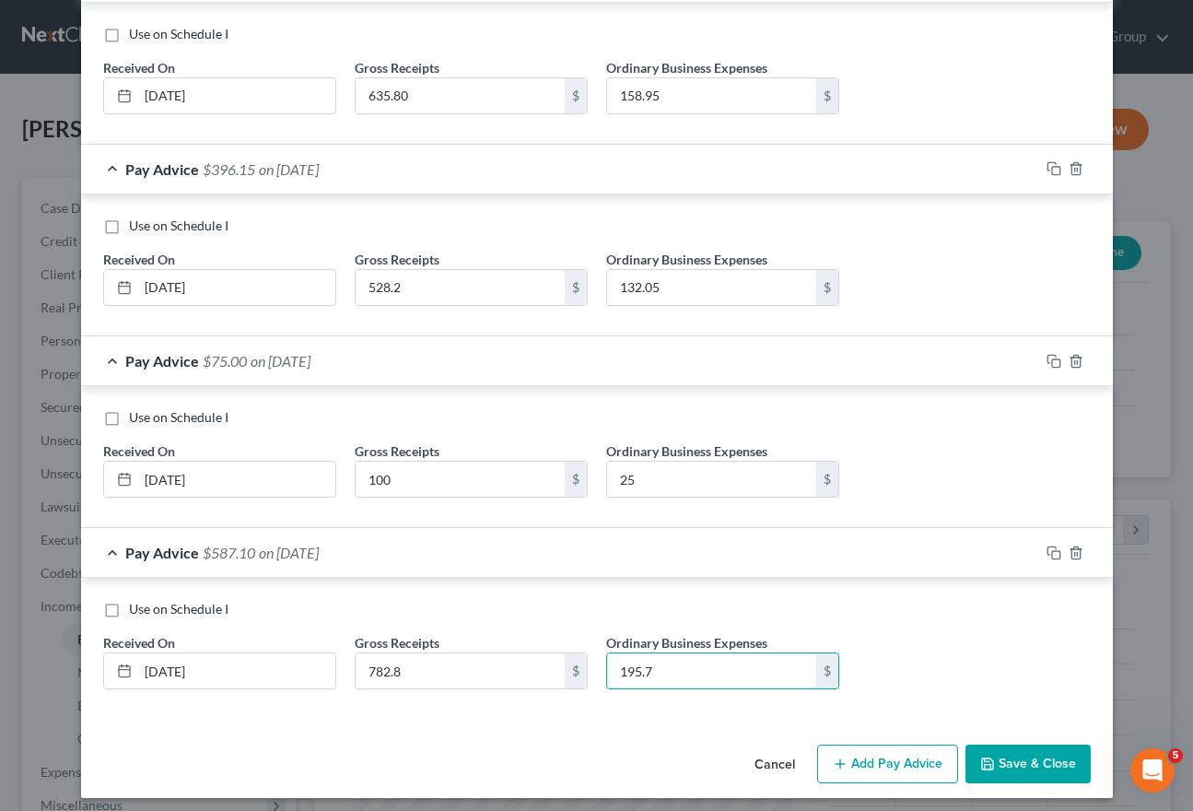
type input "195.7"
click at [891, 758] on button "Add Pay Advice" at bounding box center [887, 764] width 141 height 39
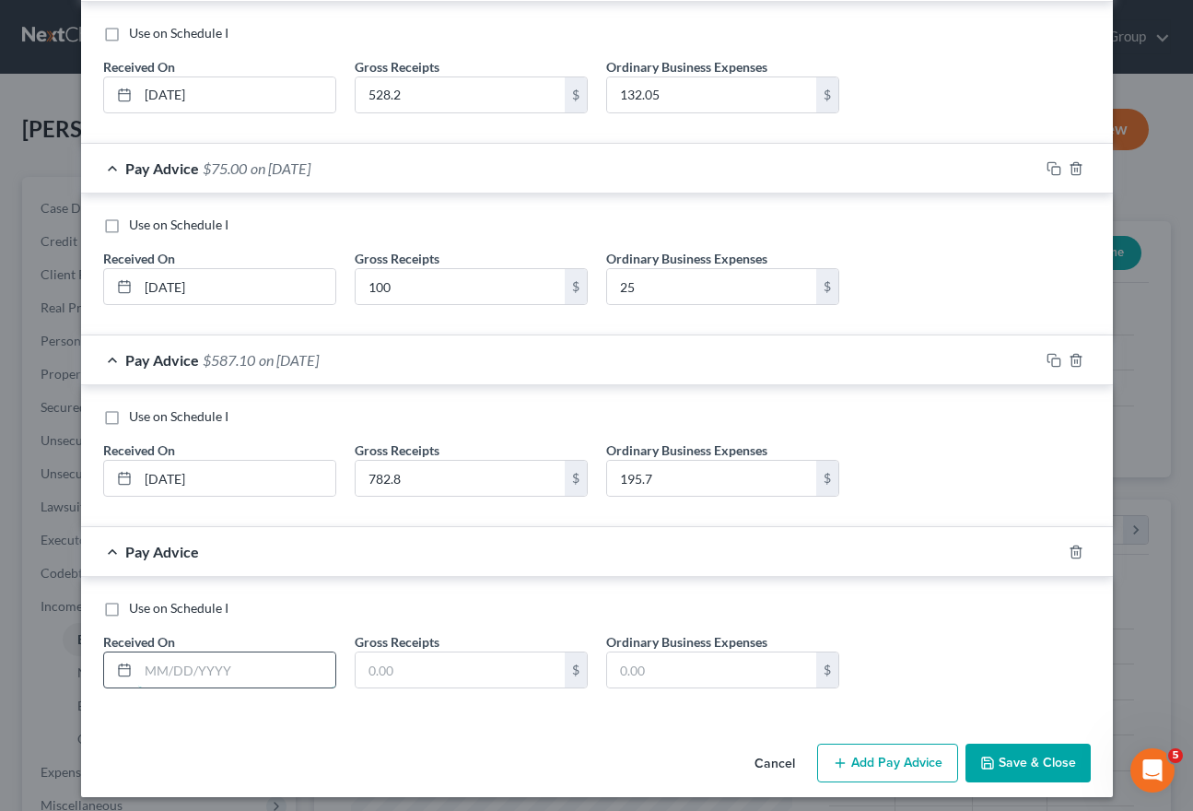
scroll to position [3318, 0]
click at [295, 673] on input "text" at bounding box center [236, 670] width 197 height 35
type input "[DATE]"
type input "367.50"
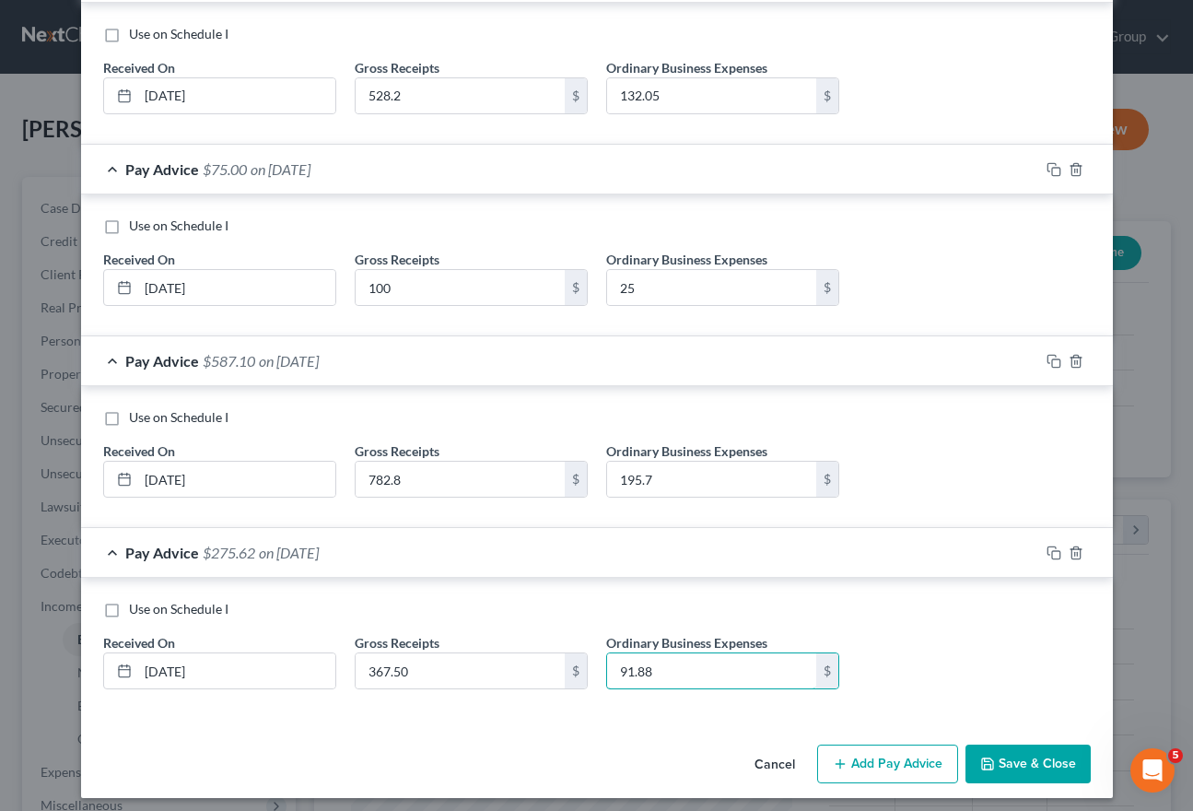
type input "91.88"
click at [922, 758] on button "Add Pay Advice" at bounding box center [887, 764] width 141 height 39
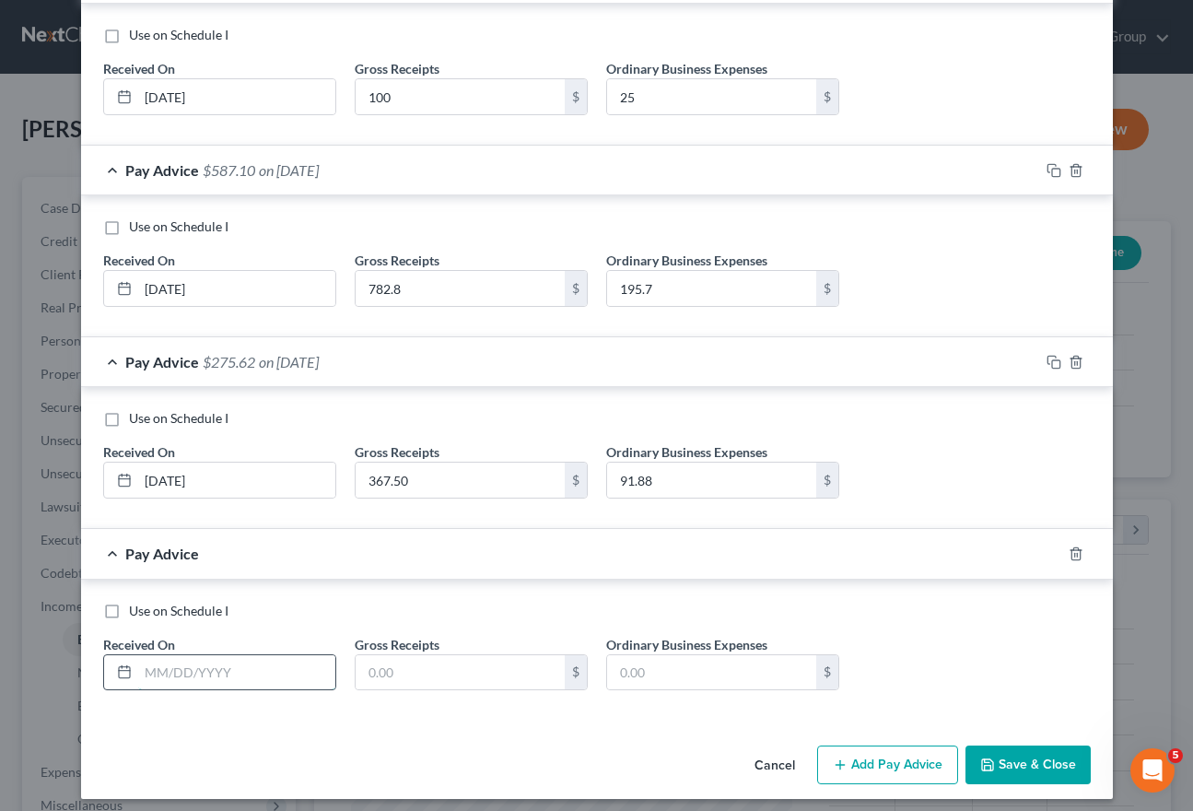
click at [250, 667] on input "text" at bounding box center [236, 672] width 197 height 35
type input "[DATE]"
click at [526, 670] on input "text" at bounding box center [460, 672] width 209 height 35
type input "637.4"
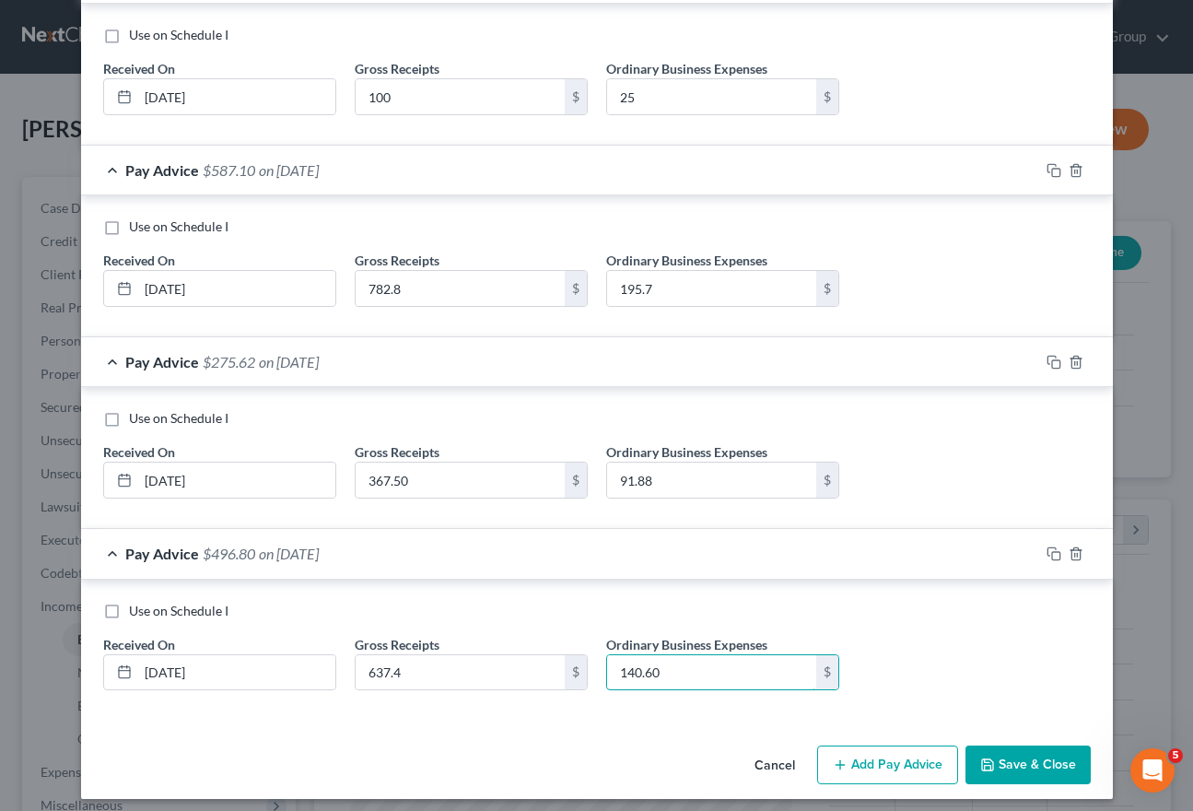
type input "140.60"
click at [905, 753] on button "Add Pay Advice" at bounding box center [887, 765] width 141 height 39
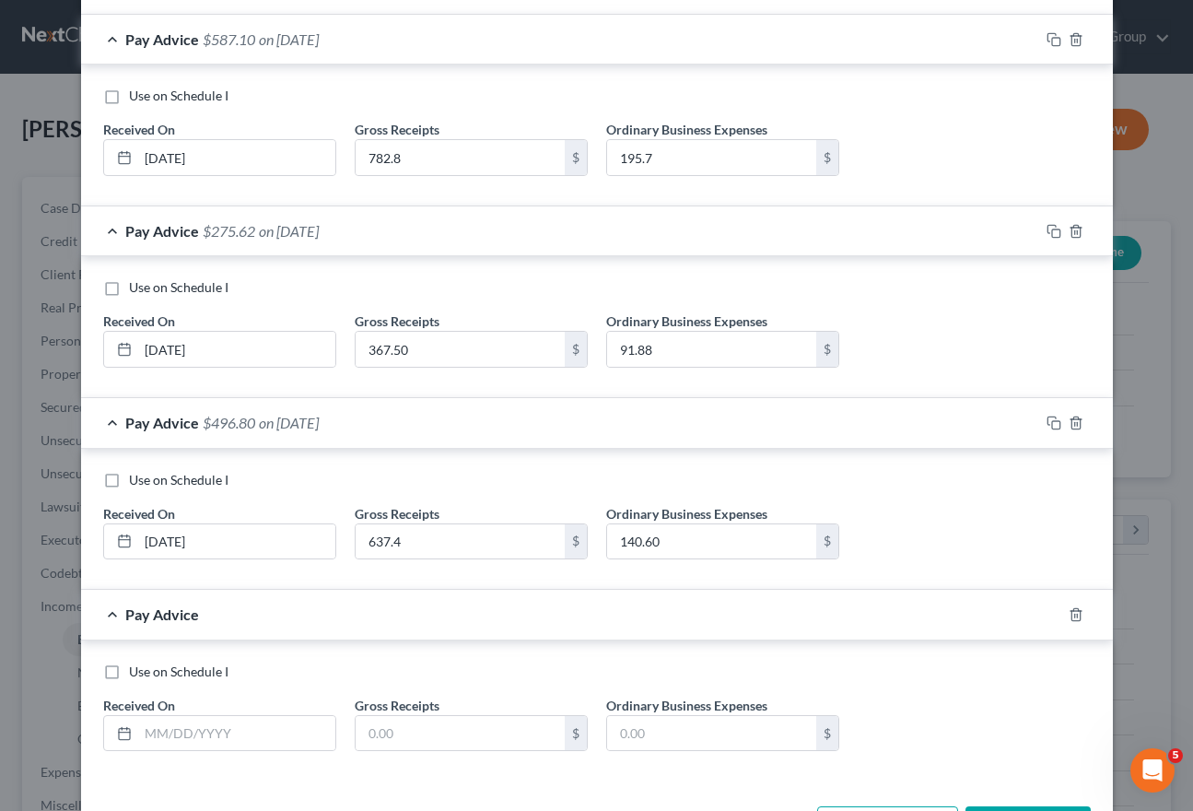
scroll to position [3668, 0]
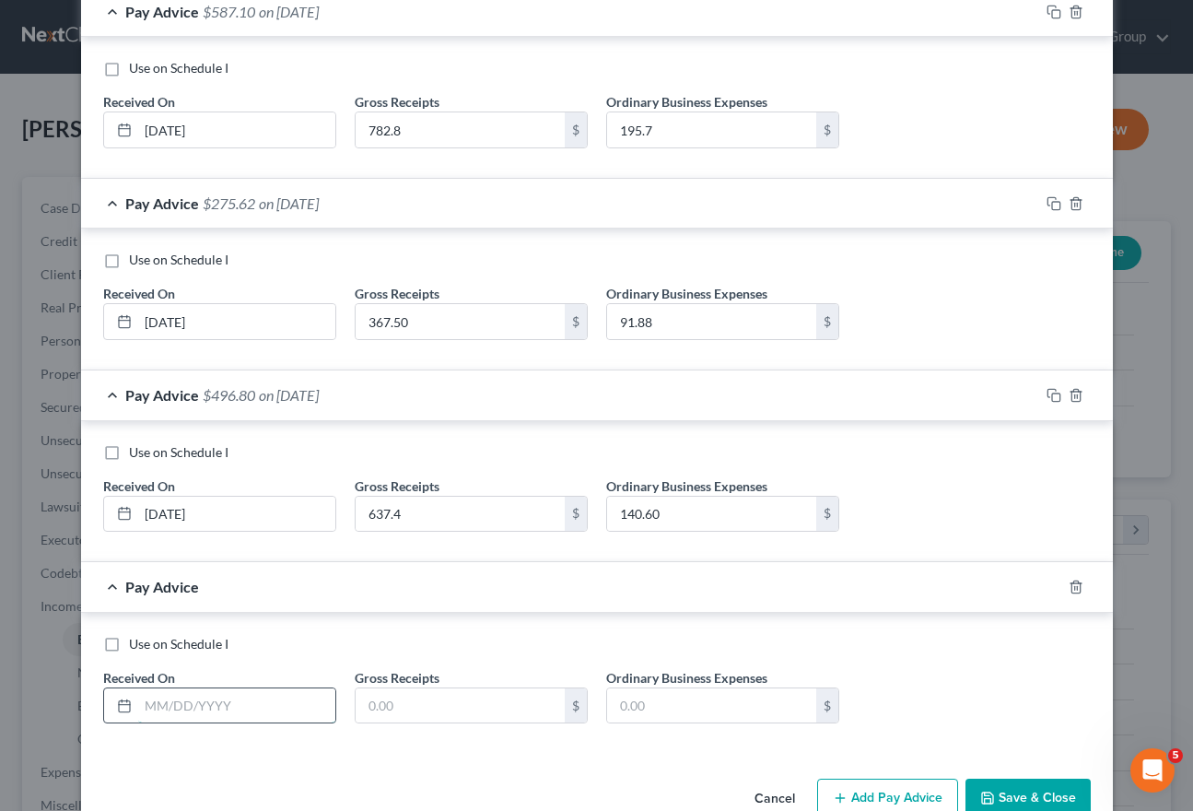
click at [289, 696] on input "text" at bounding box center [236, 705] width 197 height 35
type input "[DATE]"
click at [411, 696] on input "text" at bounding box center [460, 705] width 209 height 35
type input "112"
type input "28"
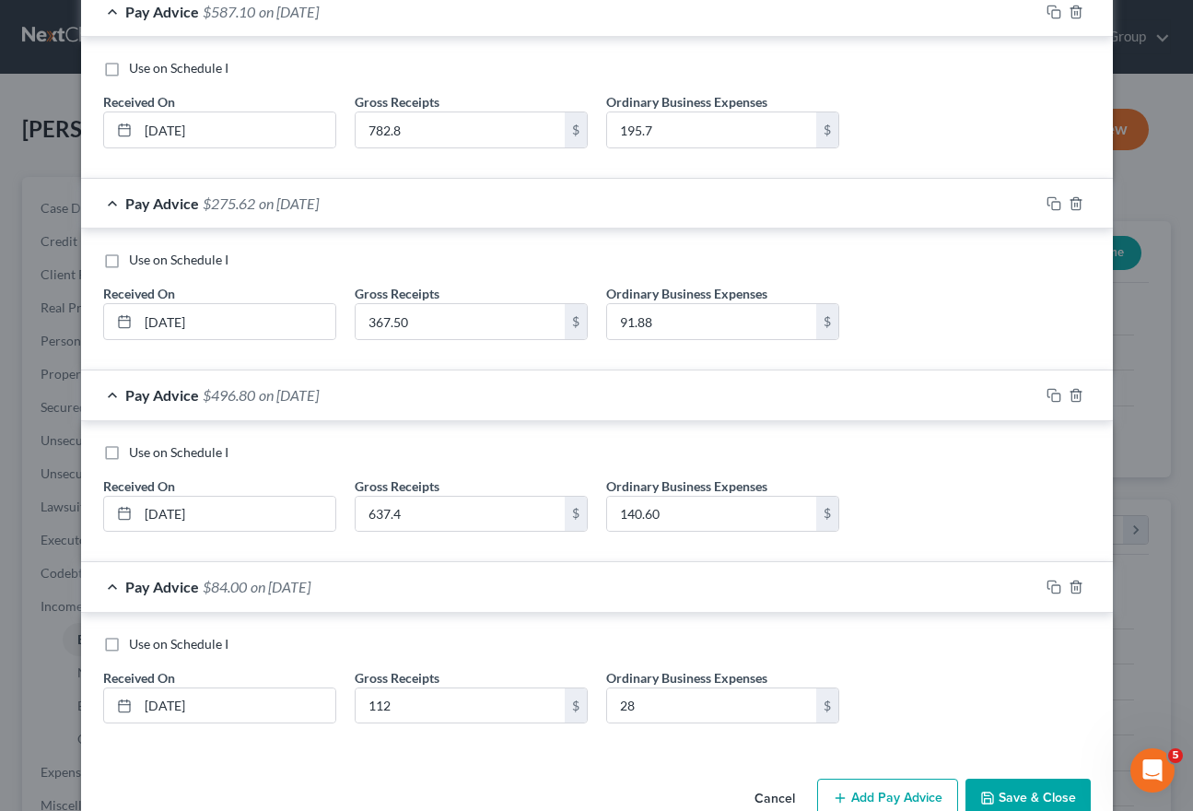
click at [900, 779] on button "Add Pay Advice" at bounding box center [887, 798] width 141 height 39
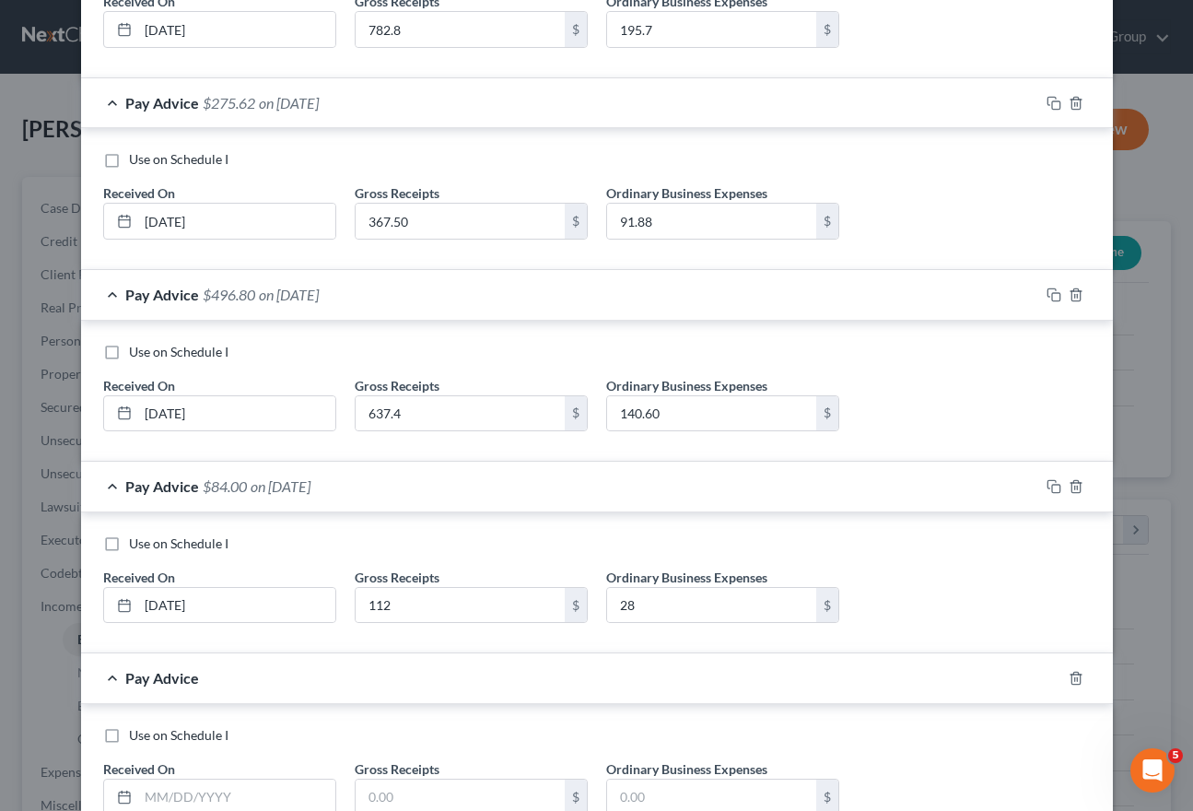
scroll to position [3861, 0]
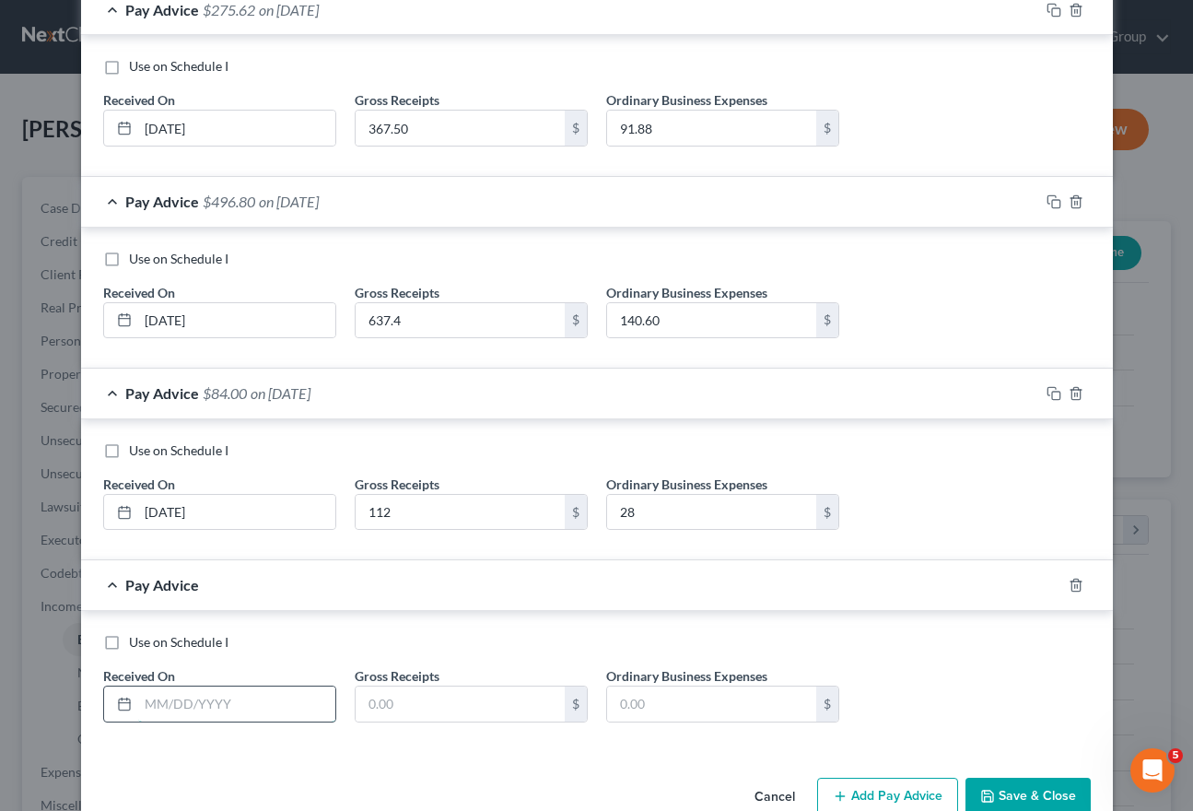
click at [287, 699] on input "text" at bounding box center [236, 704] width 197 height 35
type input "[DATE]"
type input "563.55"
type input "140.88"
click at [905, 781] on button "Add Pay Advice" at bounding box center [887, 797] width 141 height 39
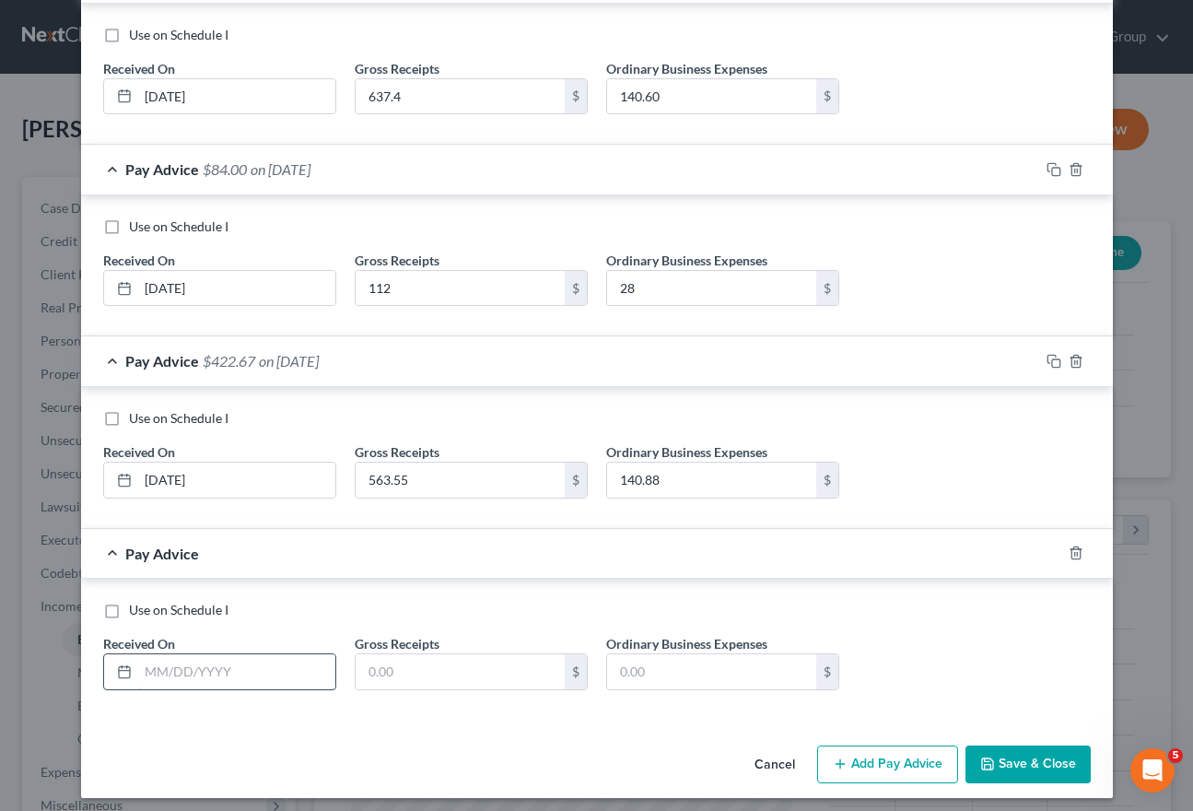
scroll to position [4084, 0]
click at [290, 663] on input "text" at bounding box center [236, 672] width 197 height 35
type input "[DATE]"
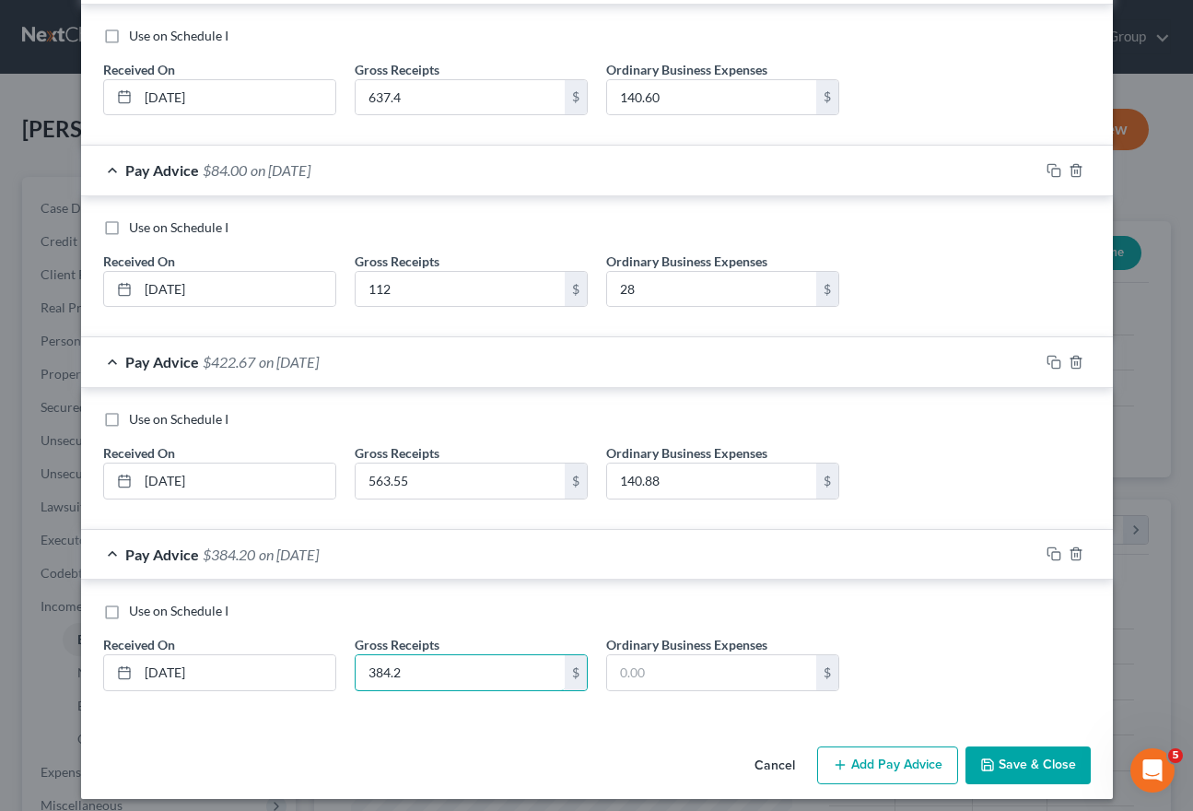
type input "384.2"
type input "96.05"
click at [868, 746] on button "Add Pay Advice" at bounding box center [887, 765] width 141 height 39
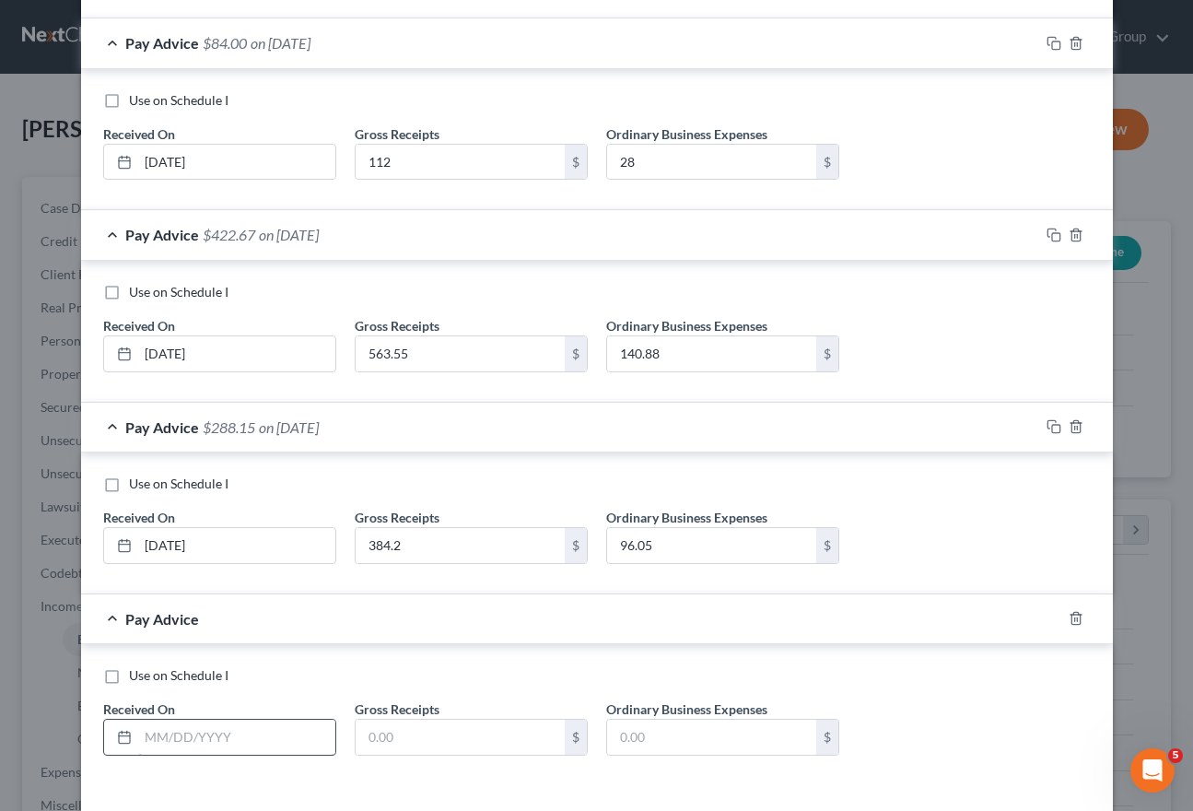
scroll to position [4246, 0]
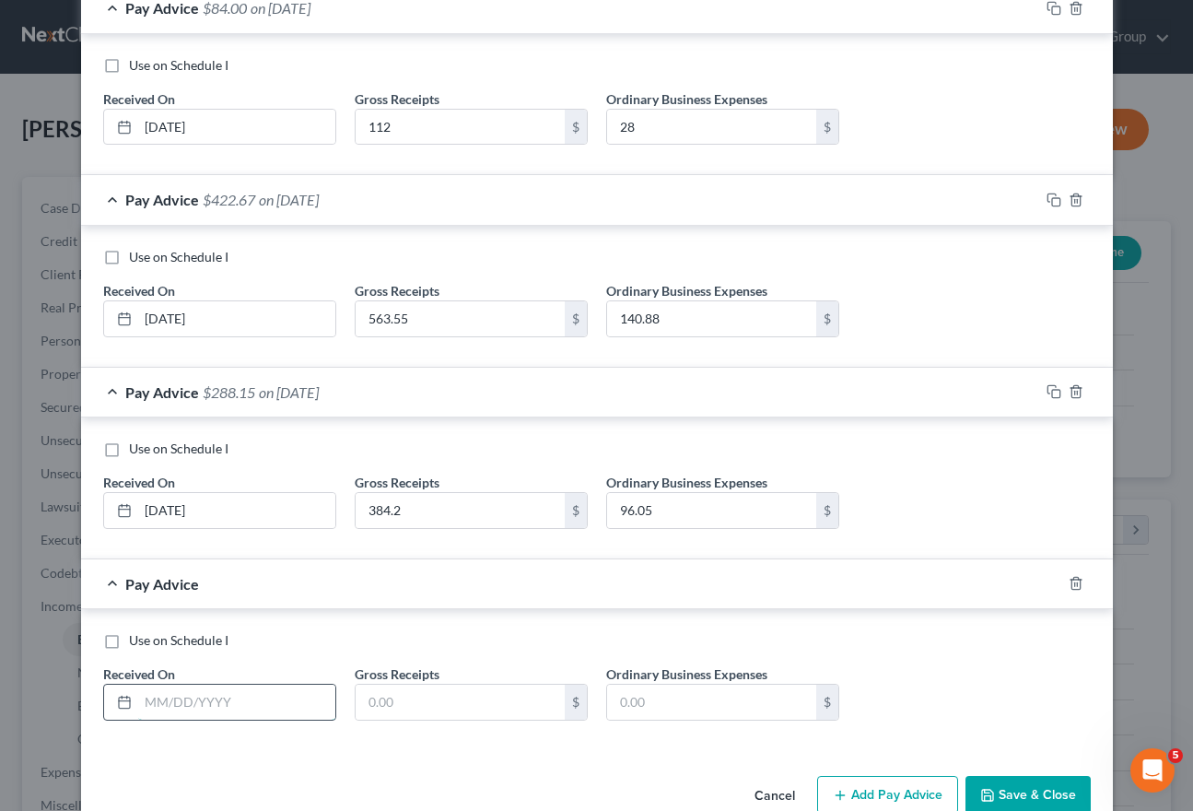
click at [251, 694] on input "text" at bounding box center [236, 702] width 197 height 35
type input "[DATE]"
click at [413, 704] on input "text" at bounding box center [460, 702] width 209 height 35
click at [409, 691] on input "text" at bounding box center [460, 702] width 209 height 35
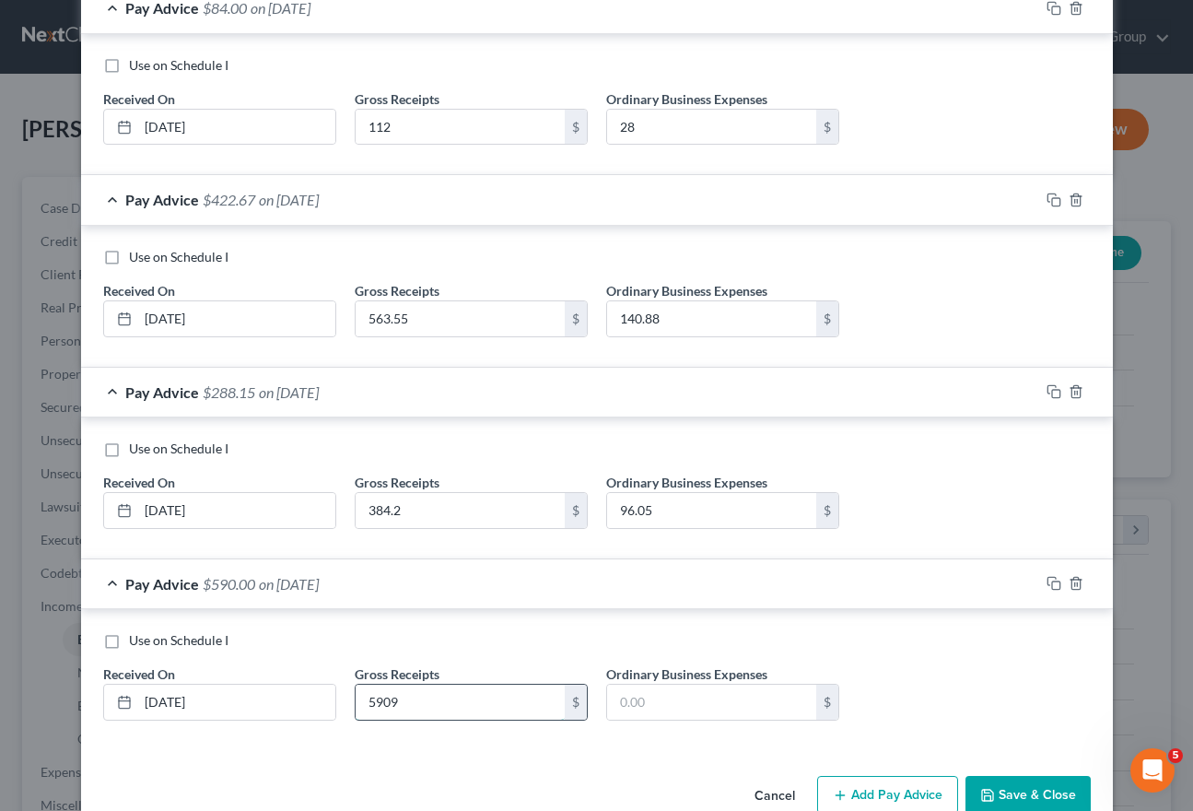
type input "5,909"
type input "147.72"
click at [1030, 785] on button "Save & Close" at bounding box center [1028, 795] width 125 height 39
